Goal: Task Accomplishment & Management: Manage account settings

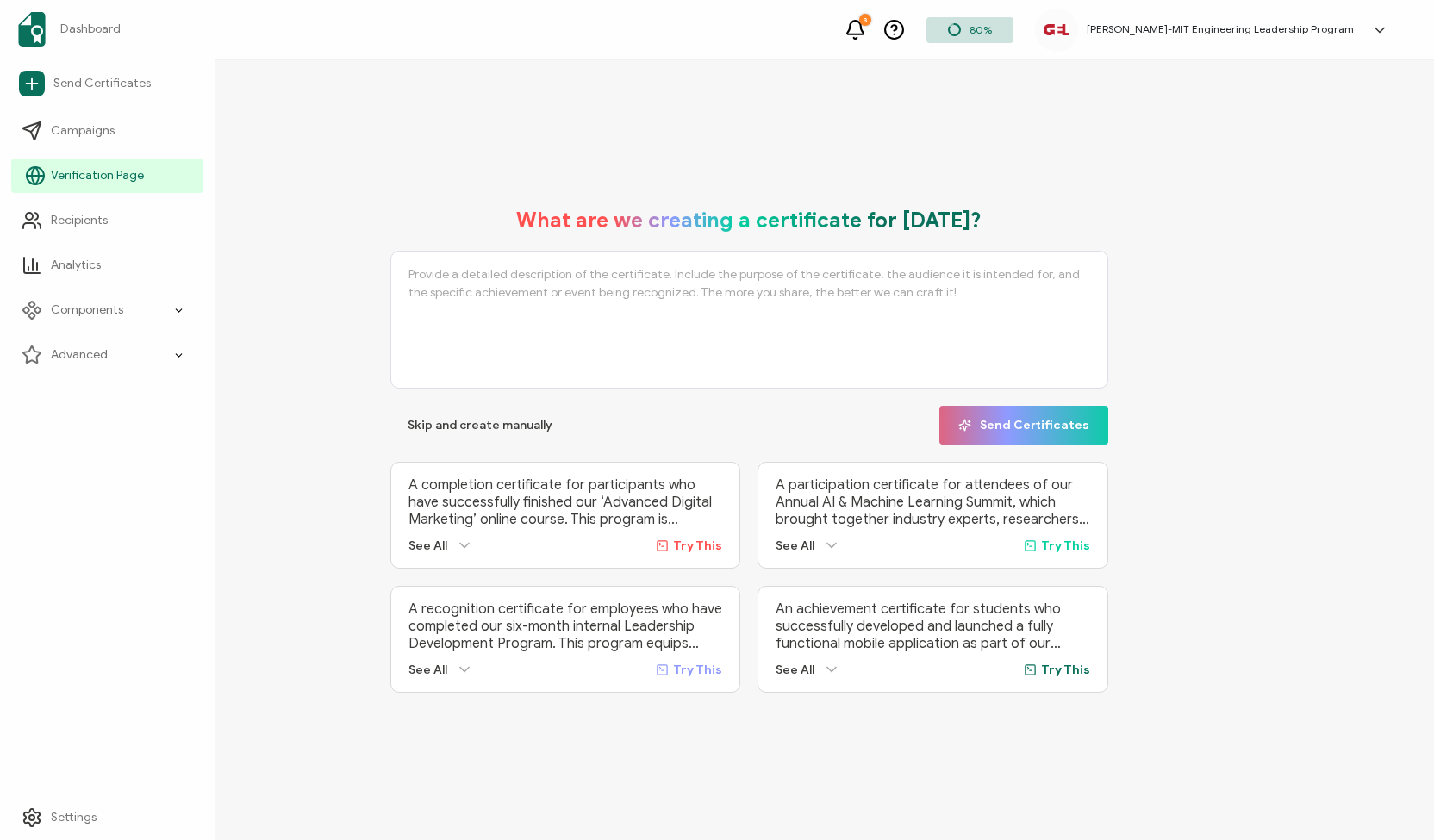
click at [64, 168] on span "Verification Page" at bounding box center [98, 175] width 93 height 17
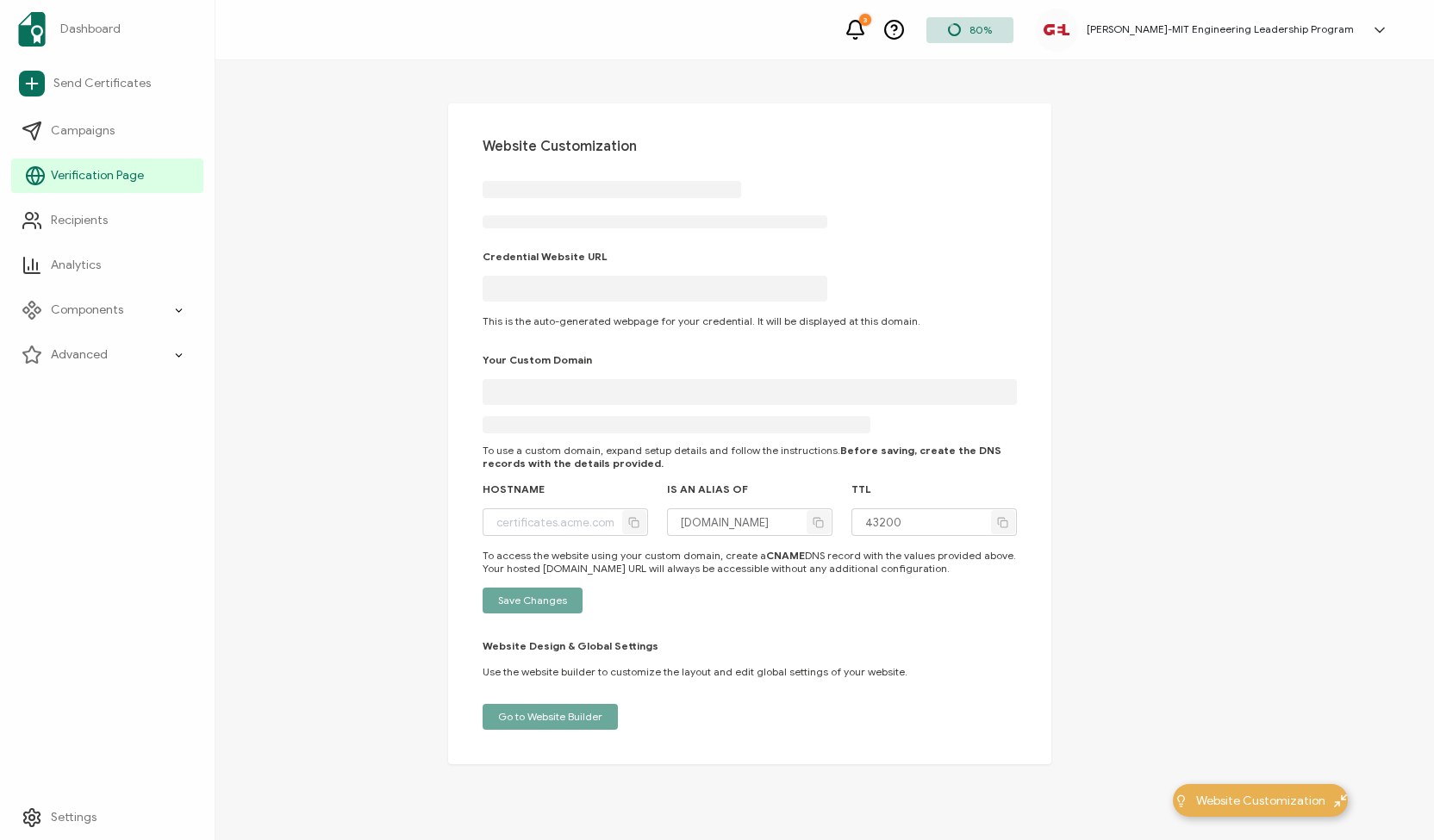
type input "[DOMAIN_NAME]"
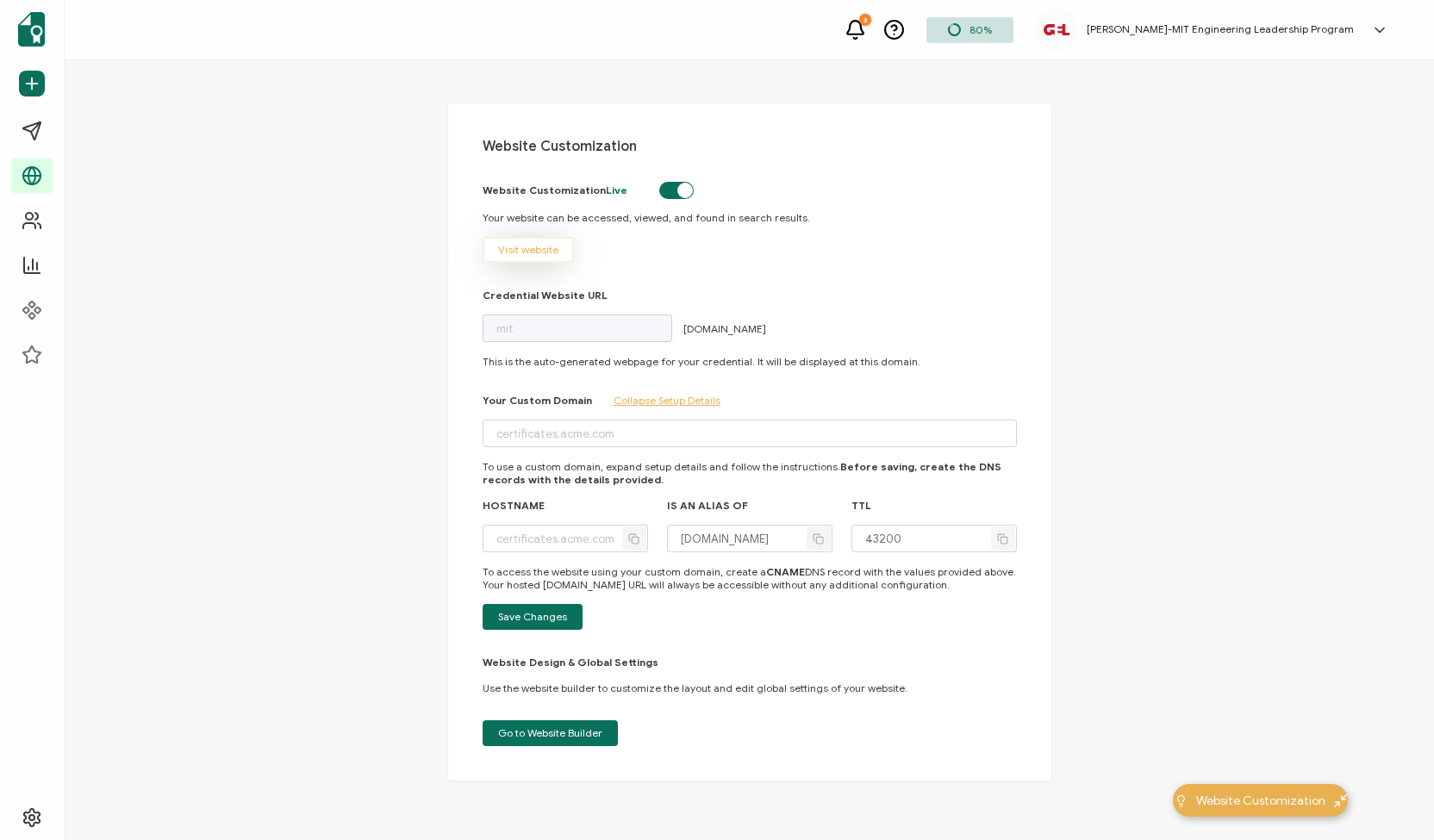
click at [522, 255] on span "Visit website" at bounding box center [527, 250] width 60 height 11
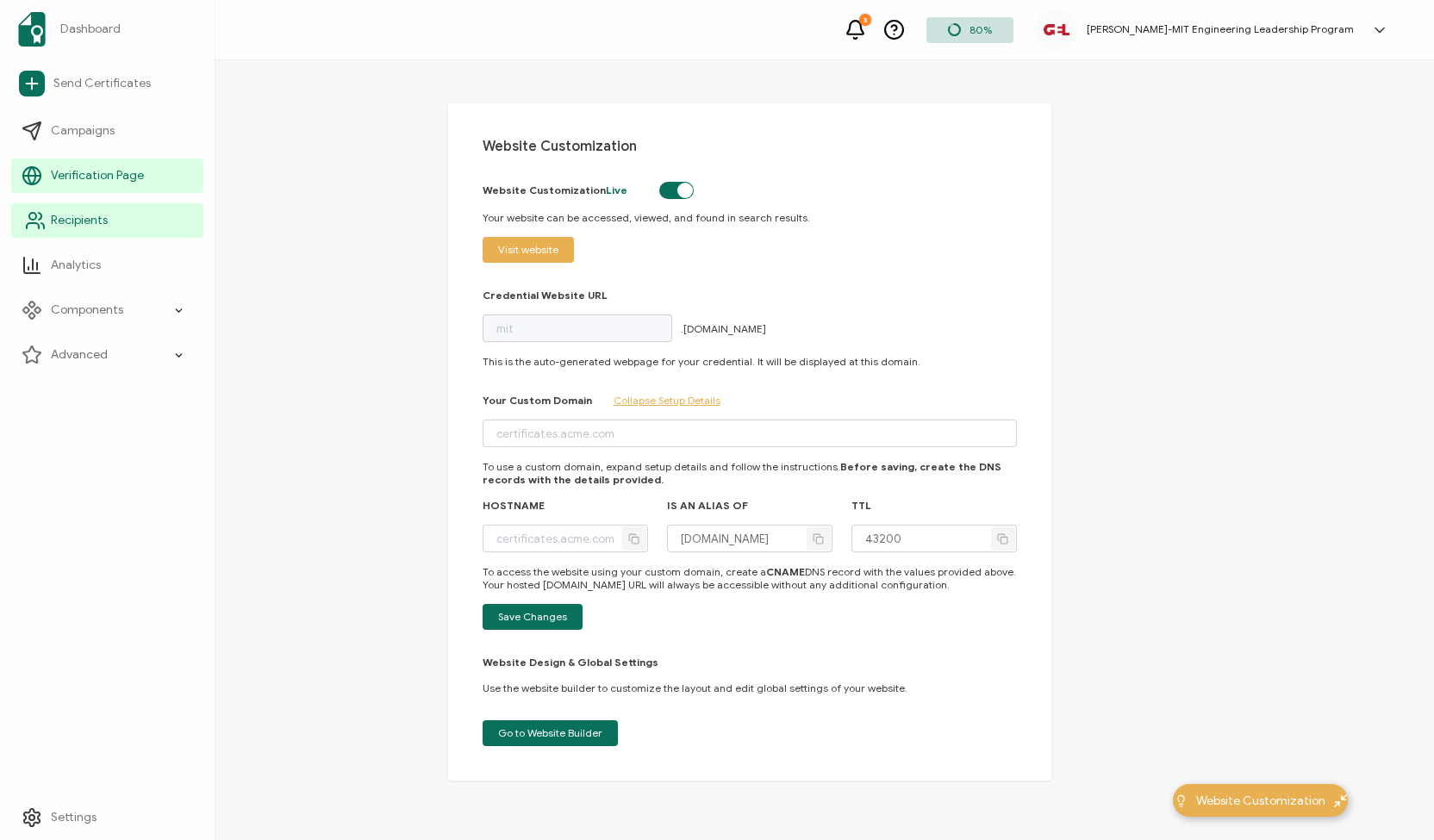
click at [71, 214] on span "Recipients" at bounding box center [79, 220] width 56 height 17
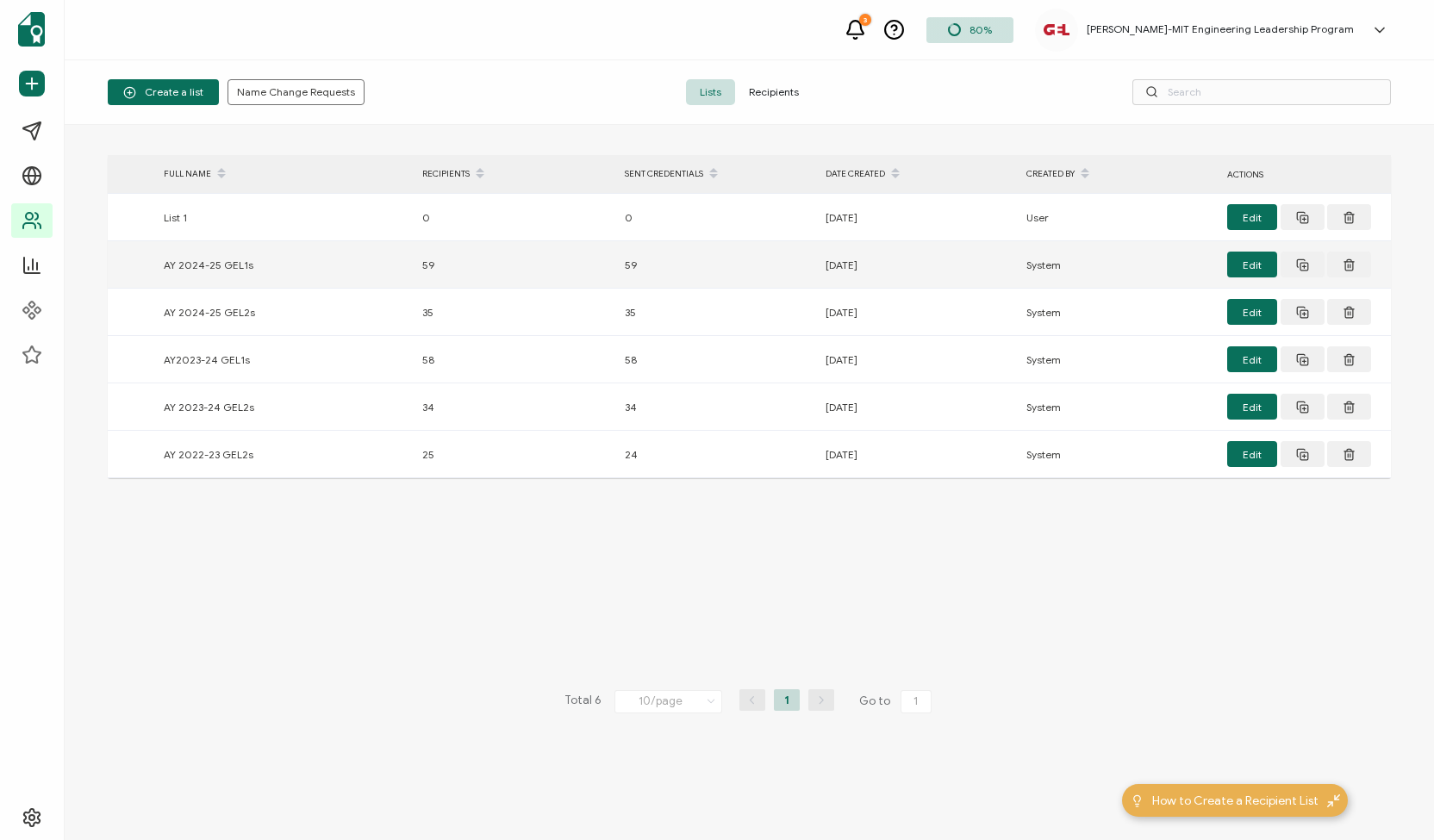
click at [219, 269] on div "AY 2024-25 GEL1s" at bounding box center [284, 264] width 258 height 20
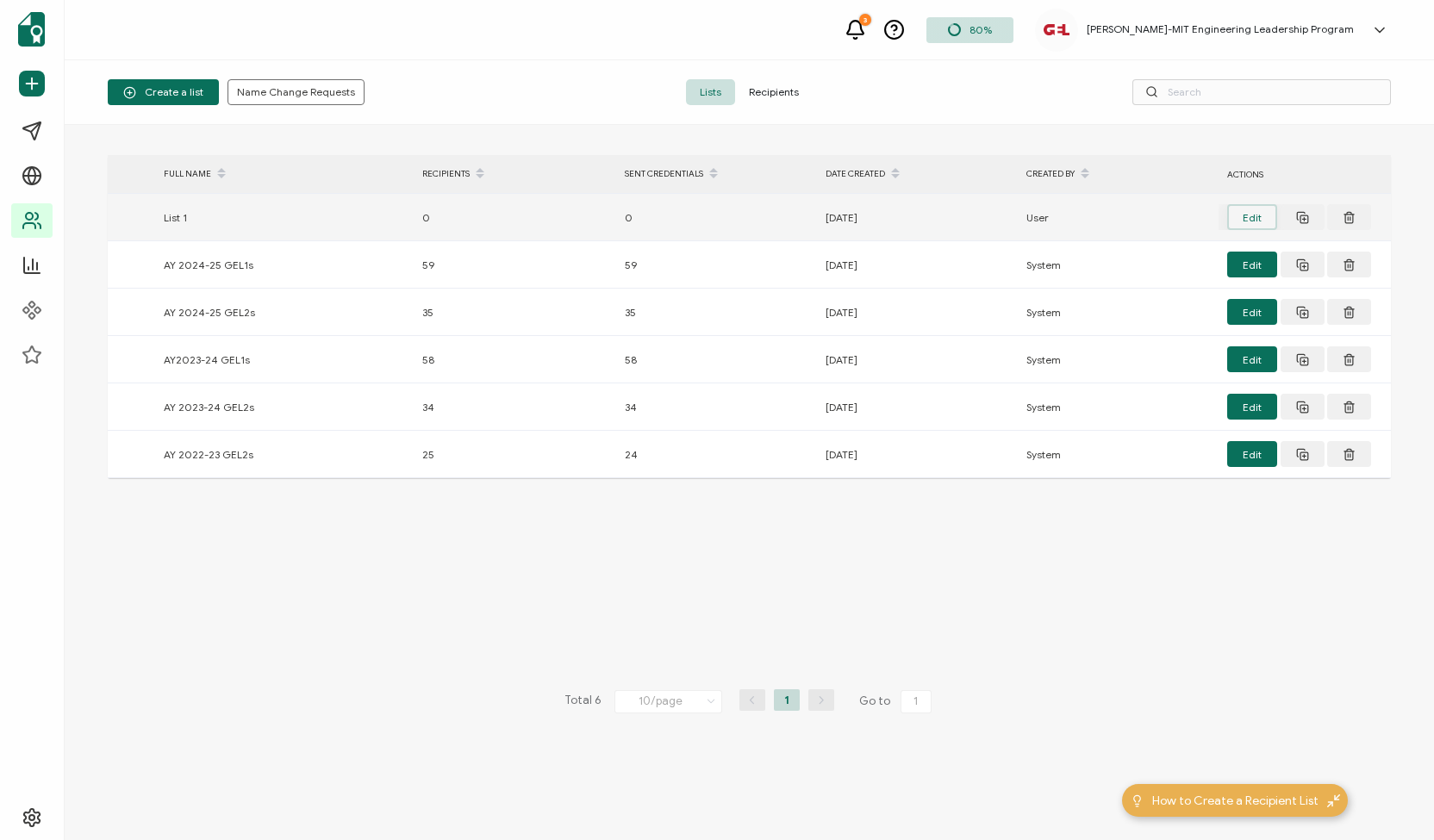
click at [1245, 221] on button "Edit" at bounding box center [1252, 217] width 50 height 26
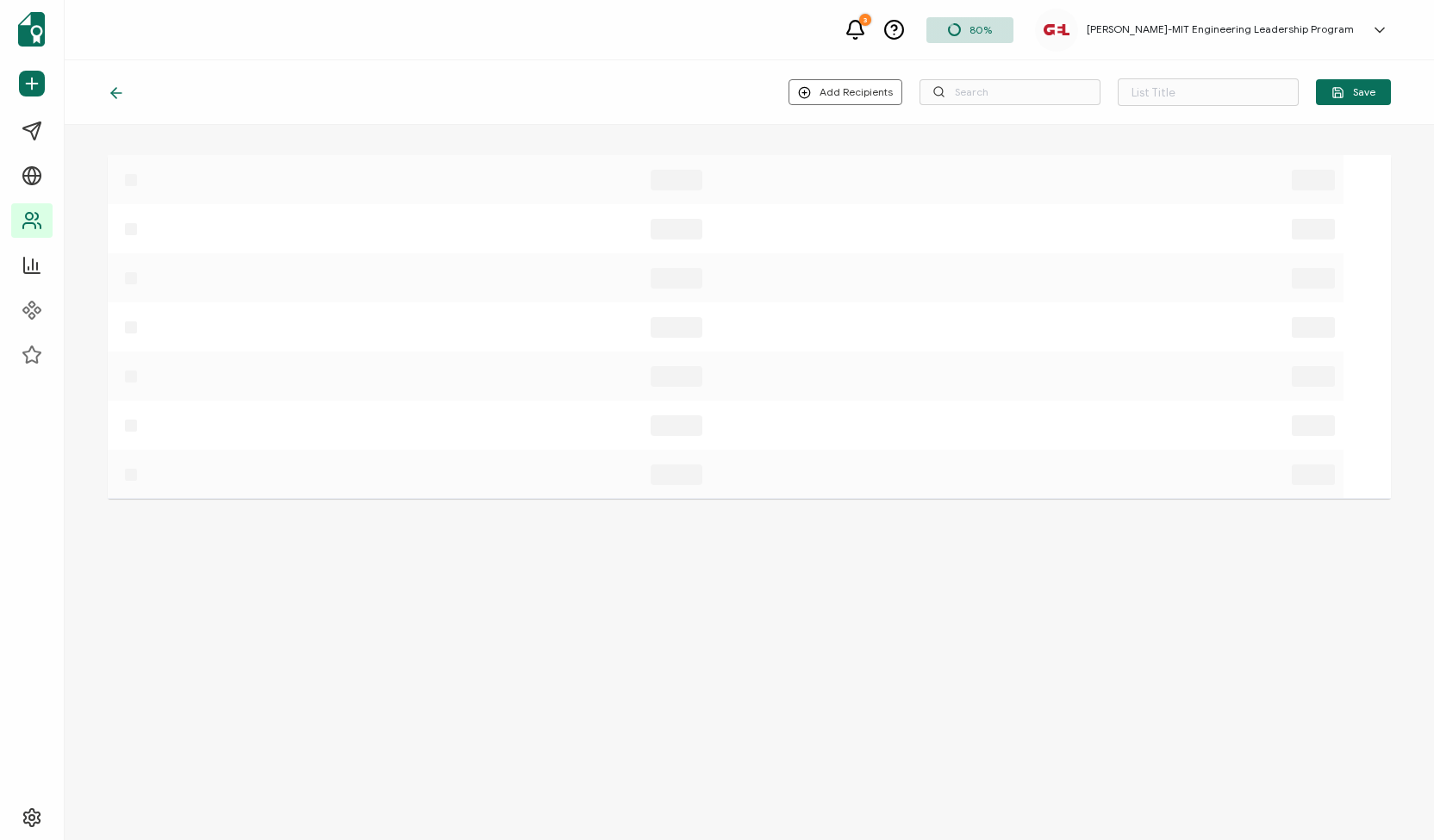
type input "List 1"
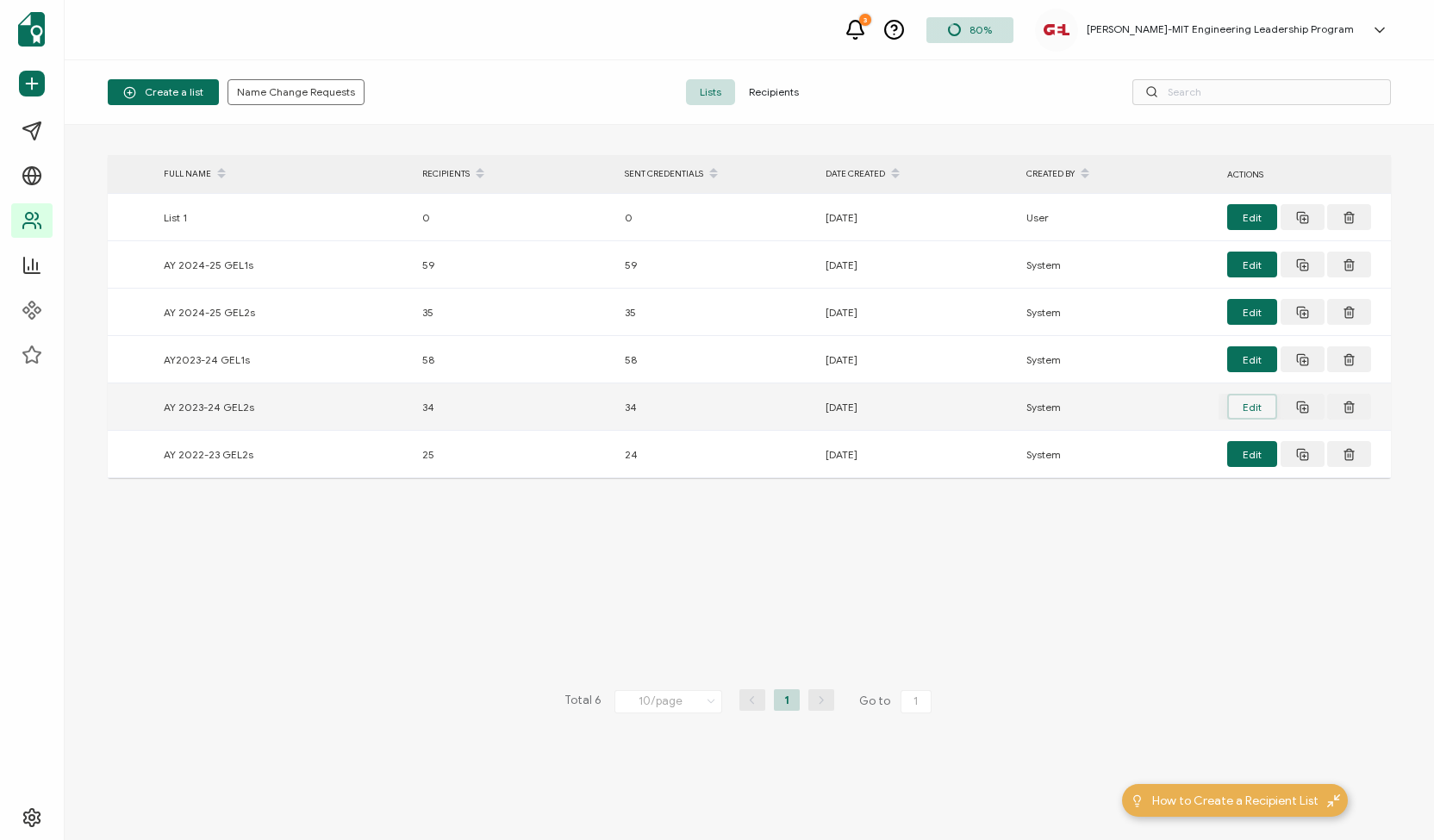
click at [1249, 403] on button "Edit" at bounding box center [1252, 406] width 50 height 26
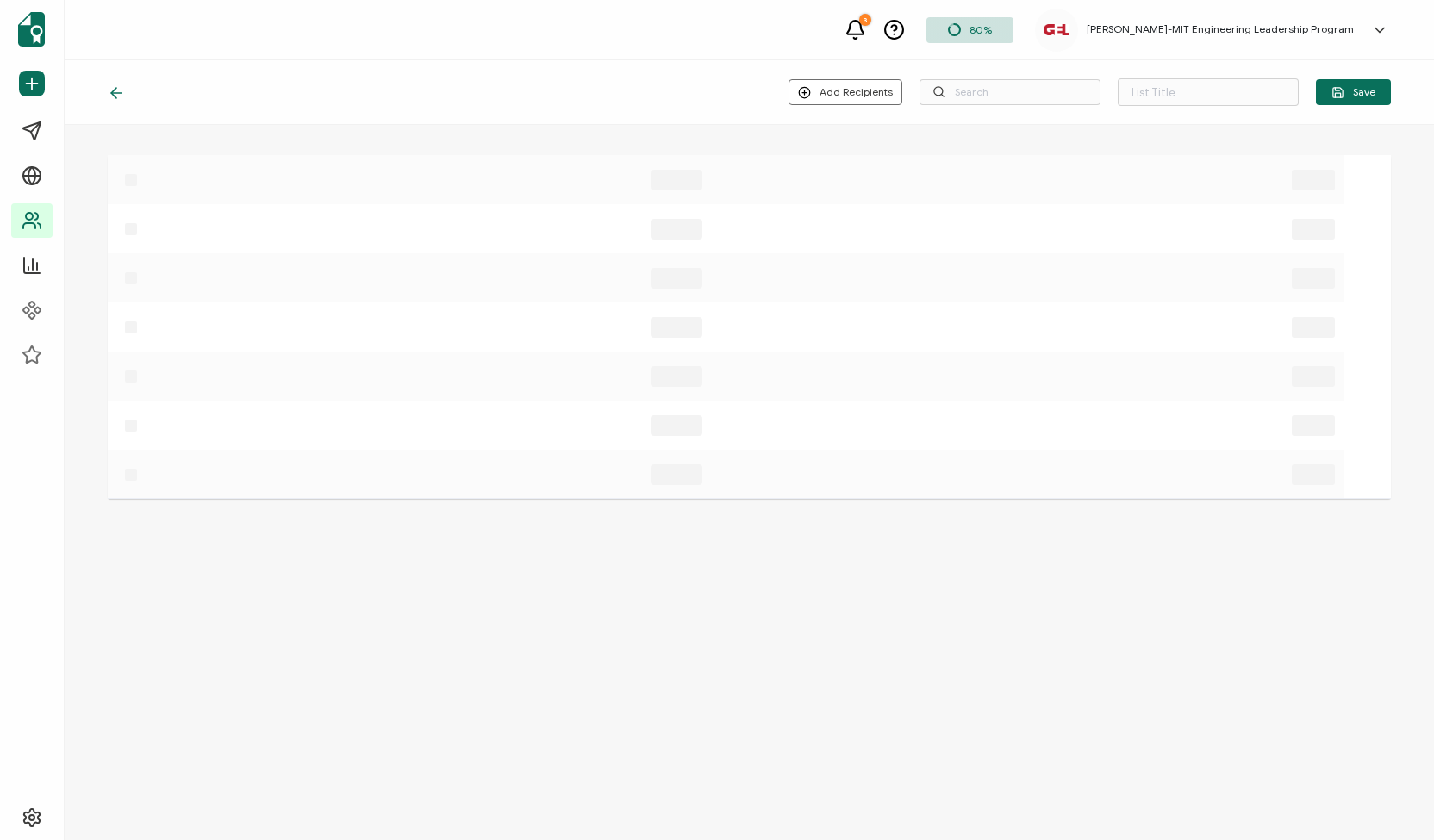
type input "AY 2023-24 GEL2s"
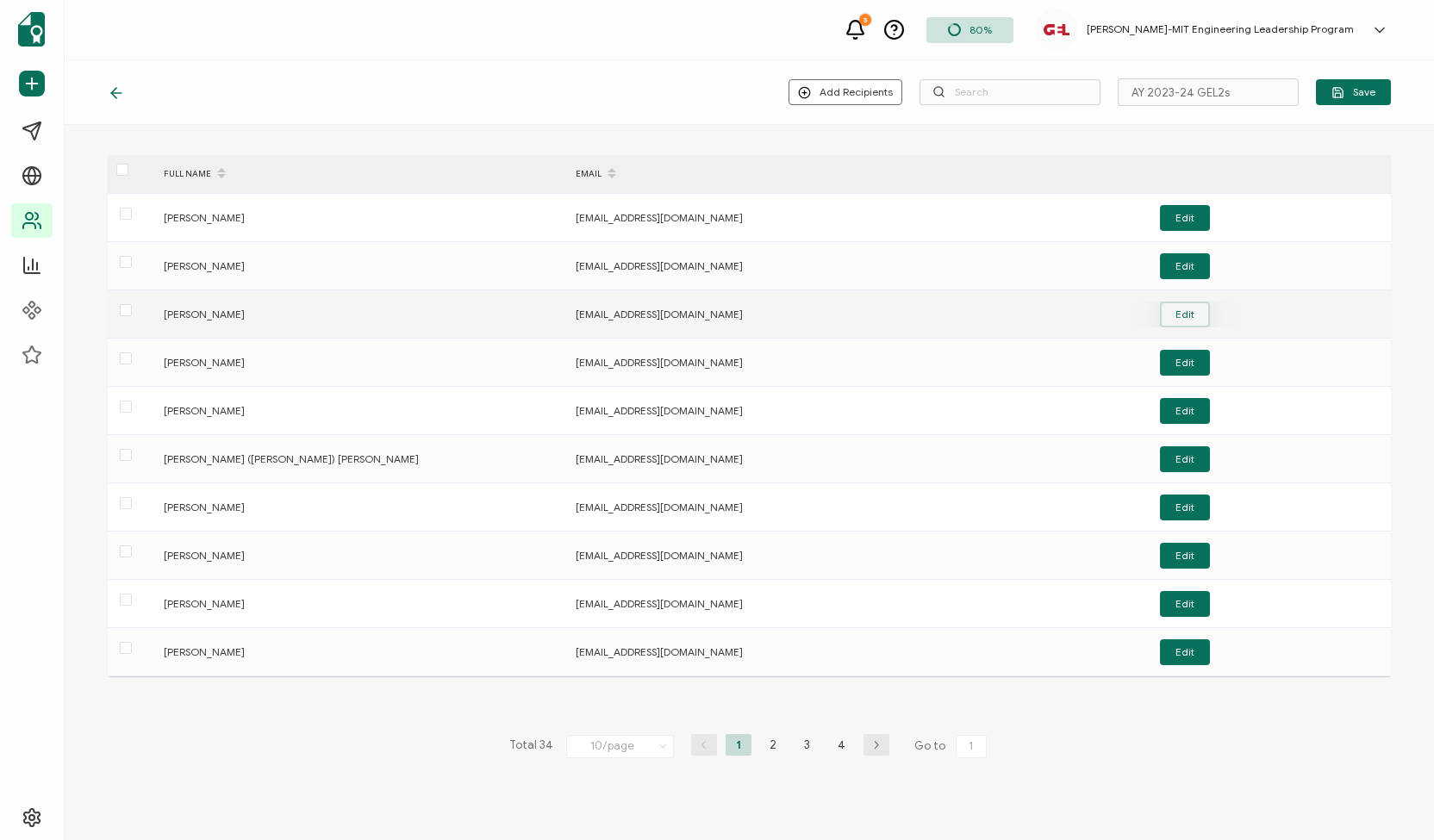
click at [1174, 309] on button "Edit" at bounding box center [1185, 314] width 50 height 26
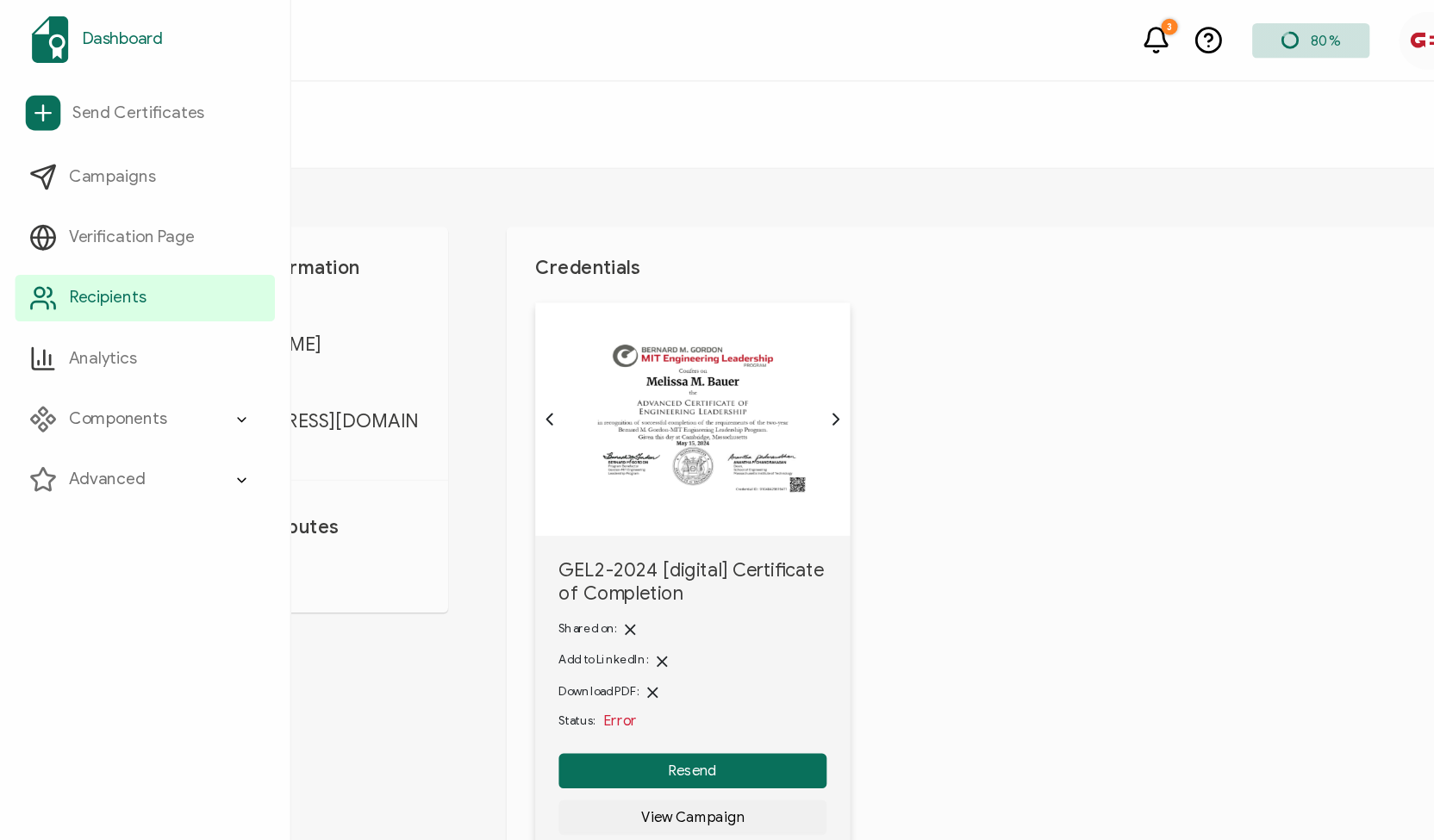
click at [17, 32] on link "Dashboard" at bounding box center [107, 30] width 192 height 48
click at [49, 28] on img at bounding box center [37, 29] width 28 height 34
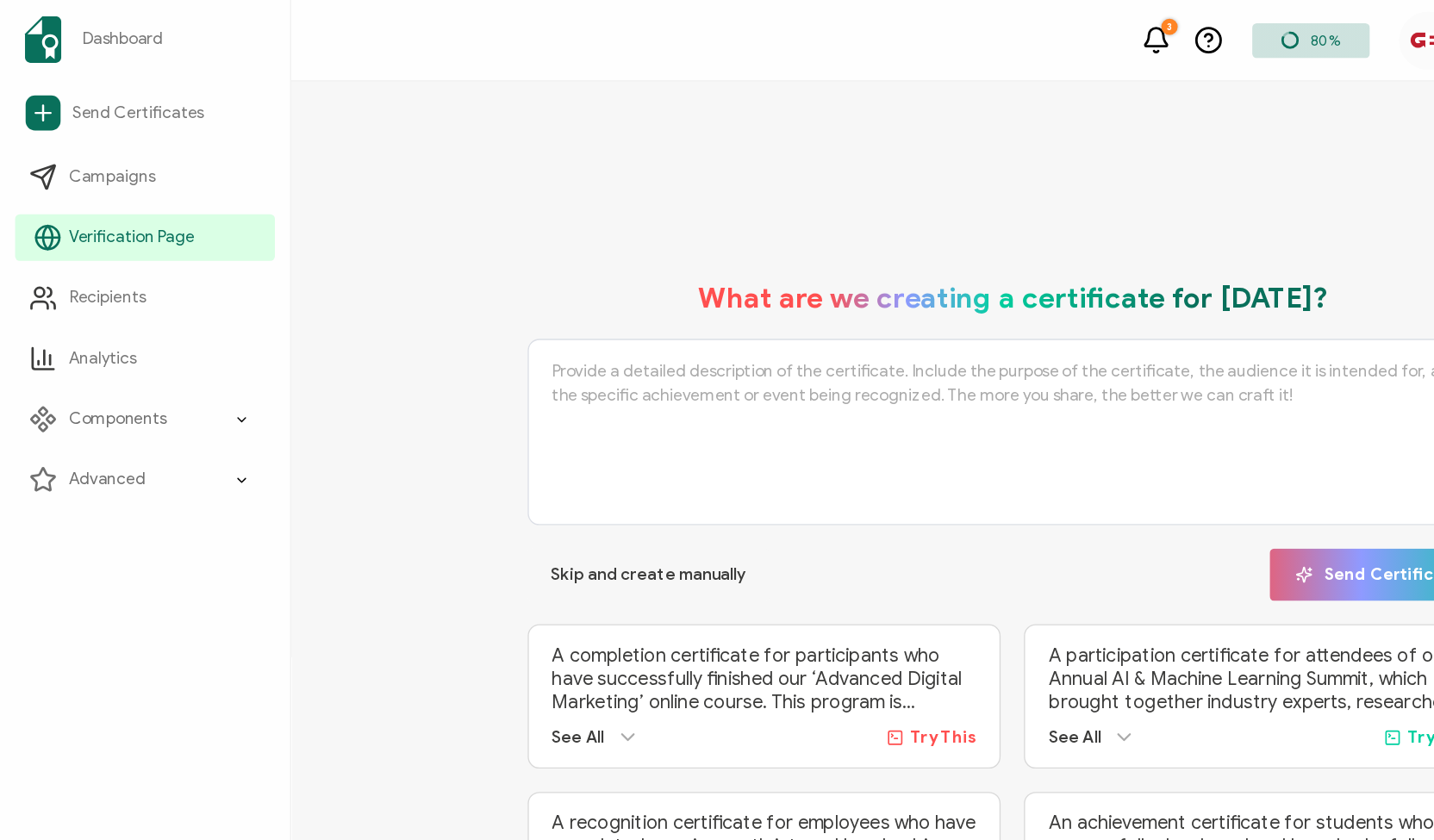
click at [96, 180] on span "Verification Page" at bounding box center [98, 175] width 93 height 17
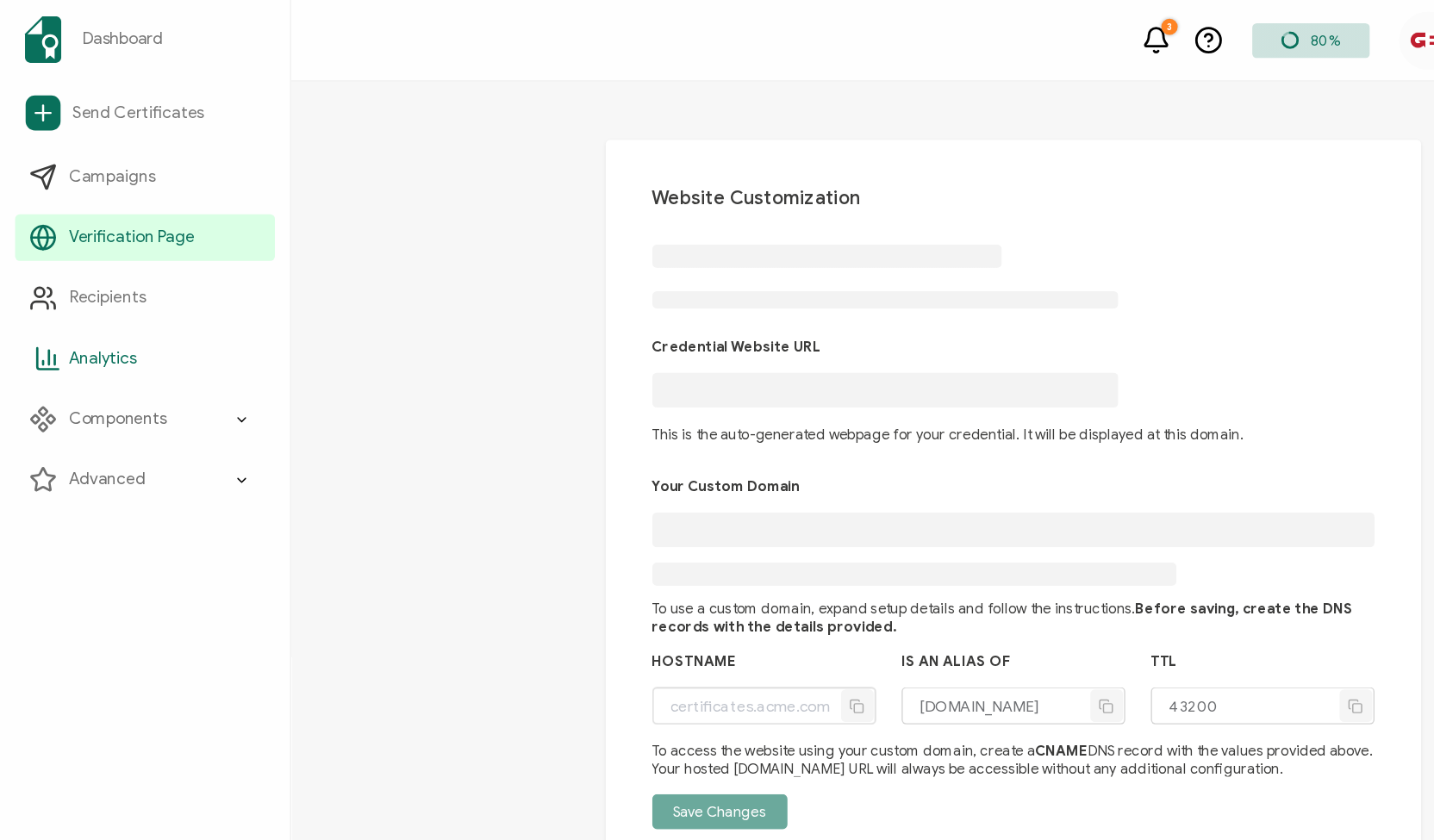
type input "[DOMAIN_NAME]"
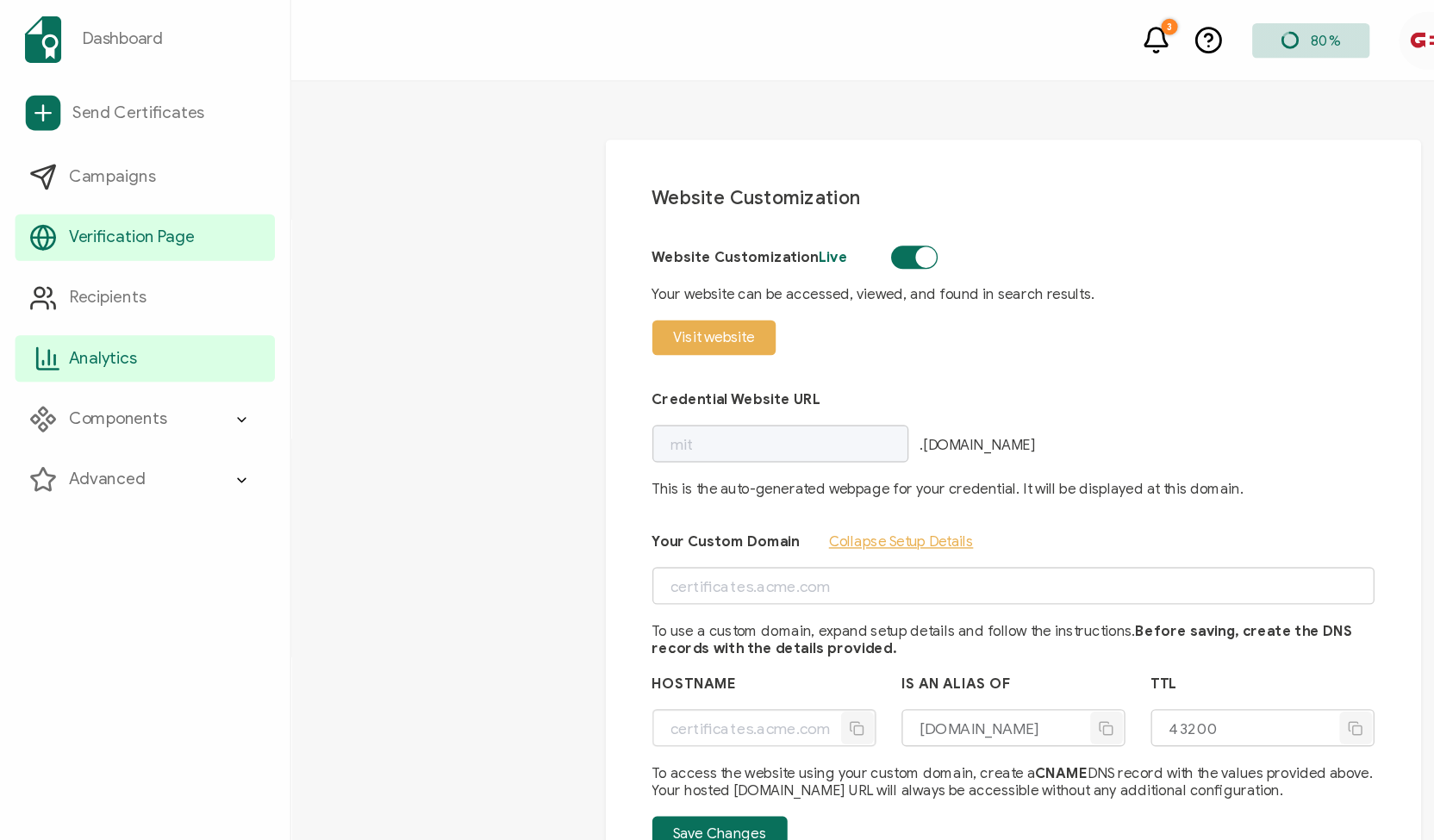
click at [71, 264] on span "Analytics" at bounding box center [76, 264] width 50 height 17
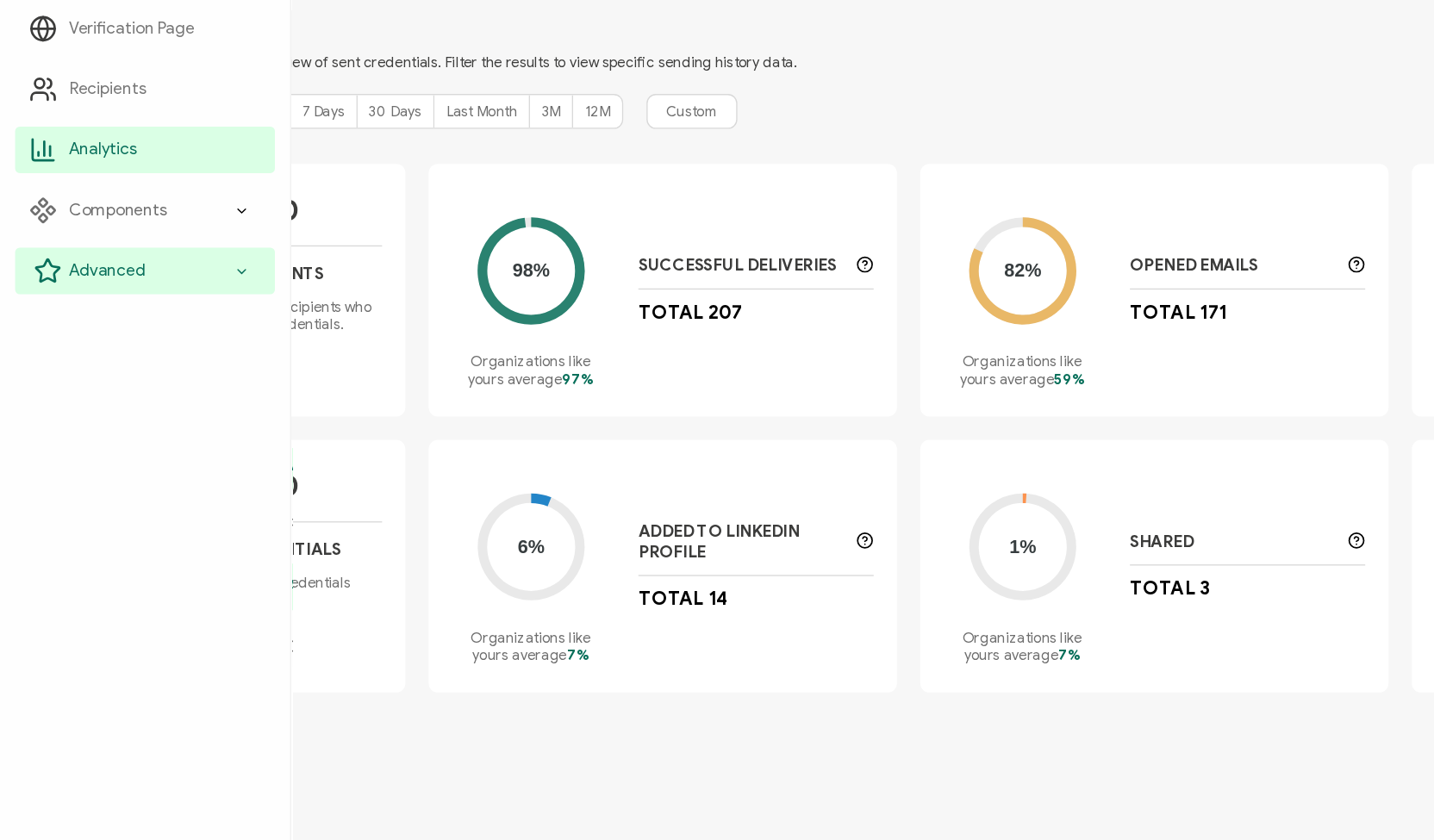
click at [115, 353] on div "Advanced" at bounding box center [107, 355] width 192 height 34
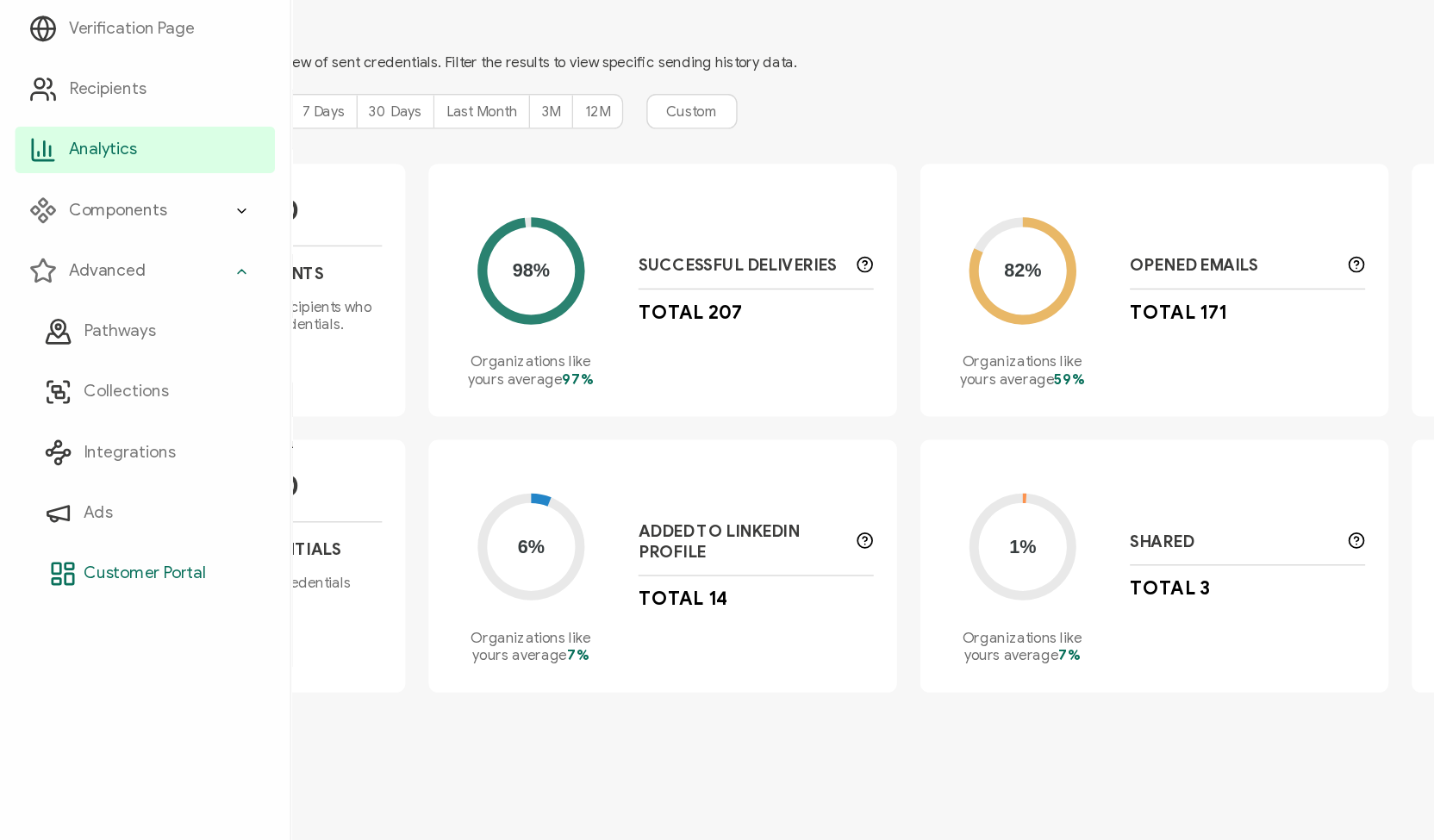
click at [81, 576] on span "Customer Portal" at bounding box center [107, 578] width 91 height 17
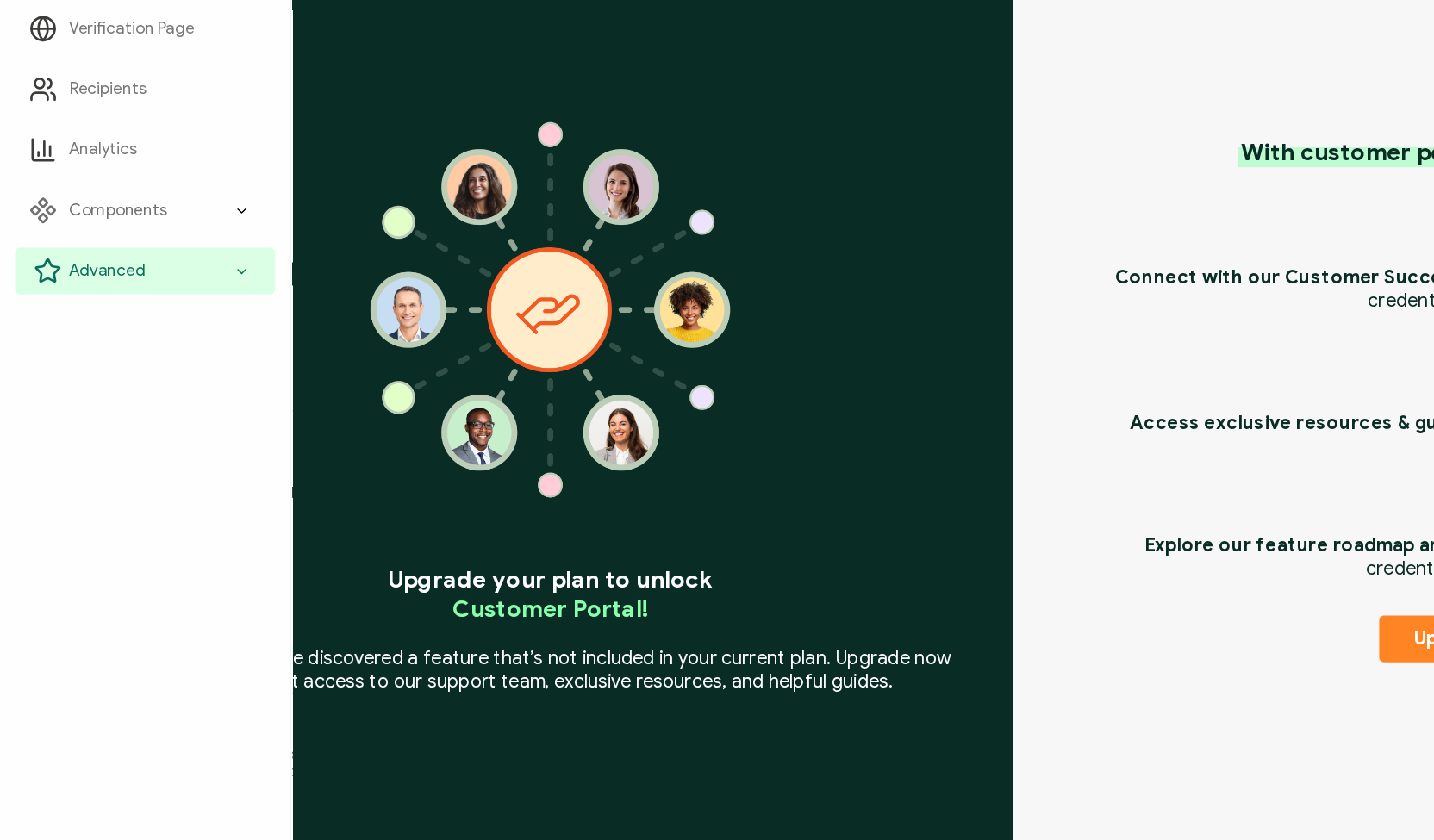
click at [83, 346] on span "Advanced" at bounding box center [79, 354] width 56 height 17
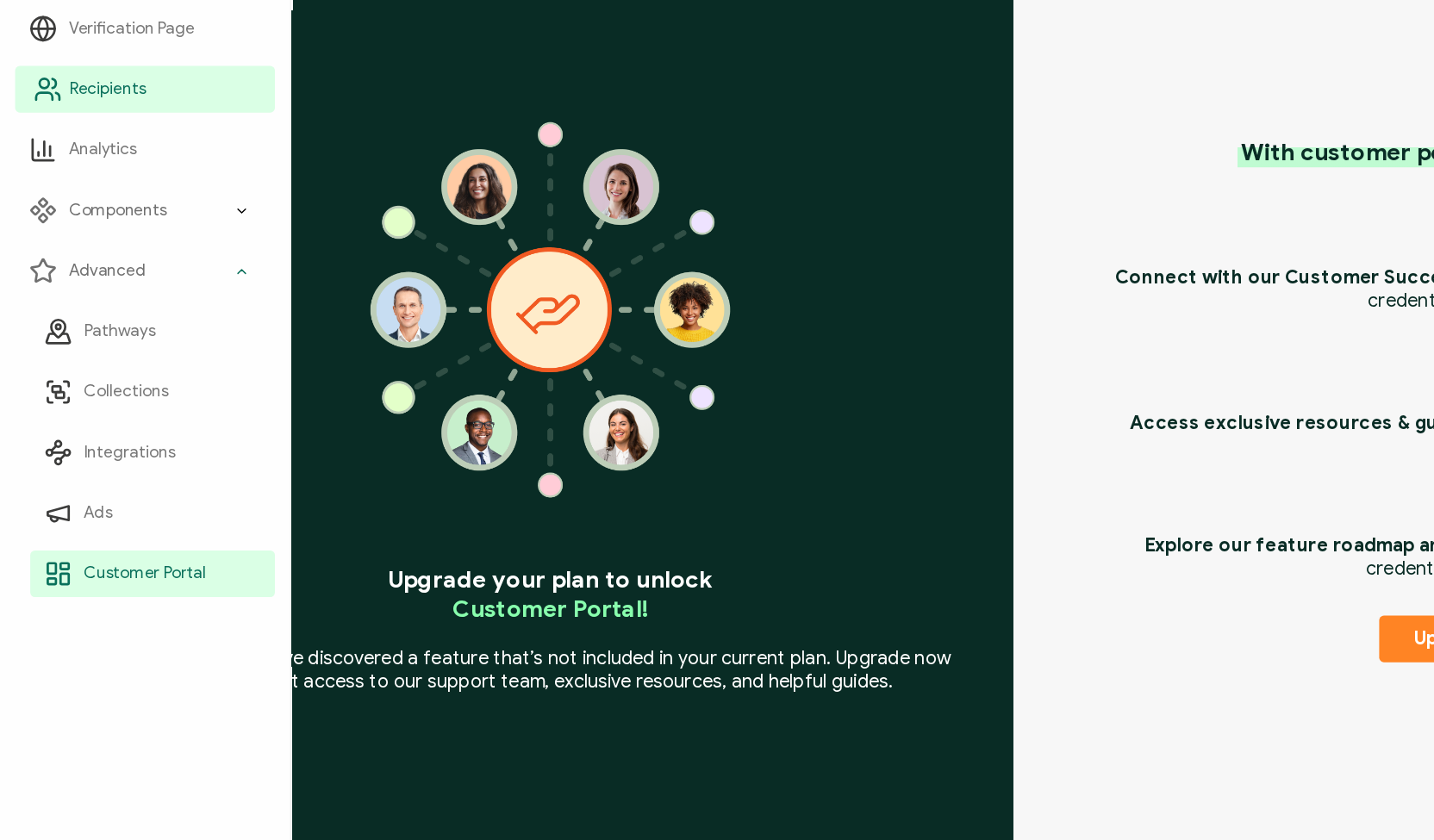
click at [89, 227] on span "Recipients" at bounding box center [79, 220] width 56 height 17
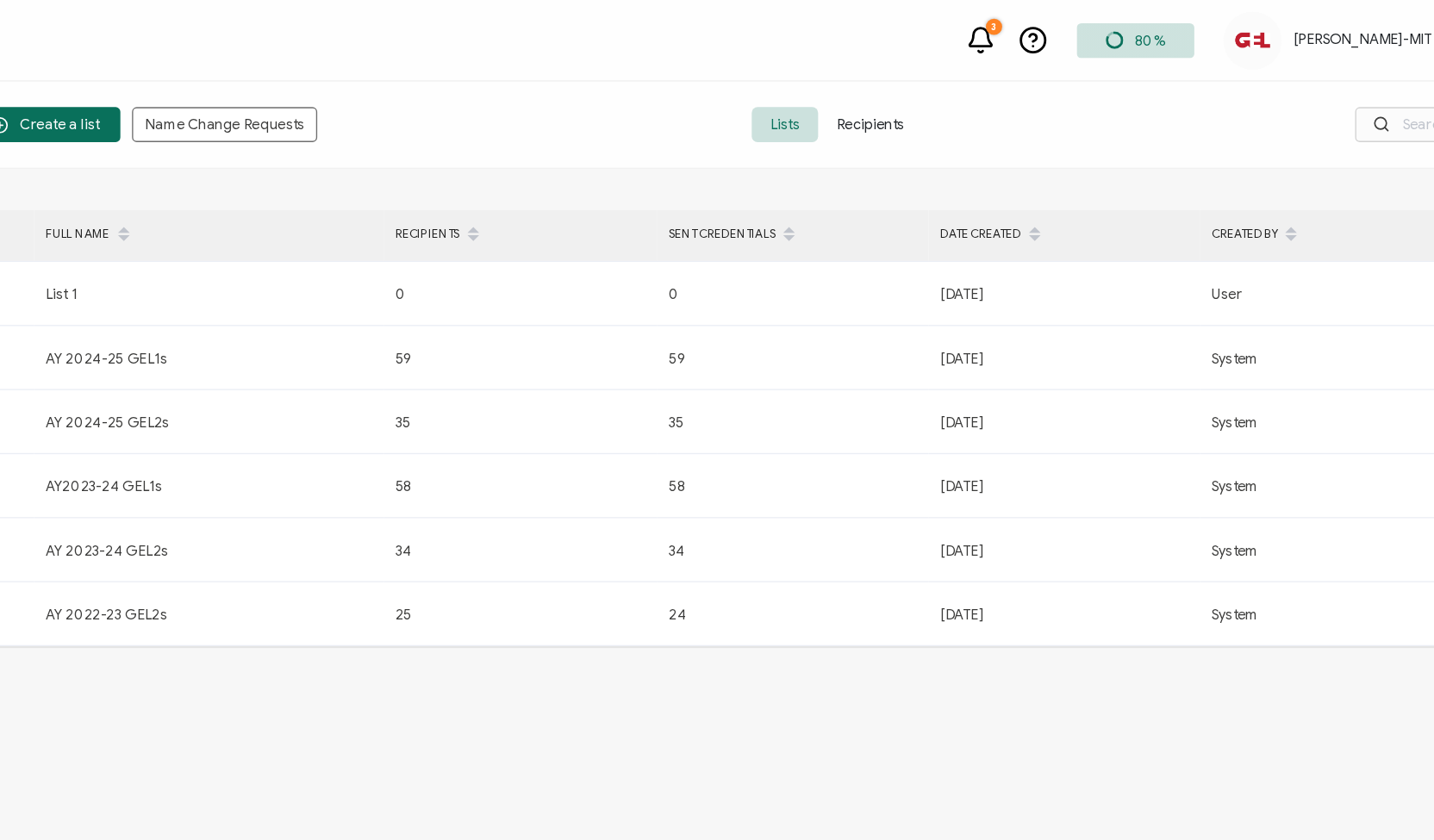
click at [787, 92] on span "Recipients" at bounding box center [774, 91] width 77 height 26
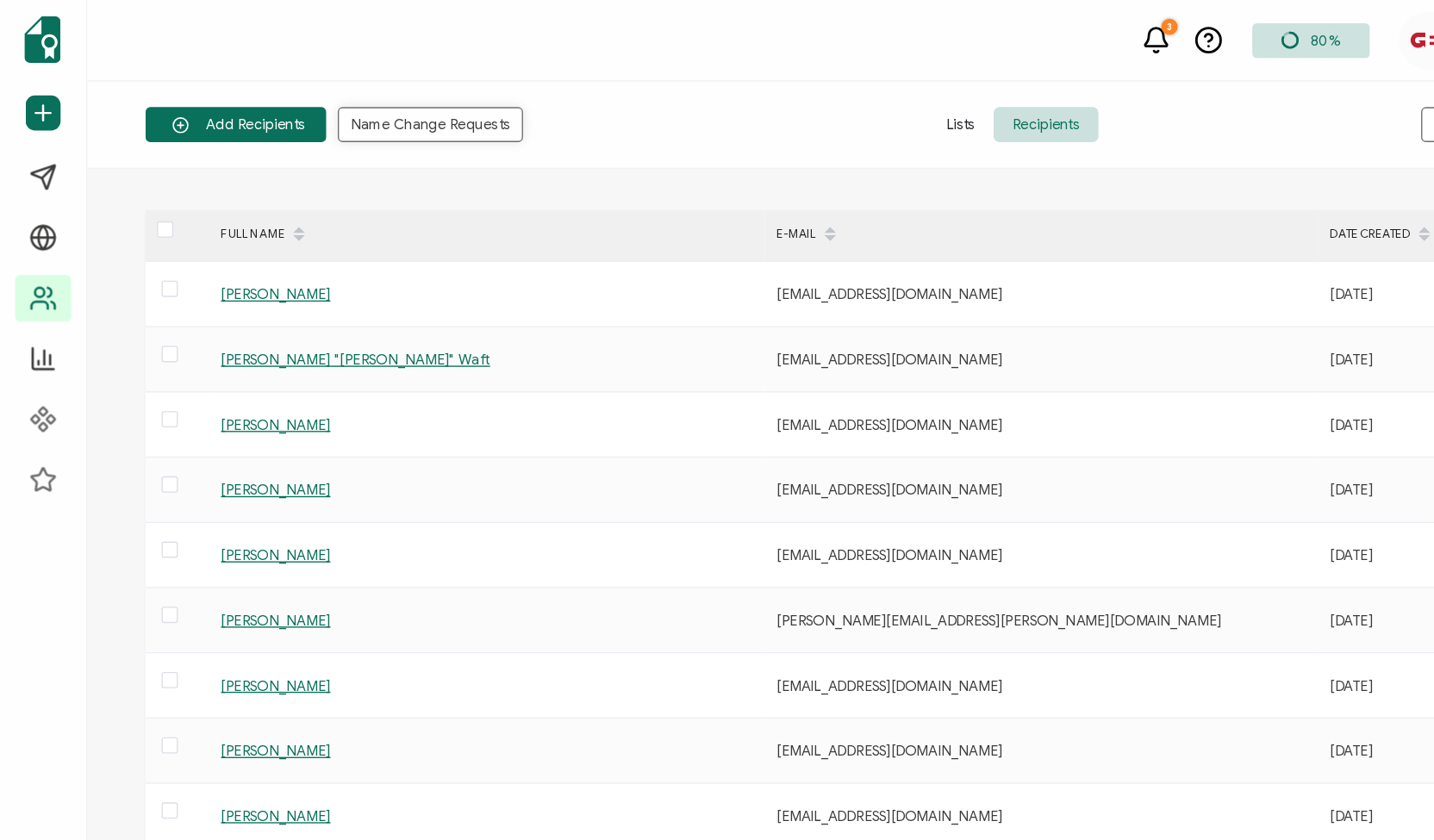
click at [292, 88] on span "Name Change Requests" at bounding box center [318, 92] width 118 height 11
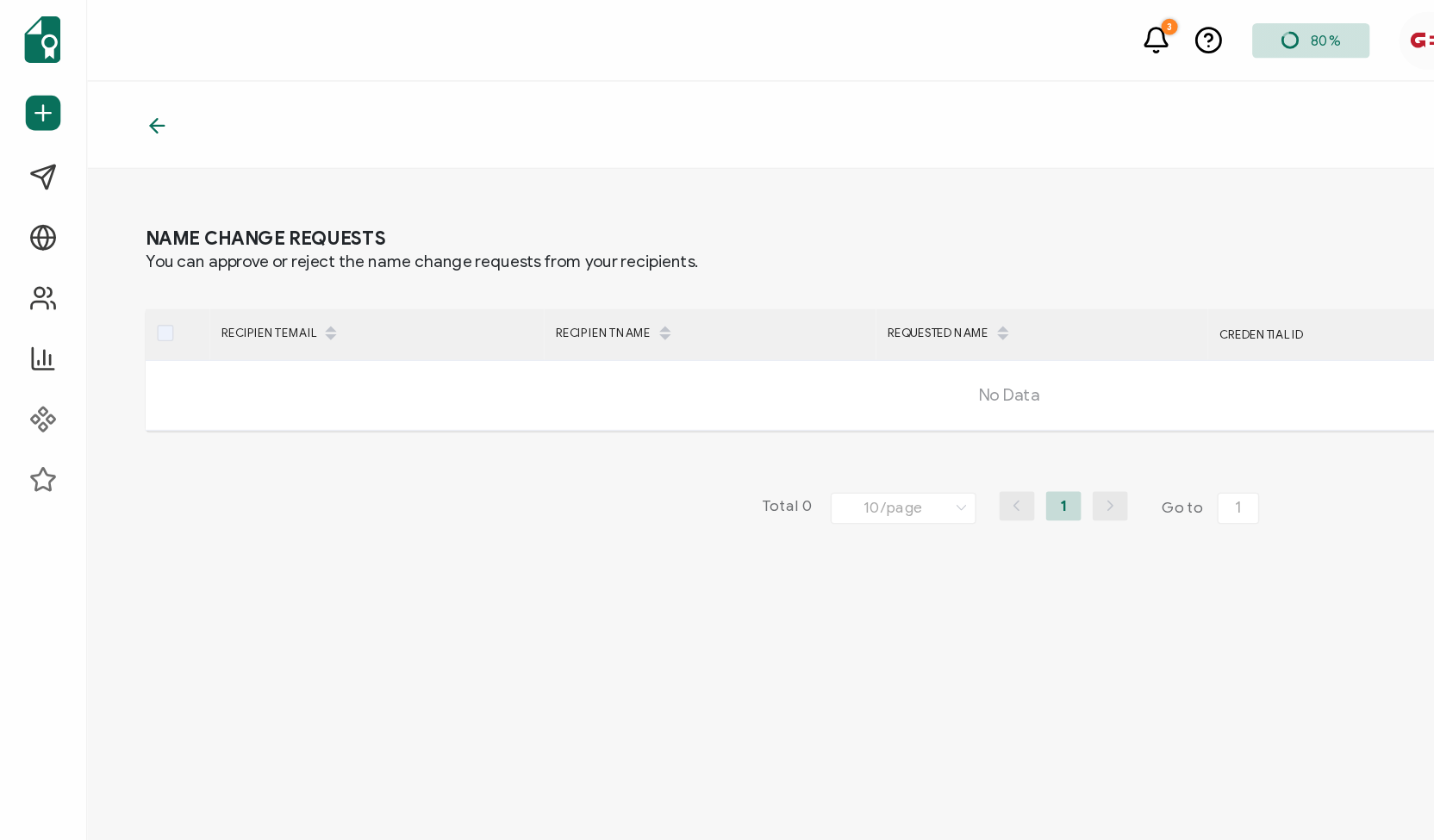
click at [121, 88] on icon at bounding box center [116, 92] width 17 height 17
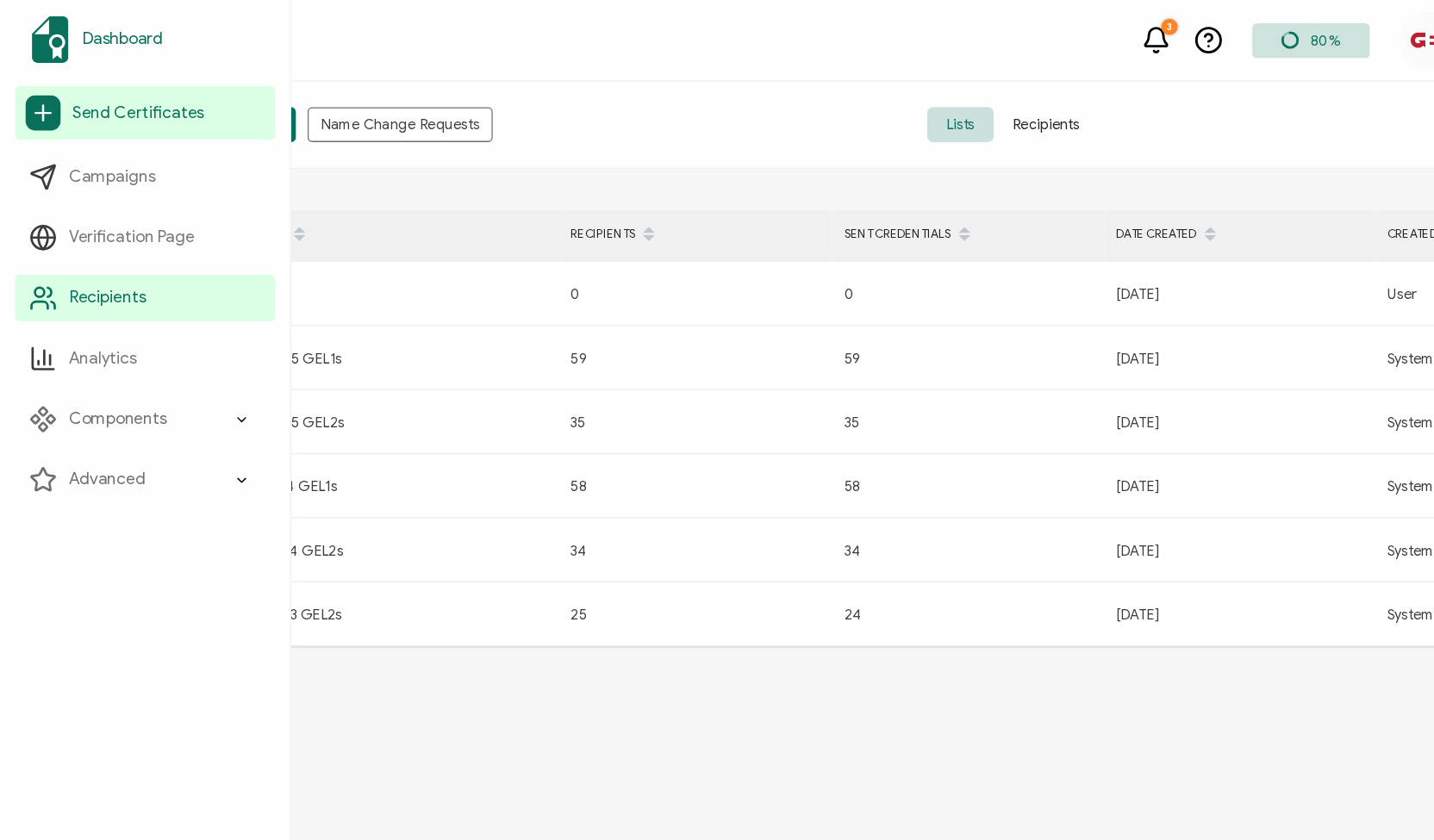
click at [30, 30] on img at bounding box center [37, 29] width 28 height 34
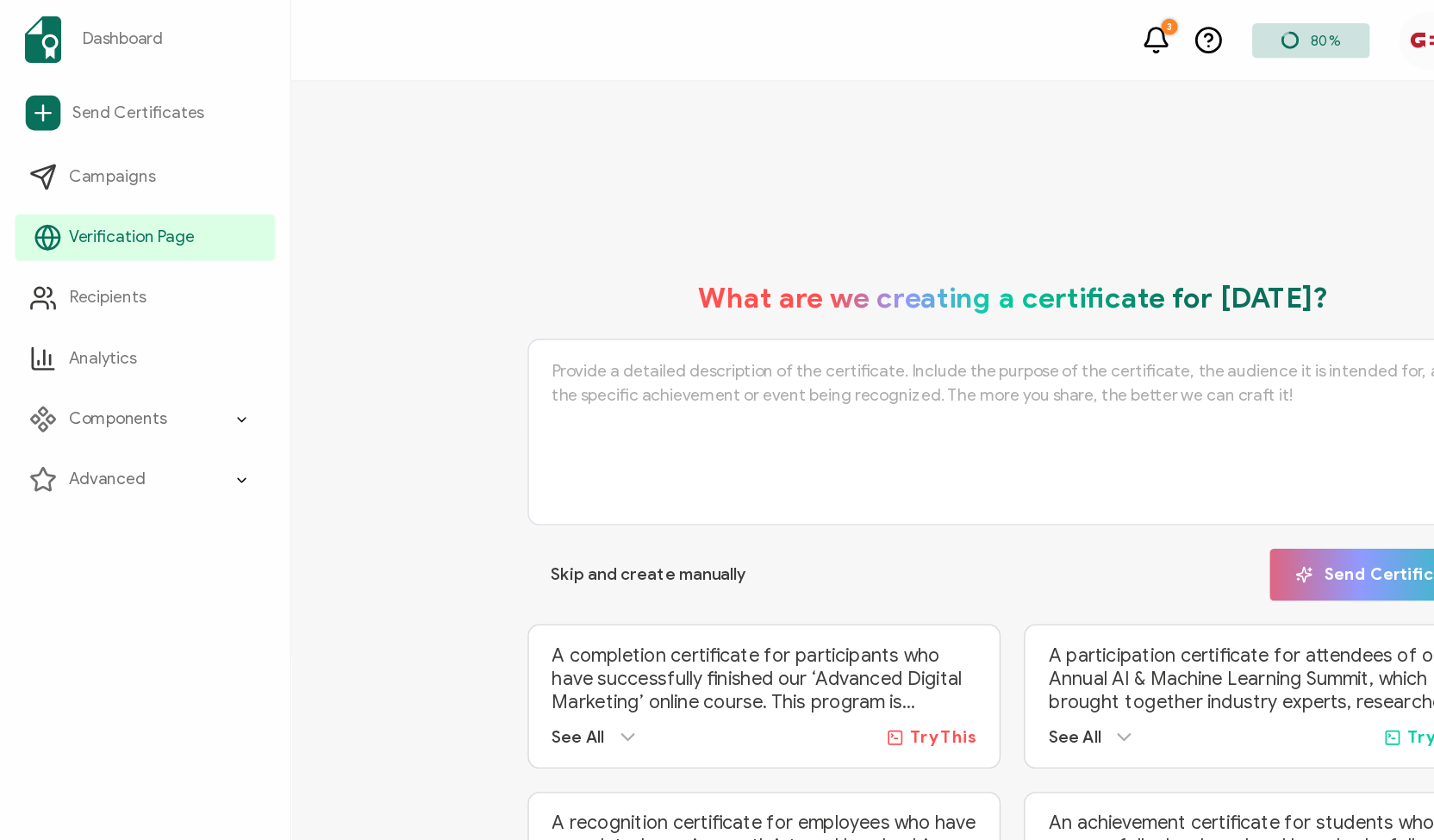
click at [53, 175] on span "Verification Page" at bounding box center [98, 175] width 93 height 17
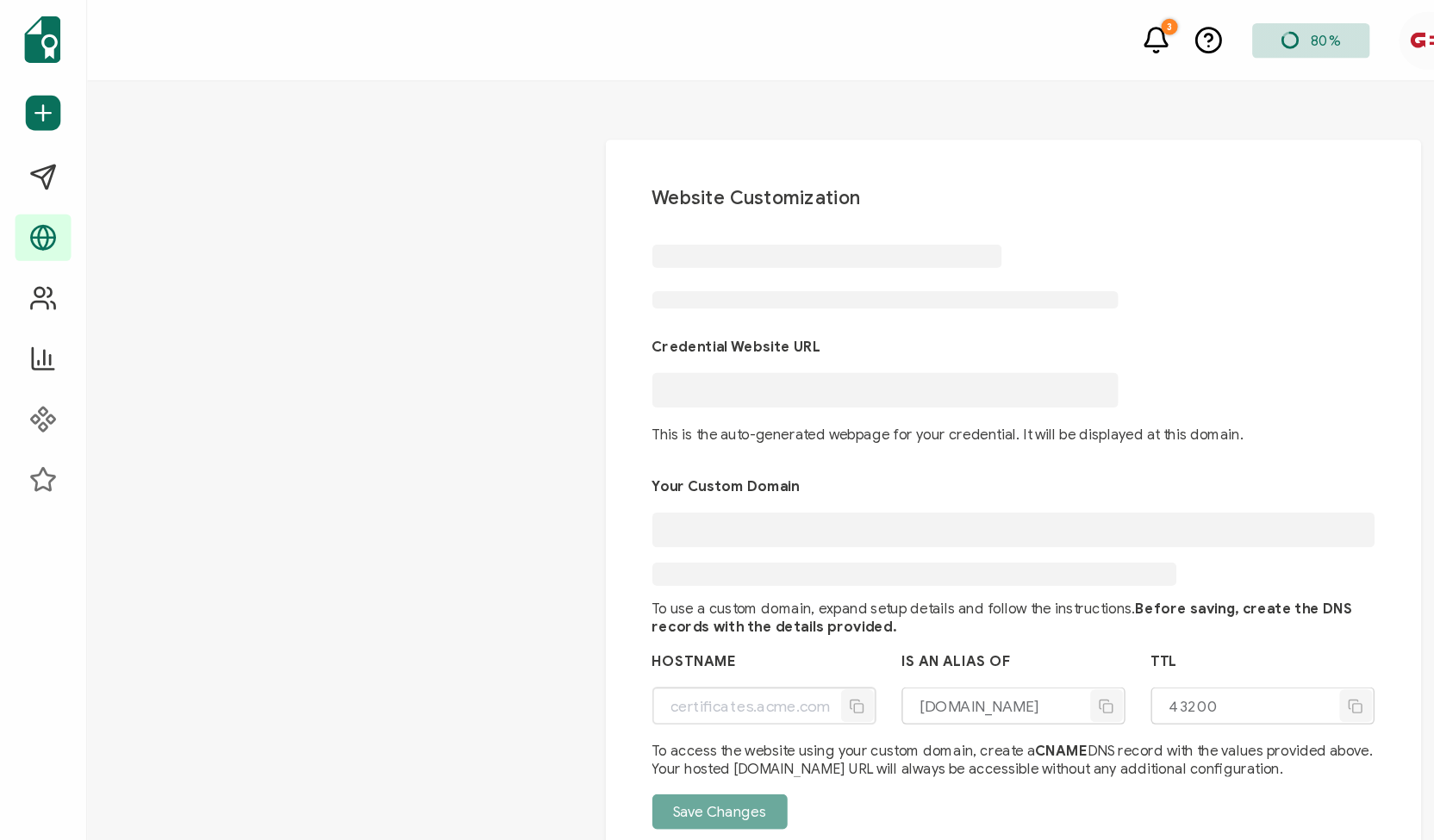
type input "[DOMAIN_NAME]"
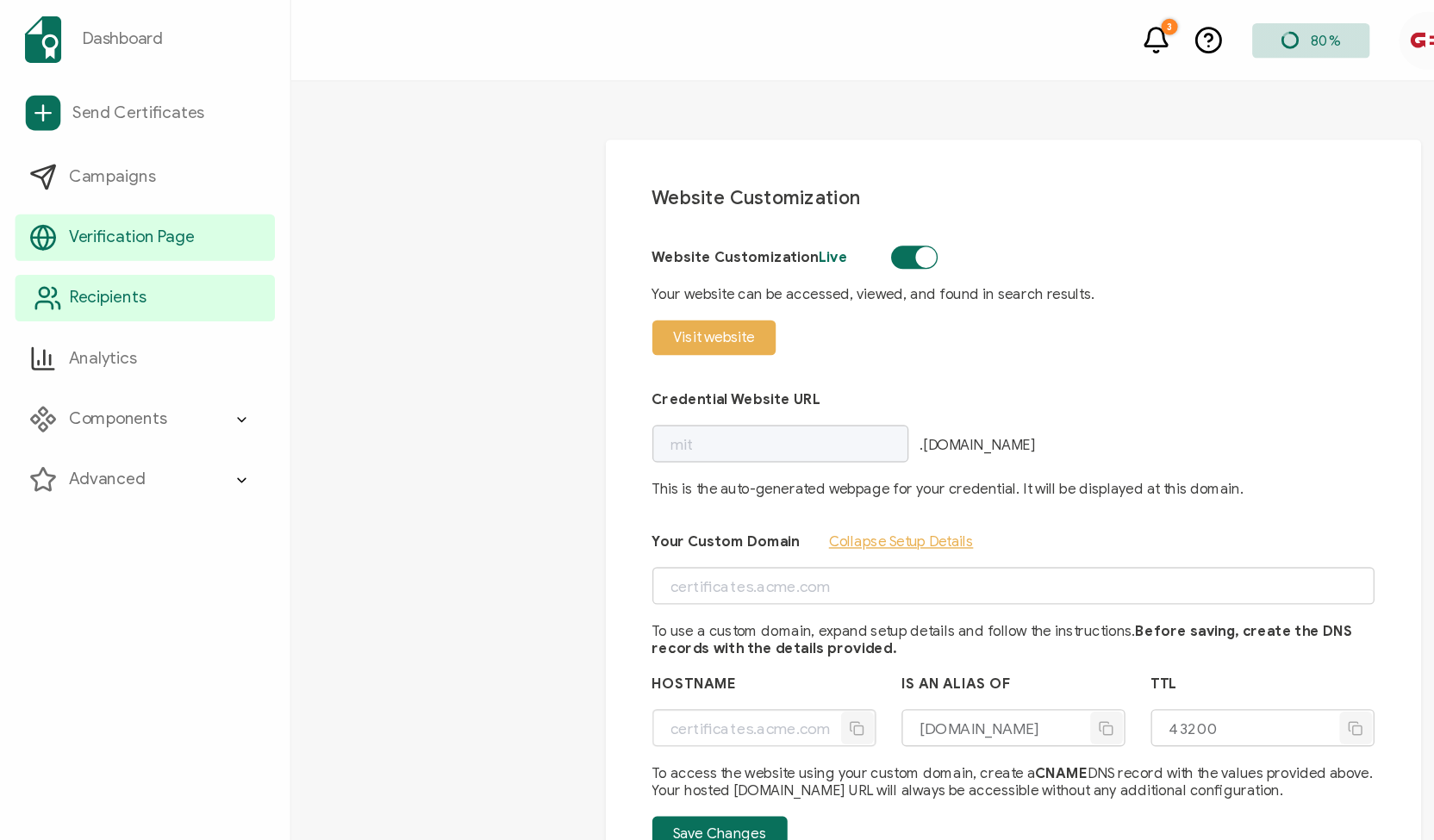
click at [89, 219] on span "Recipients" at bounding box center [79, 220] width 56 height 17
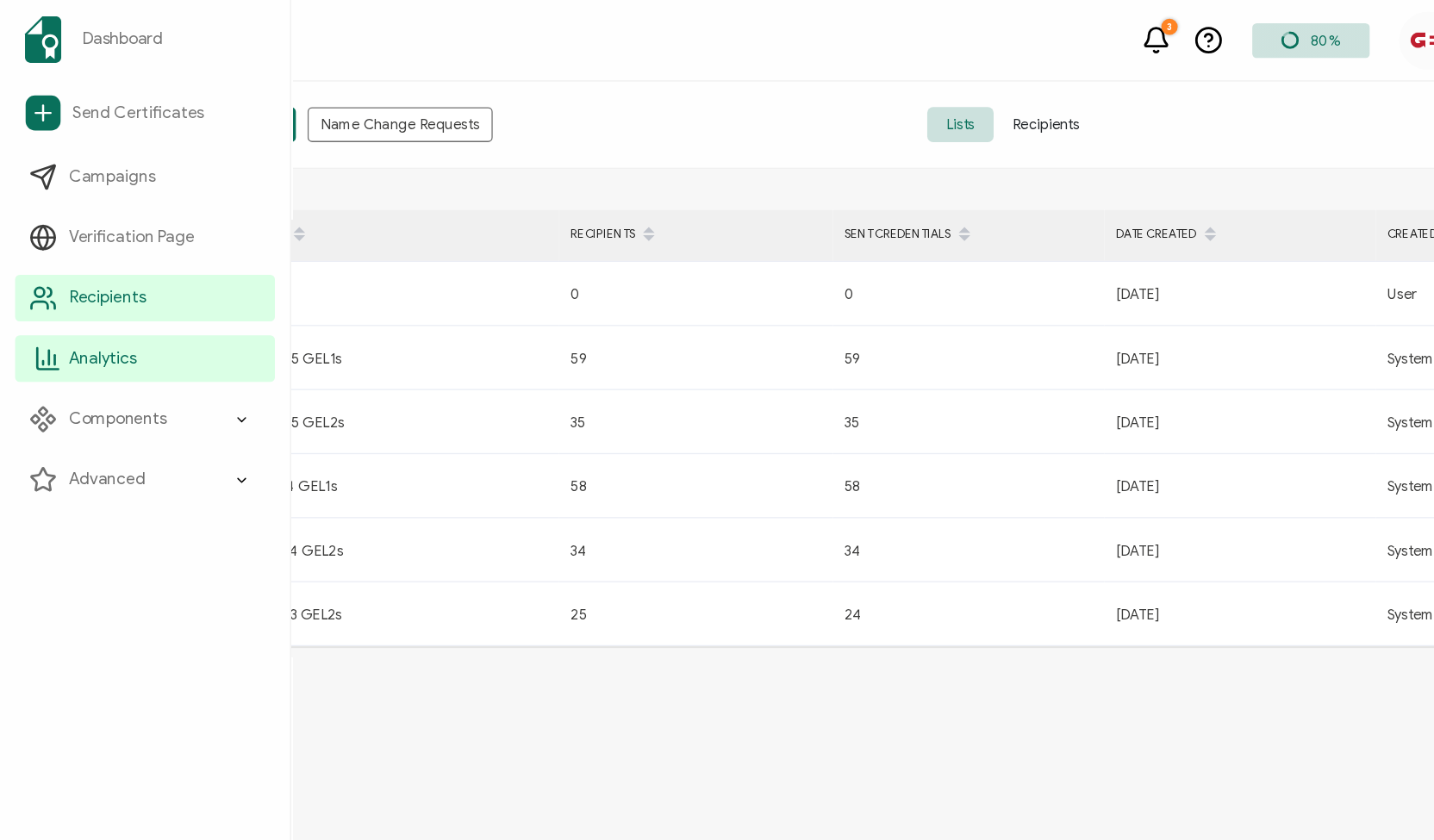
click at [65, 265] on span "Analytics" at bounding box center [76, 264] width 50 height 17
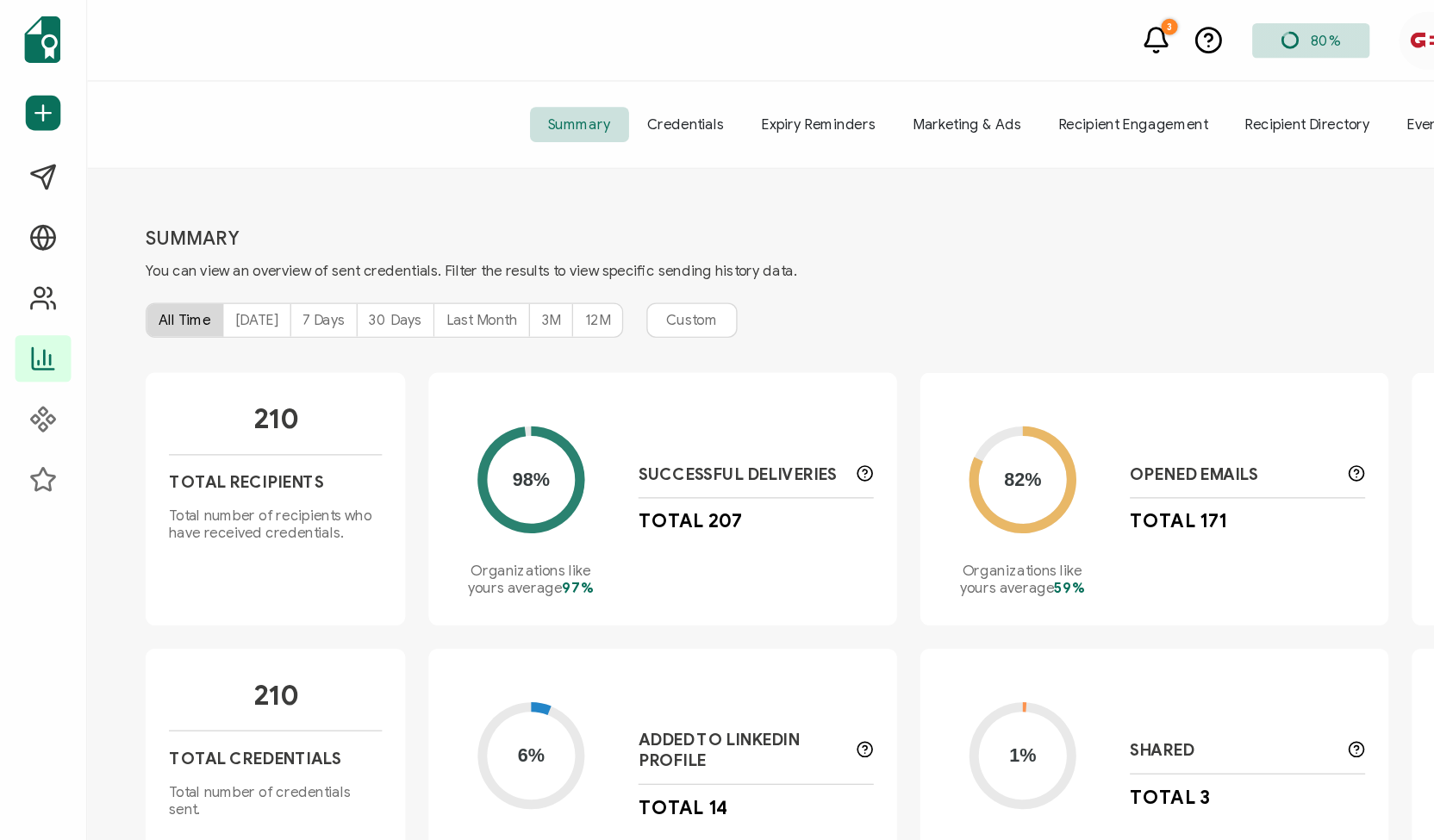
click at [524, 94] on span "Credentials" at bounding box center [508, 91] width 84 height 26
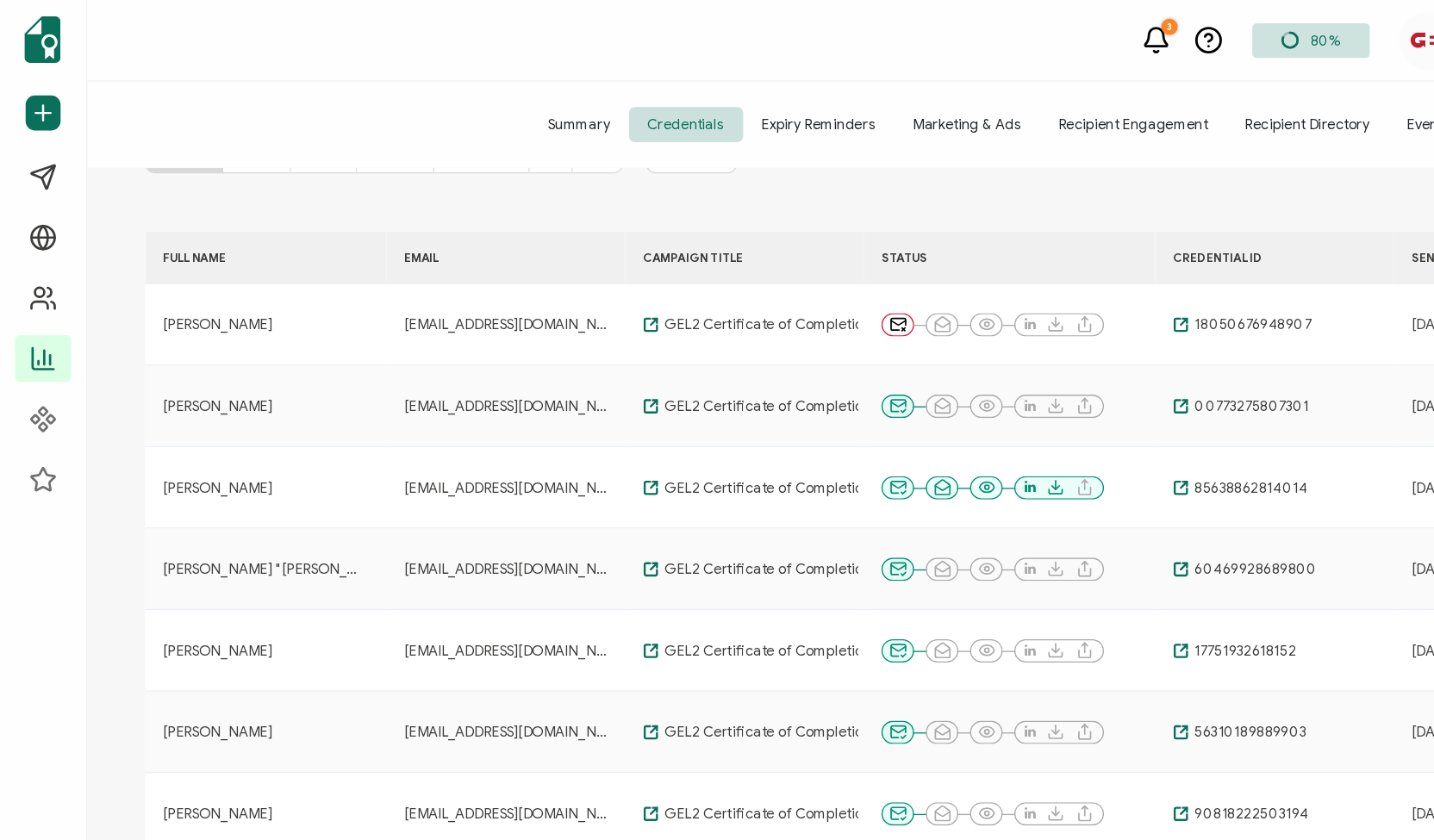
scroll to position [133, 0]
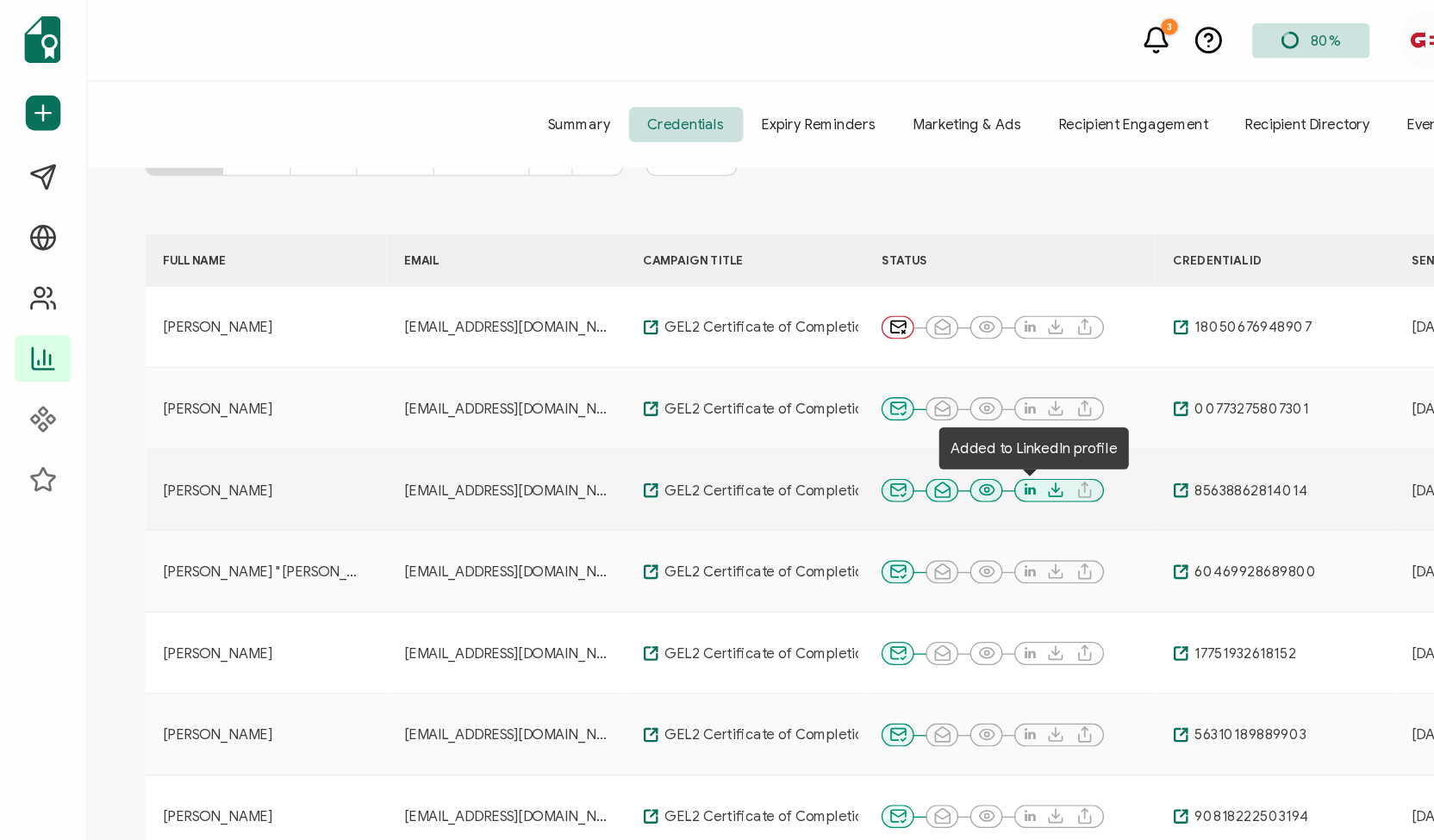
click at [763, 361] on icon at bounding box center [762, 362] width 8 height 10
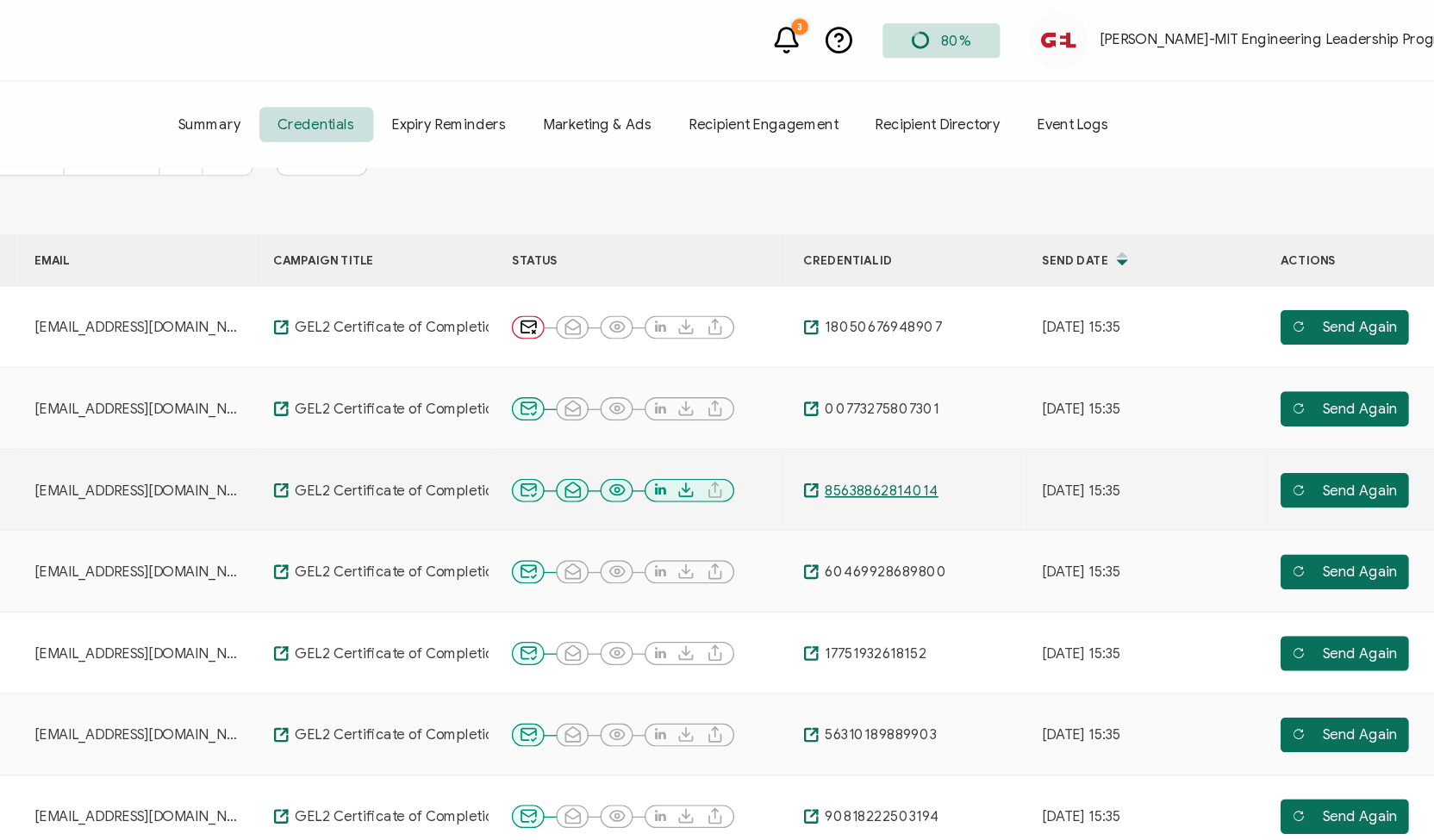
click at [908, 364] on span "85638862814014" at bounding box center [924, 362] width 88 height 13
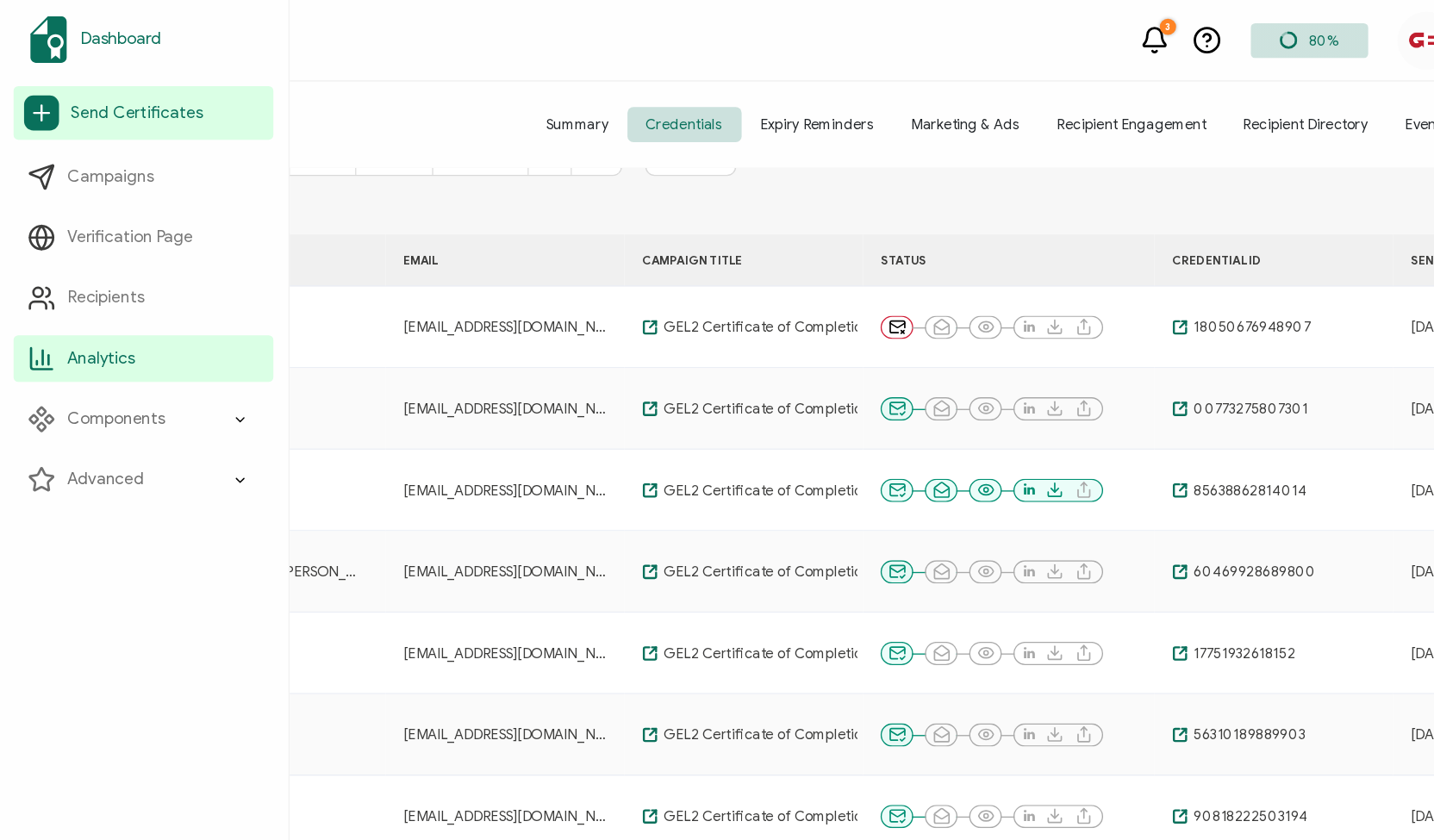
click at [91, 33] on span "Dashboard" at bounding box center [90, 29] width 60 height 17
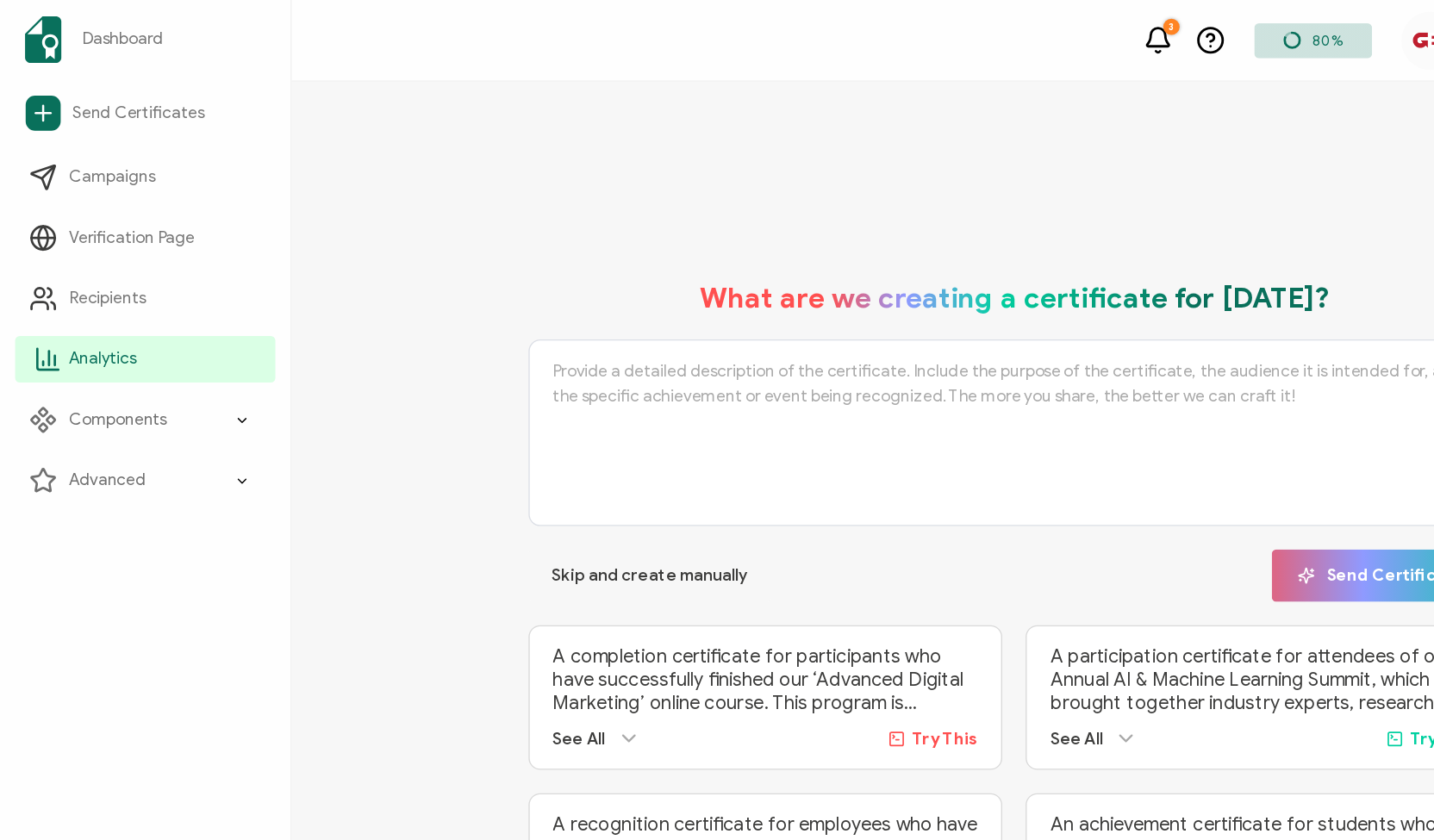
click at [59, 269] on span "Analytics" at bounding box center [76, 264] width 50 height 17
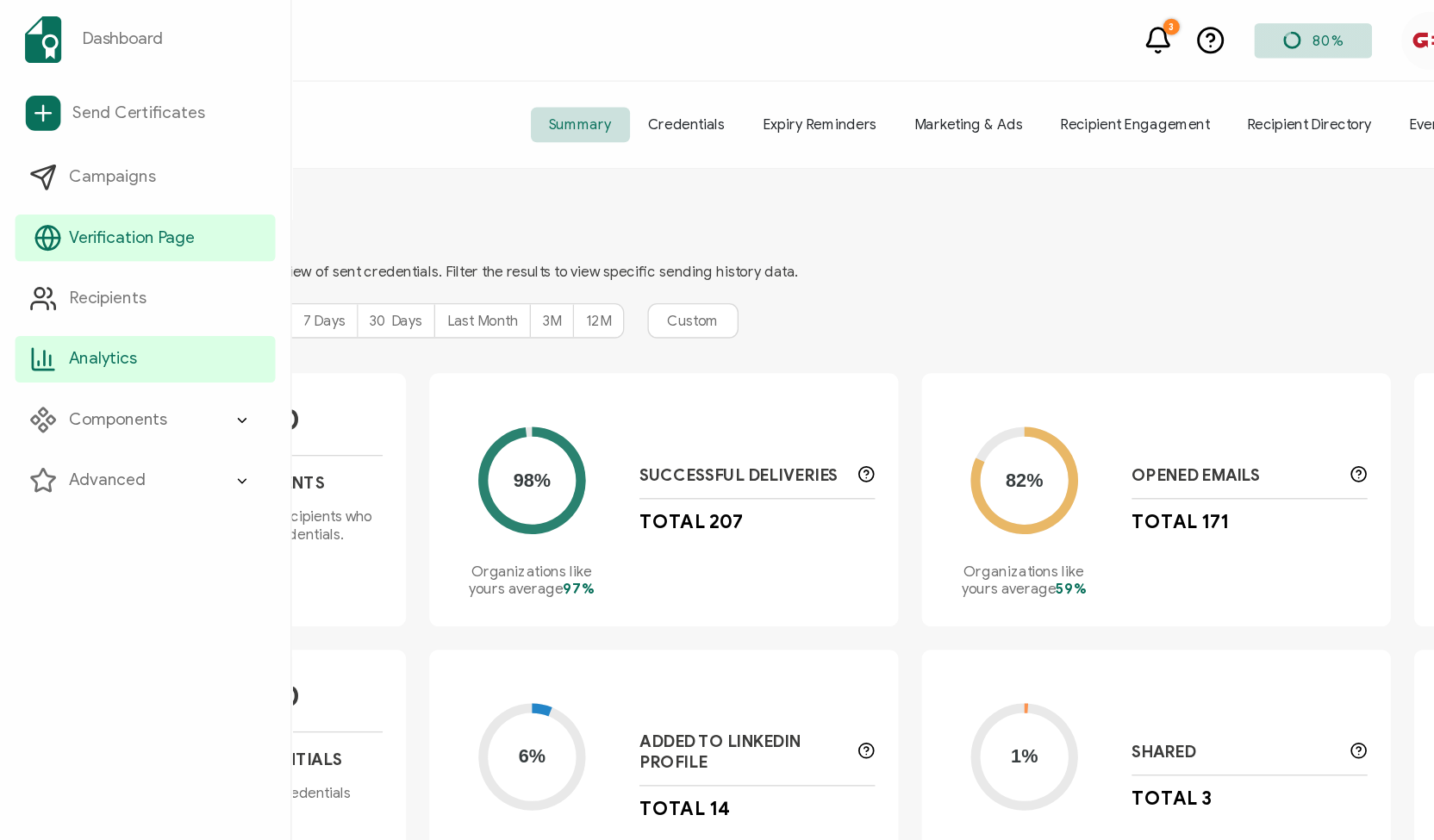
click at [65, 169] on span "Verification Page" at bounding box center [98, 175] width 93 height 17
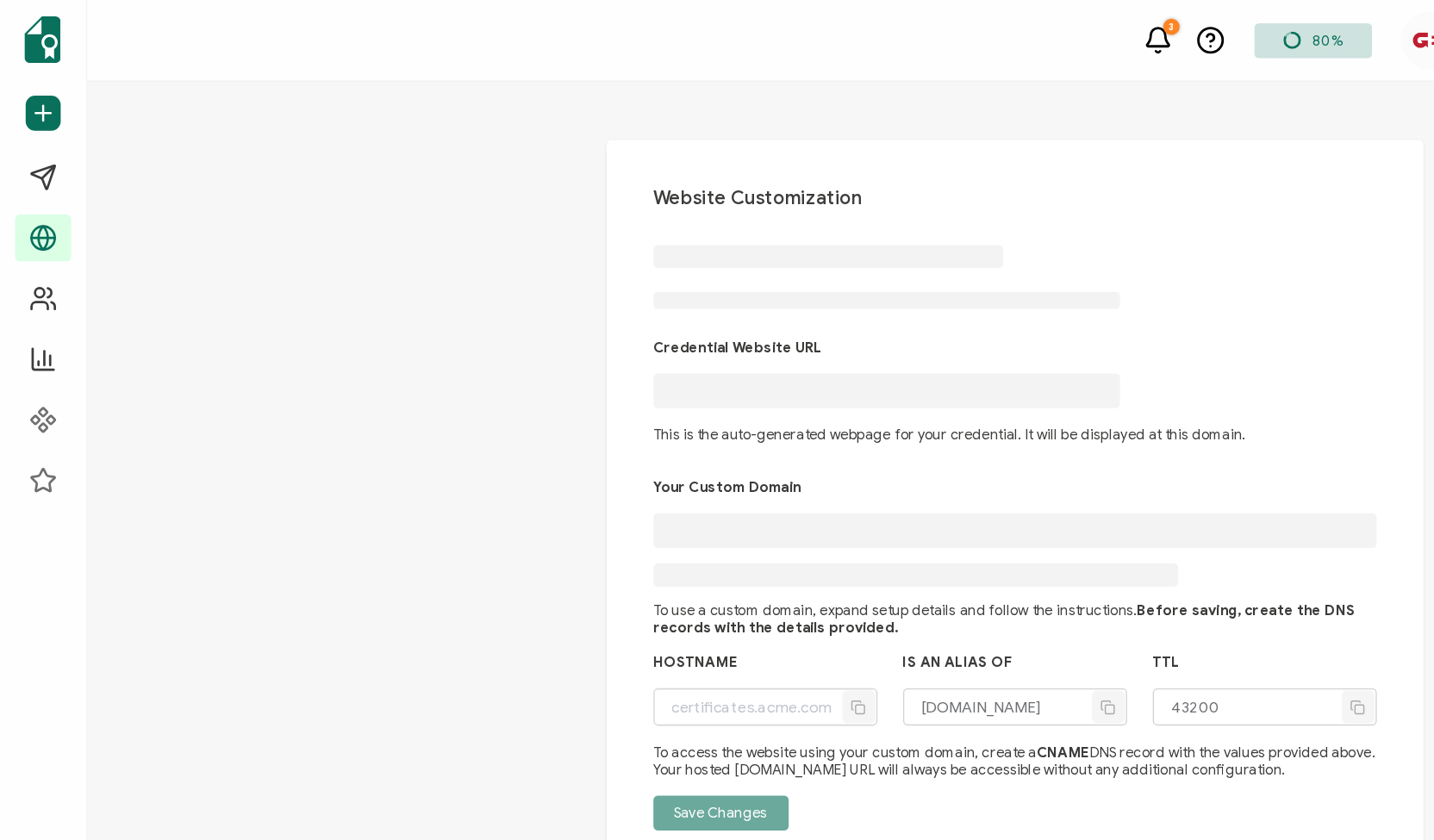
type input "[DOMAIN_NAME]"
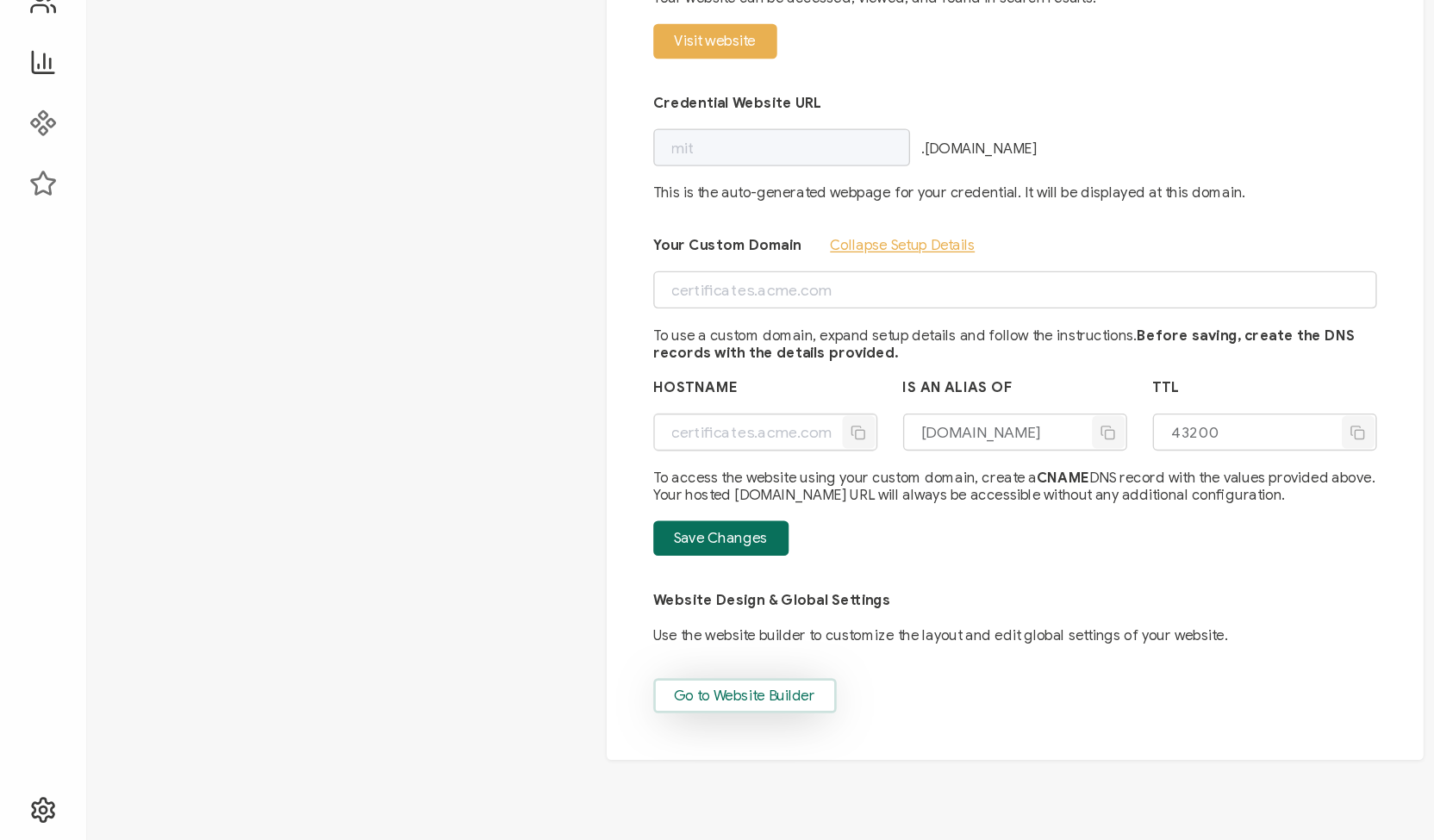
click at [488, 726] on button "Go to Website Builder" at bounding box center [550, 732] width 135 height 26
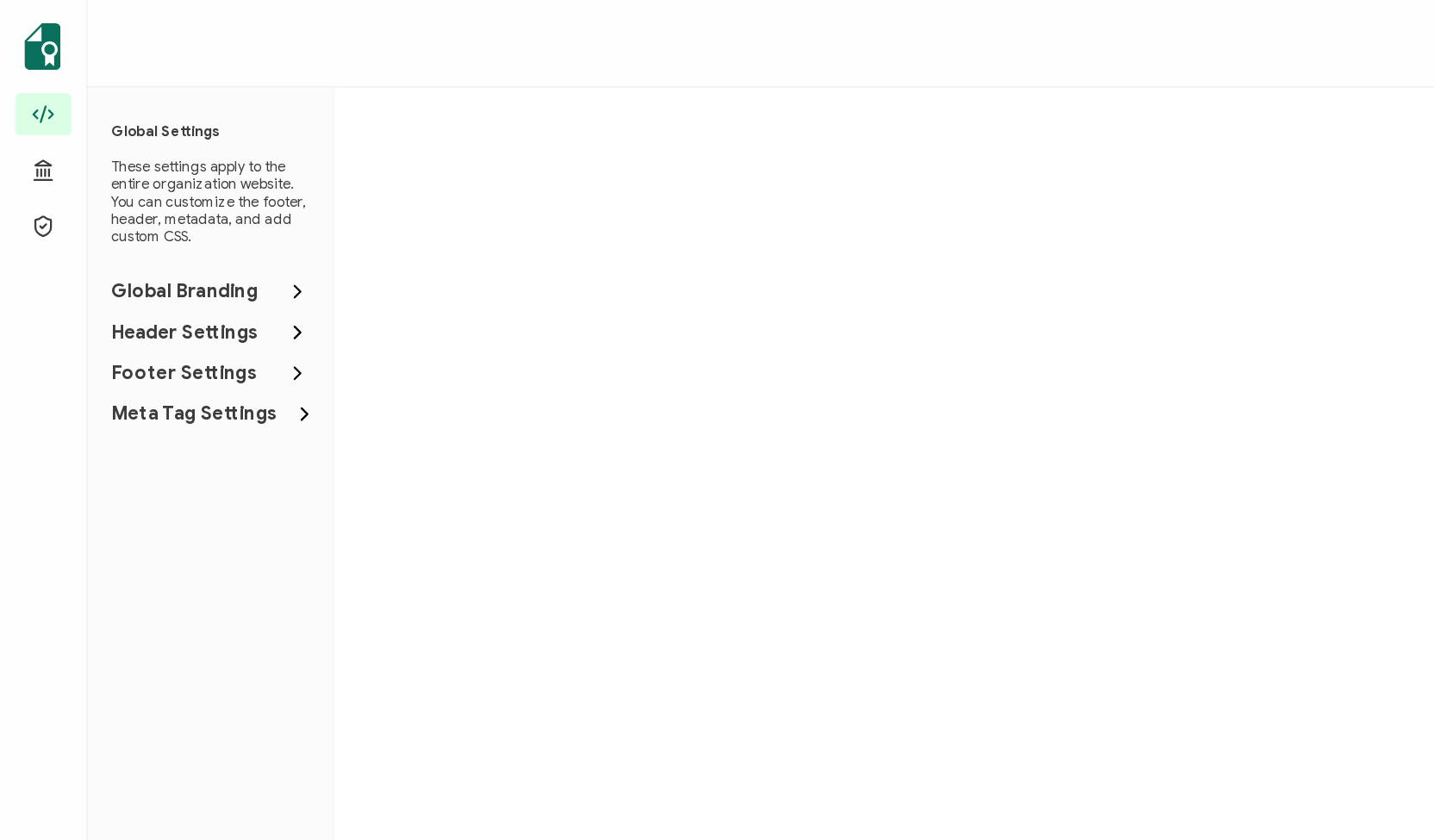
click at [137, 236] on ul "Global Branding Header Settings Footer Settings Meta Tag Settings" at bounding box center [154, 267] width 146 height 121
click at [135, 237] on span "Header Settings" at bounding box center [136, 245] width 109 height 17
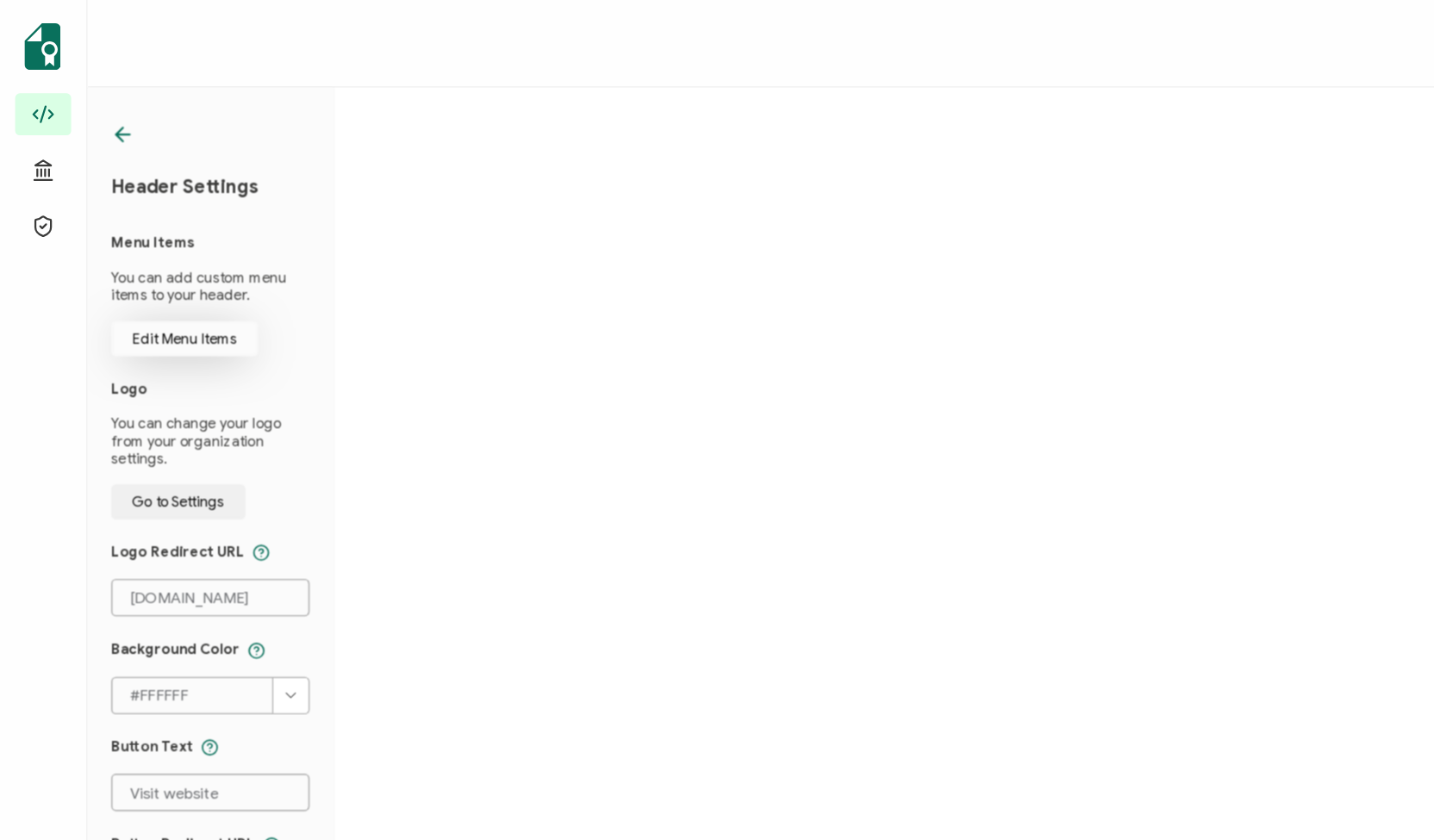
click at [144, 248] on span "Edit Menu Items" at bounding box center [136, 250] width 77 height 11
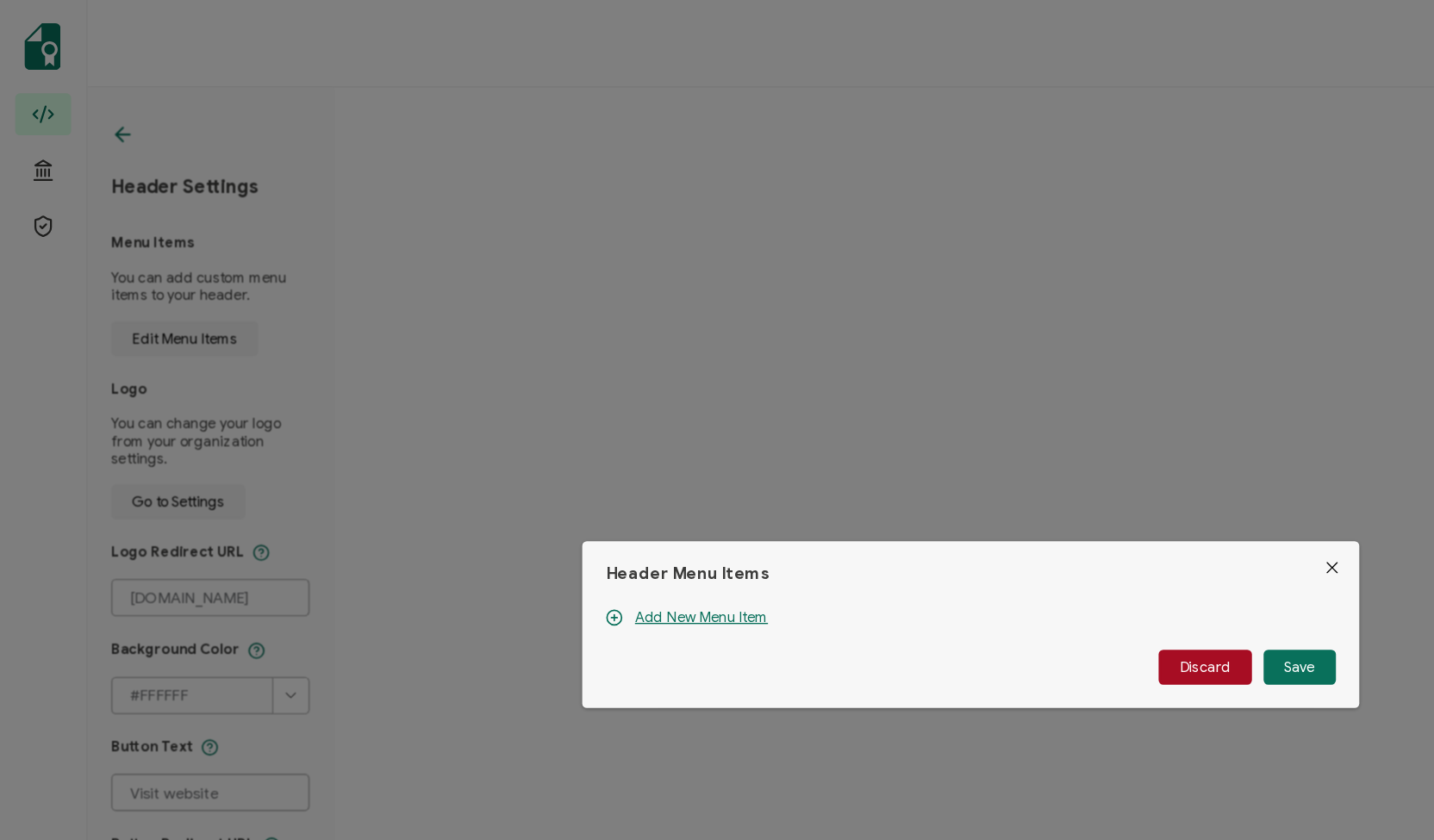
click at [80, 91] on div "Header Menu Items Add New Menu Item Discard Save" at bounding box center [717, 420] width 1434 height 840
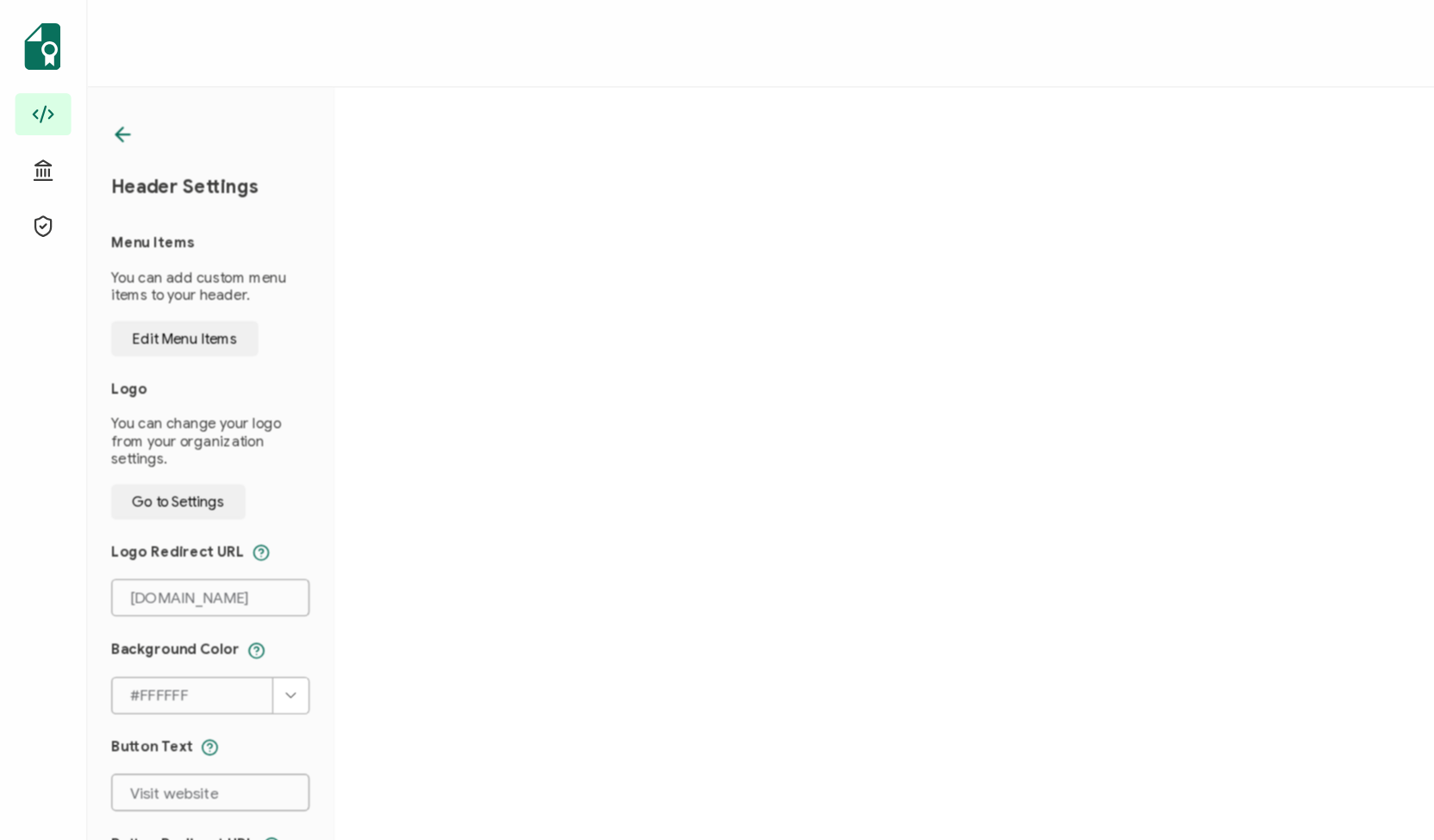
click at [84, 93] on icon at bounding box center [90, 99] width 17 height 17
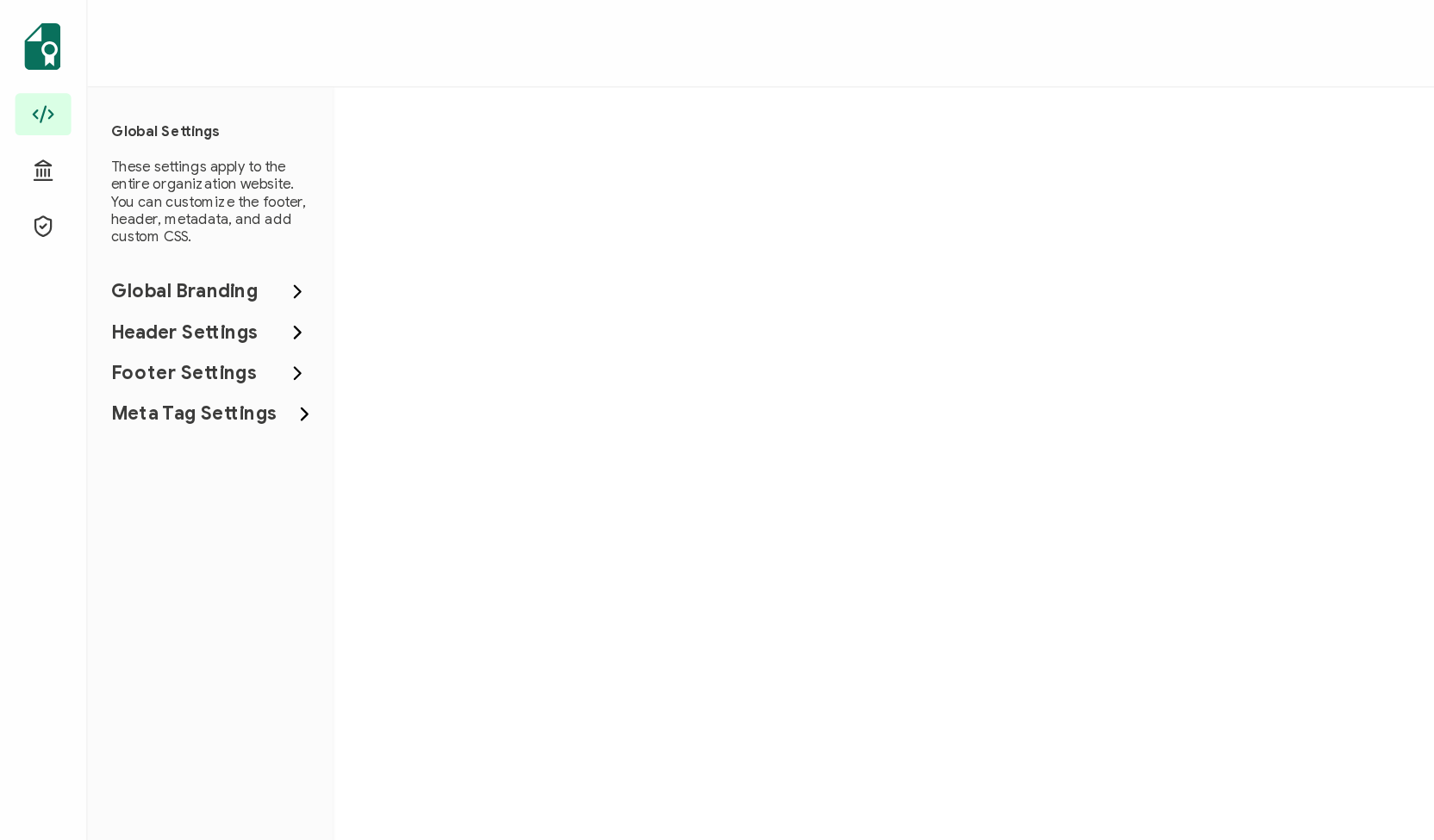
click at [123, 275] on span "Footer Settings" at bounding box center [135, 275] width 109 height 17
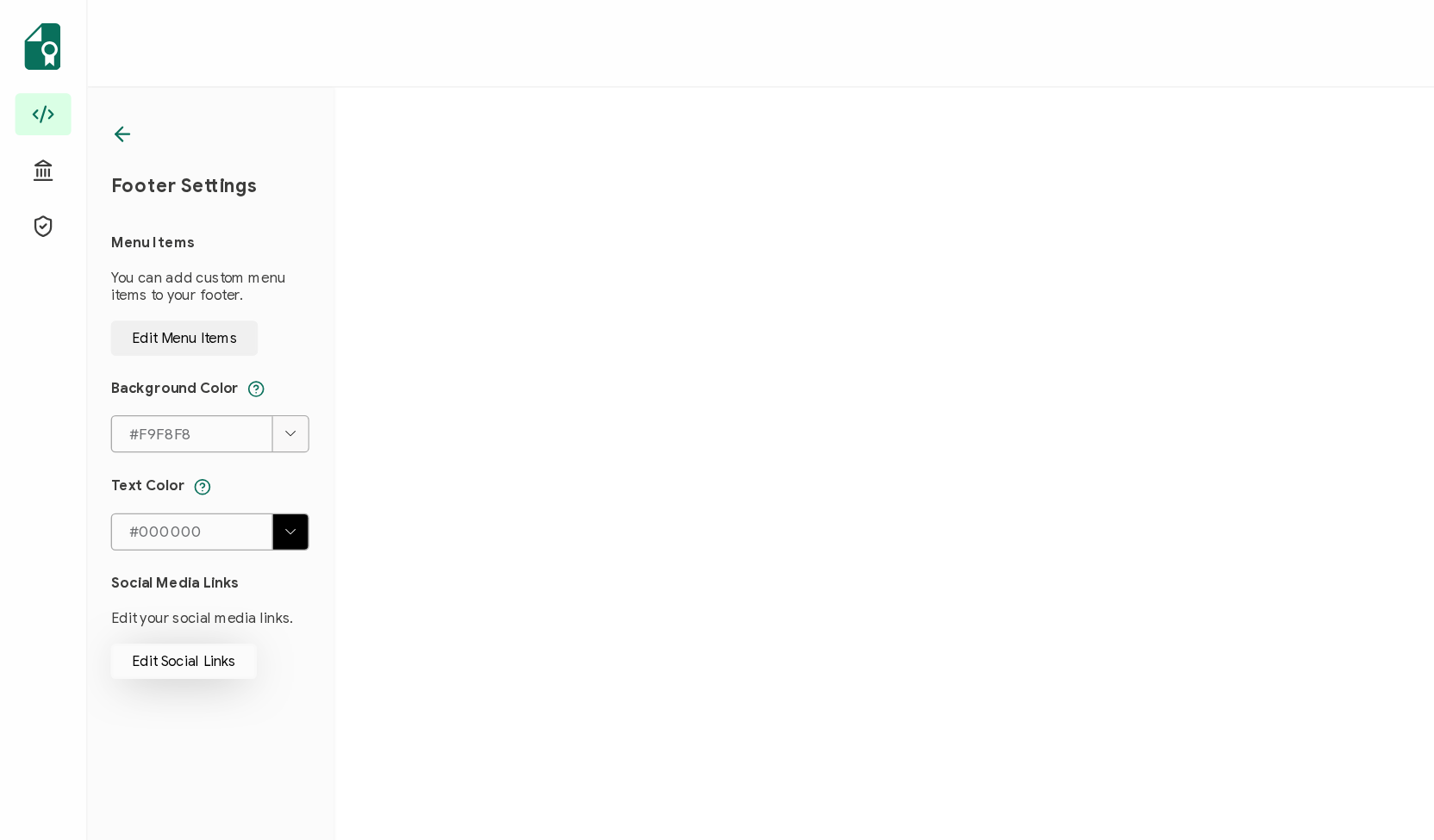
click at [128, 255] on span "Edit Social Links" at bounding box center [136, 250] width 77 height 11
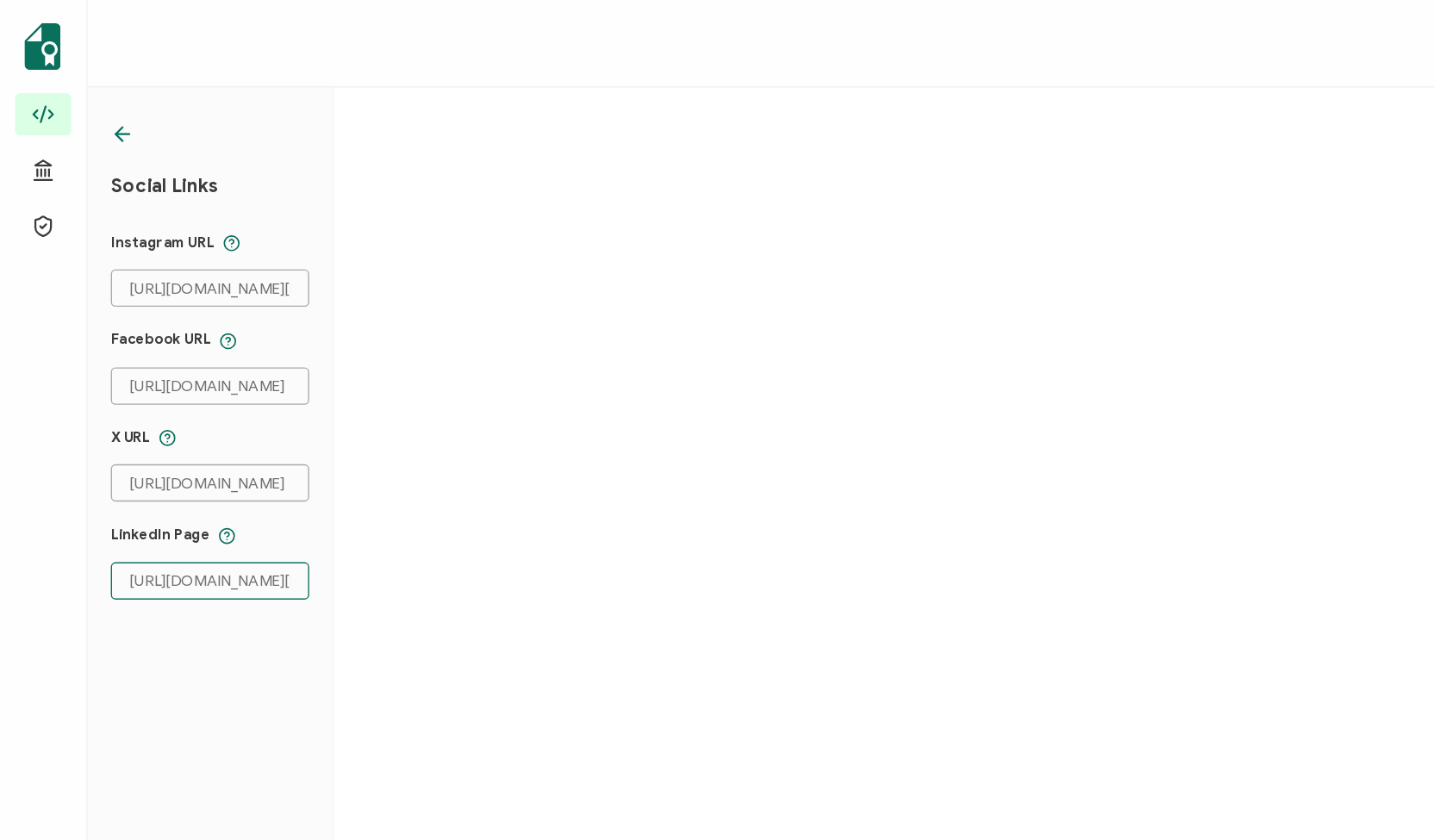
scroll to position [0, 297]
drag, startPoint x: 162, startPoint y: 428, endPoint x: 265, endPoint y: 452, distance: 105.8
click at [23, 279] on div "Back Global Settings Verification Page Credential Page Social Links Instagram U…" at bounding box center [717, 484] width 1434 height 840
click at [168, 425] on input "[URL][DOMAIN_NAME][PERSON_NAME]" at bounding box center [154, 429] width 146 height 28
click at [206, 425] on input "[URL][DOMAIN_NAME][PERSON_NAME]" at bounding box center [154, 429] width 146 height 28
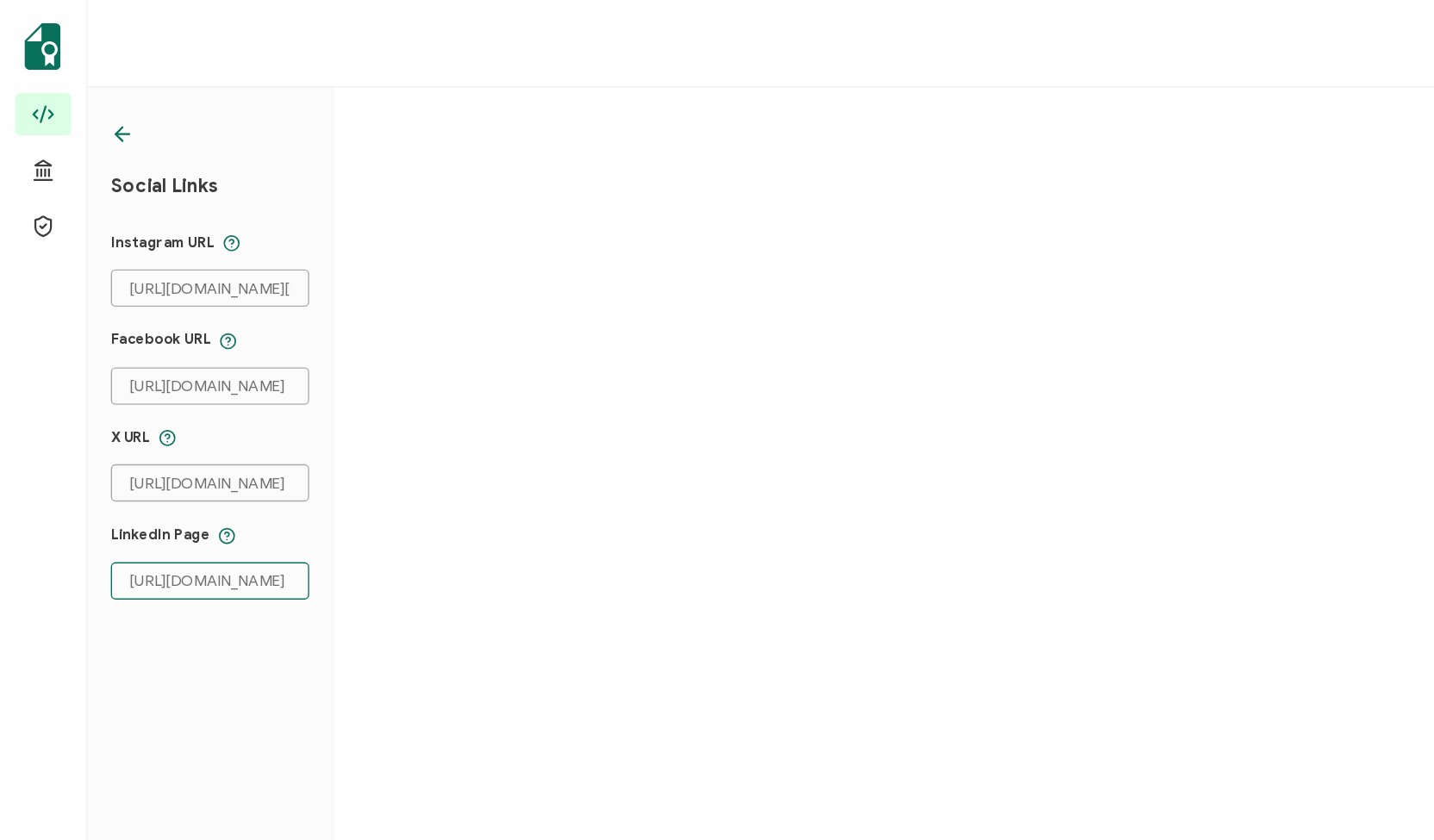
scroll to position [0, 127]
type input "[URL][DOMAIN_NAME]"
click at [197, 473] on div "Social Links Instagram URL [URL][DOMAIN_NAME][DOMAIN_NAME] Facebook URL [URL][D…" at bounding box center [155, 452] width 181 height 775
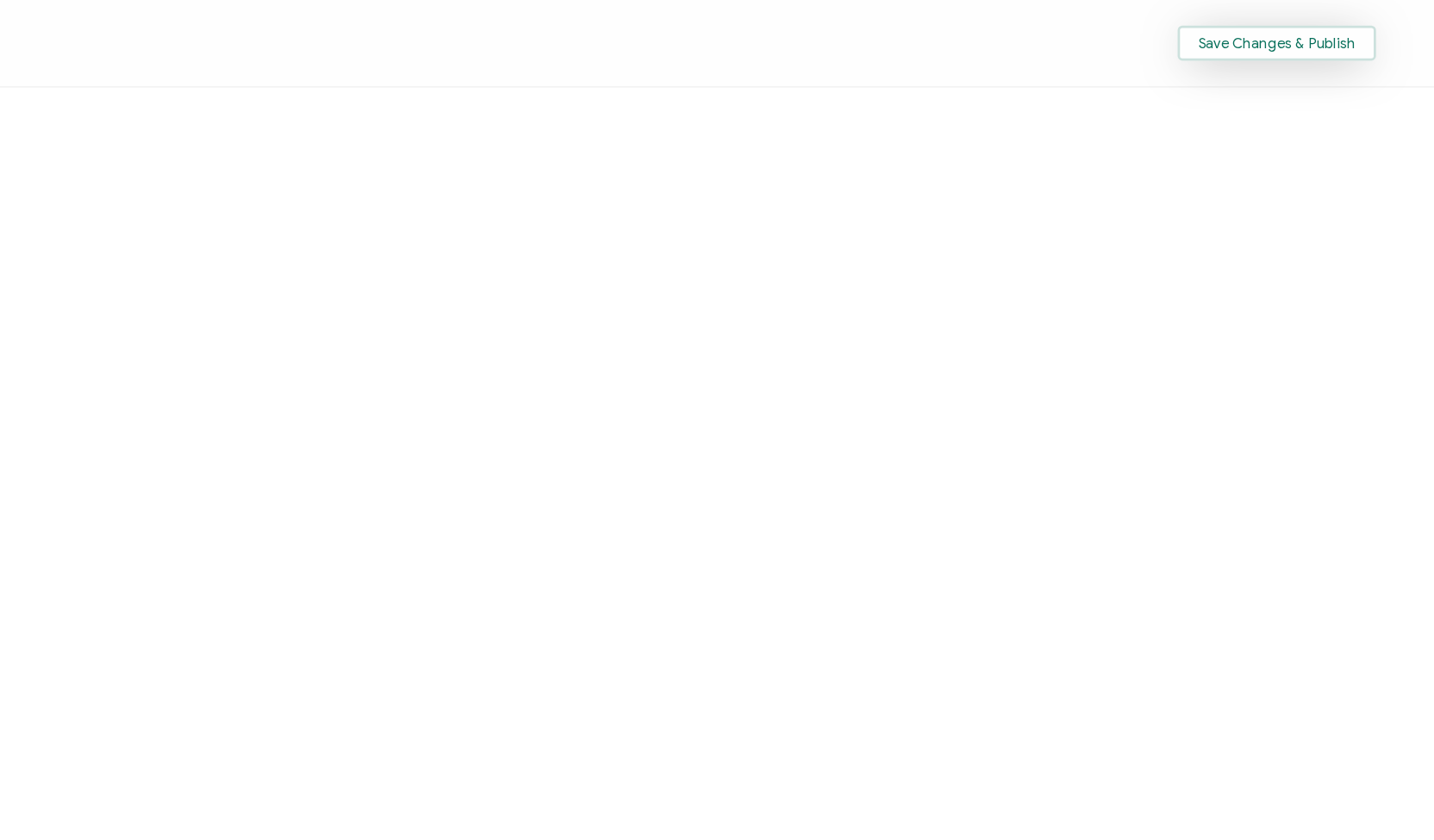
click at [1291, 39] on button "Save Changes & Publish" at bounding box center [1317, 31] width 146 height 26
click at [1299, 39] on button "Save Changes & Publish" at bounding box center [1317, 31] width 146 height 26
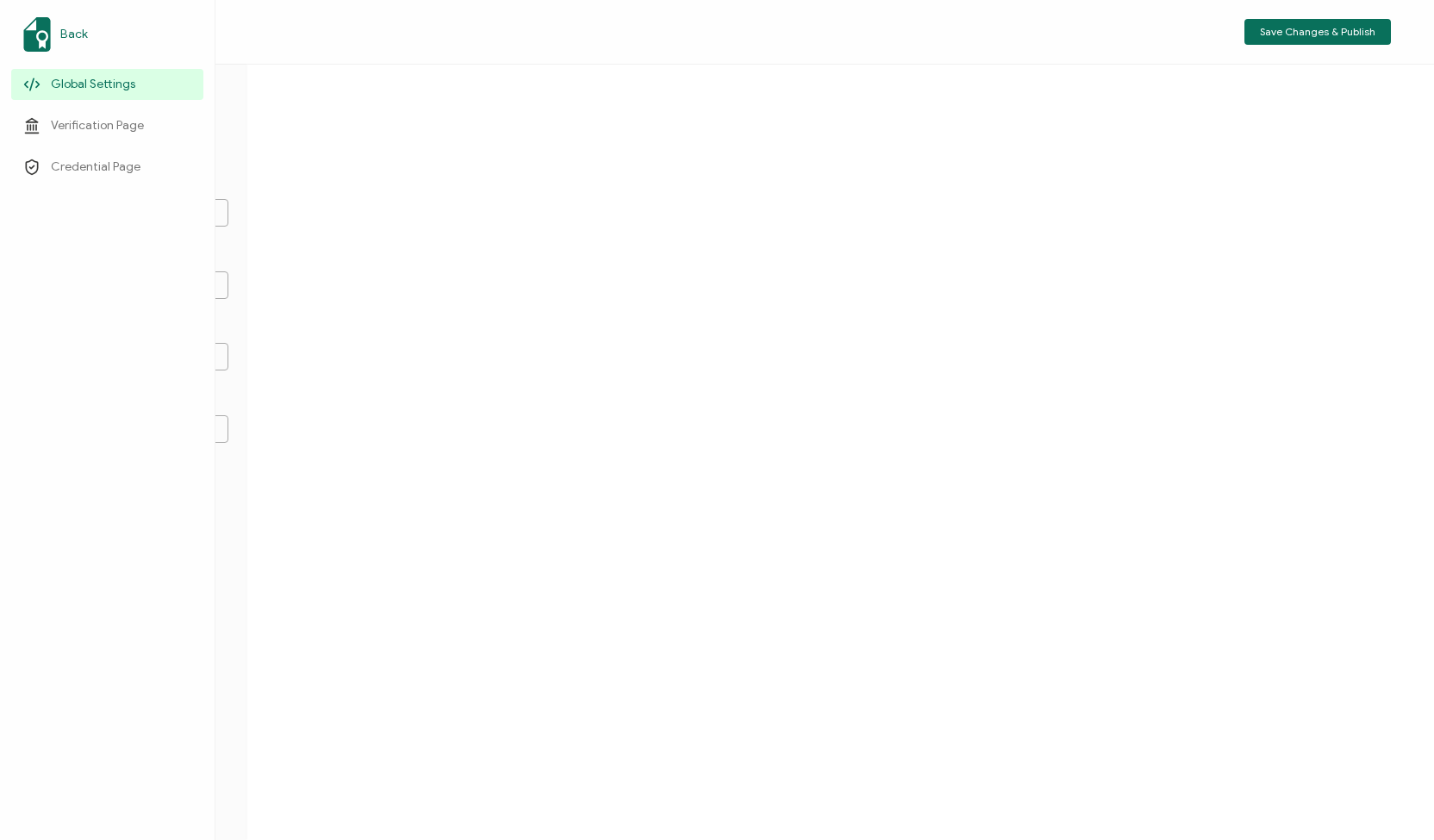
click at [51, 33] on link "Back" at bounding box center [107, 35] width 192 height 48
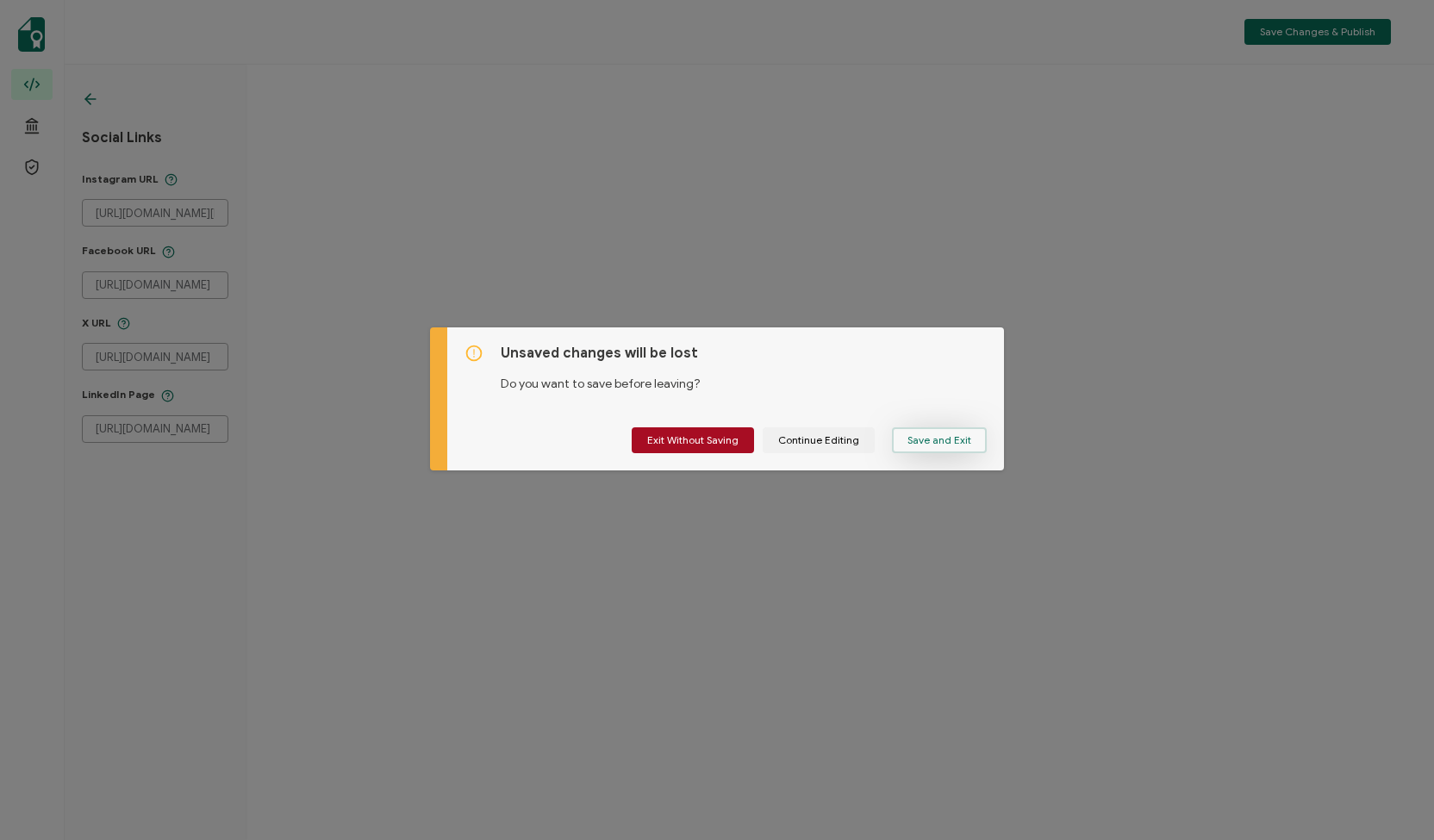
click at [927, 445] on span "Save and Exit" at bounding box center [939, 440] width 64 height 11
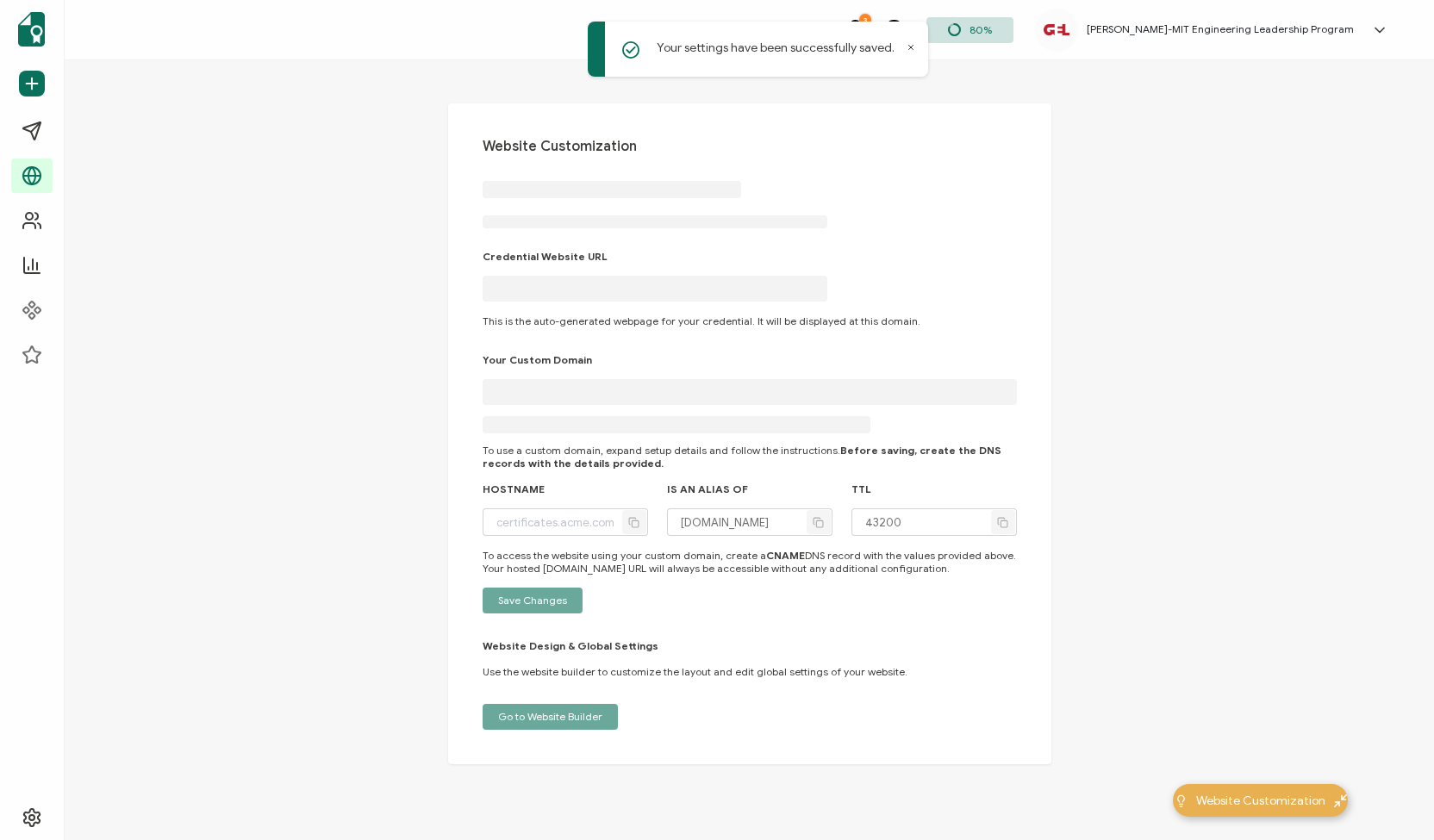
type input "[DOMAIN_NAME]"
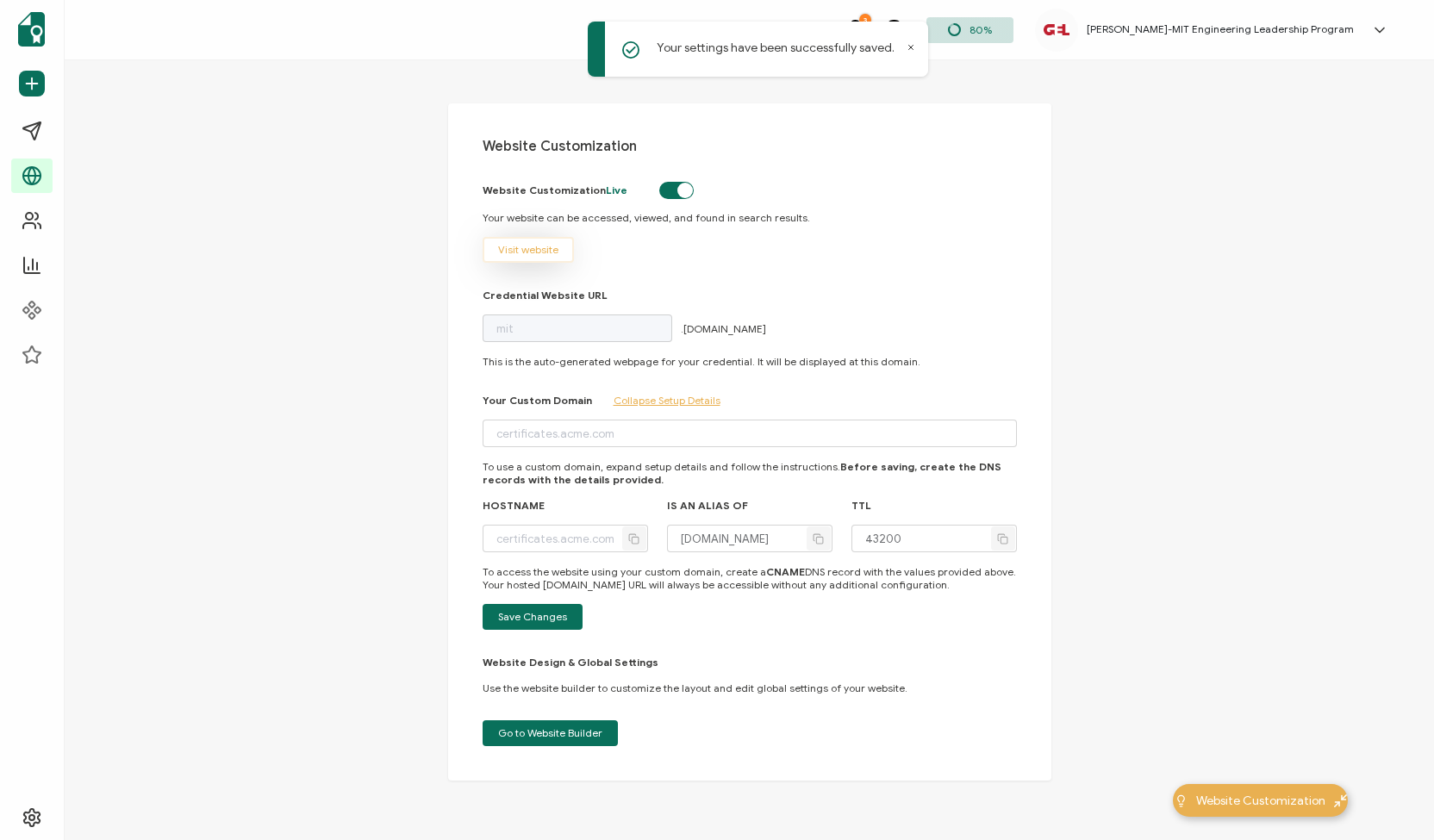
click at [538, 246] on span "Visit website" at bounding box center [527, 250] width 60 height 11
click at [1291, 797] on span "Website Customization" at bounding box center [1261, 801] width 129 height 18
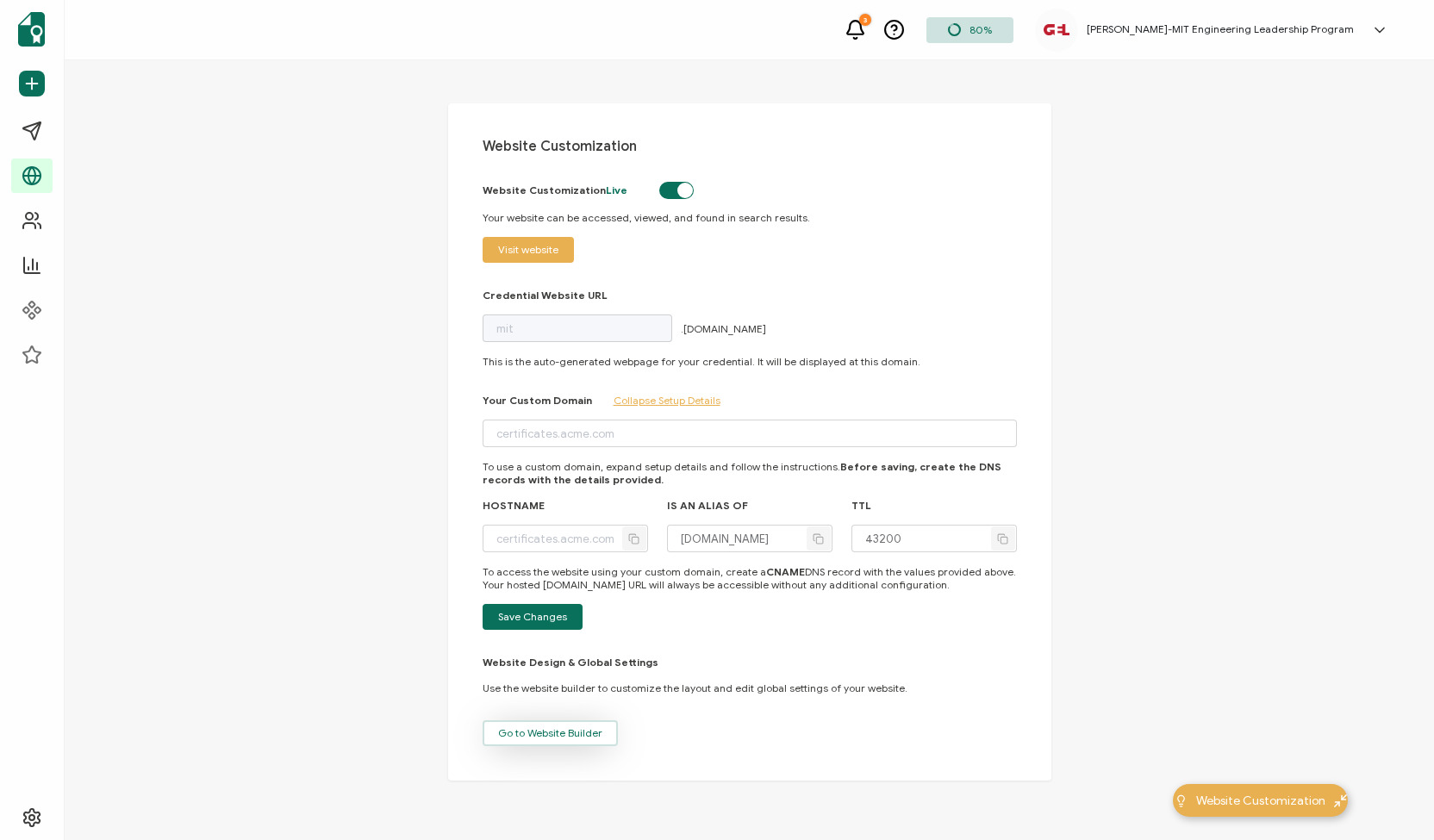
click at [517, 732] on span "Go to Website Builder" at bounding box center [550, 733] width 104 height 11
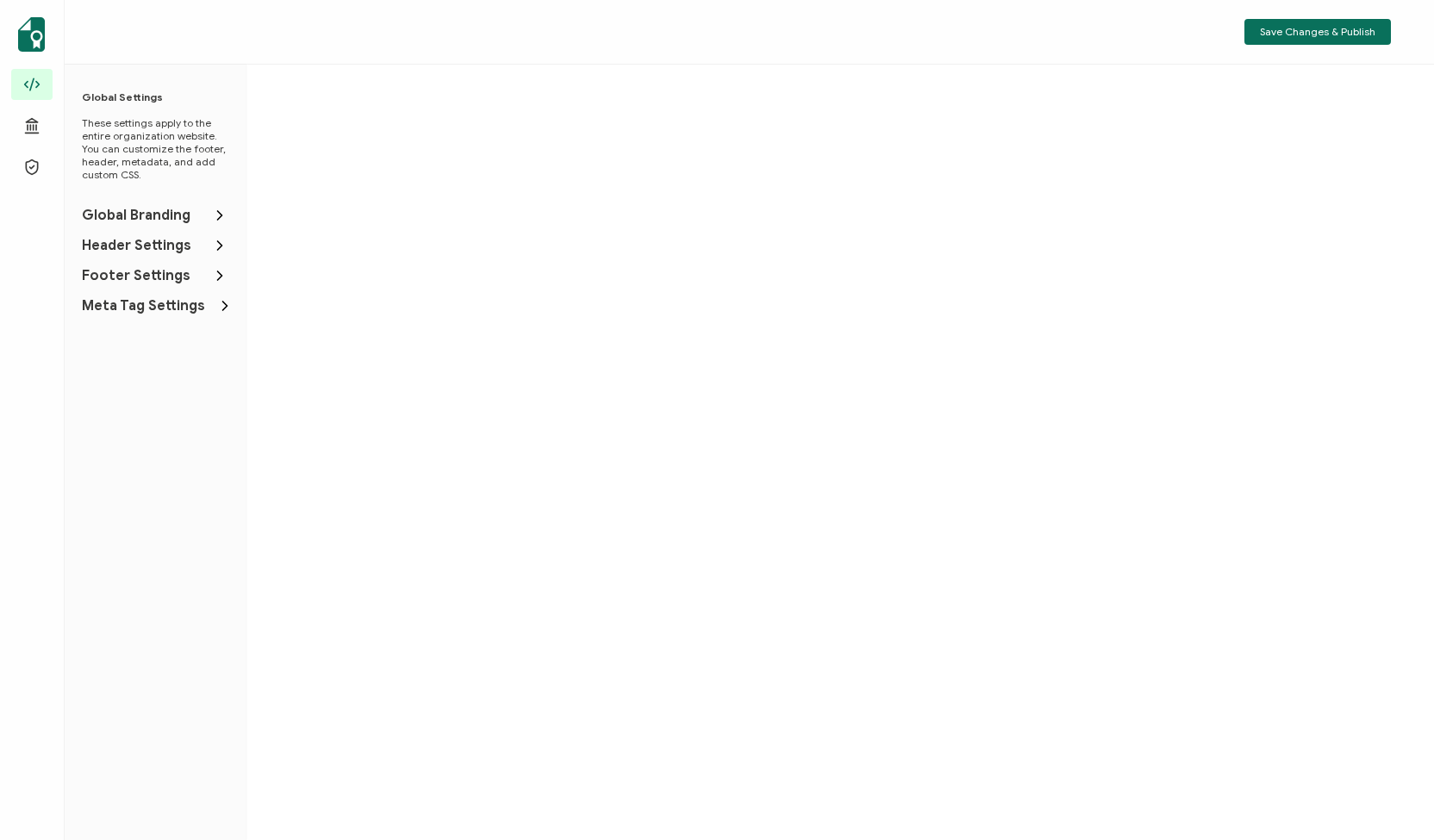
click at [132, 302] on span "Meta Tag Settings" at bounding box center [143, 305] width 123 height 17
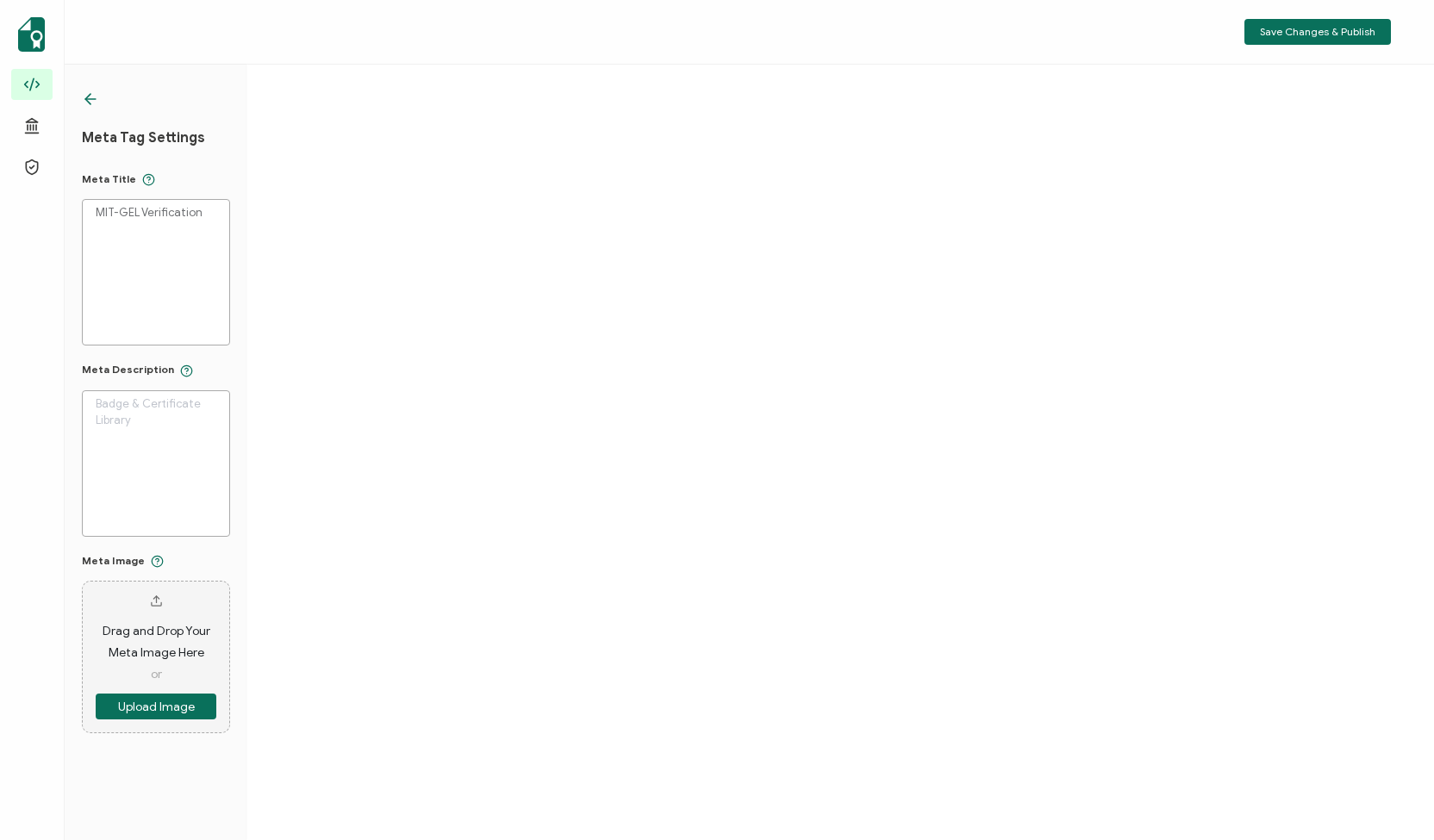
click at [91, 98] on icon at bounding box center [90, 99] width 17 height 17
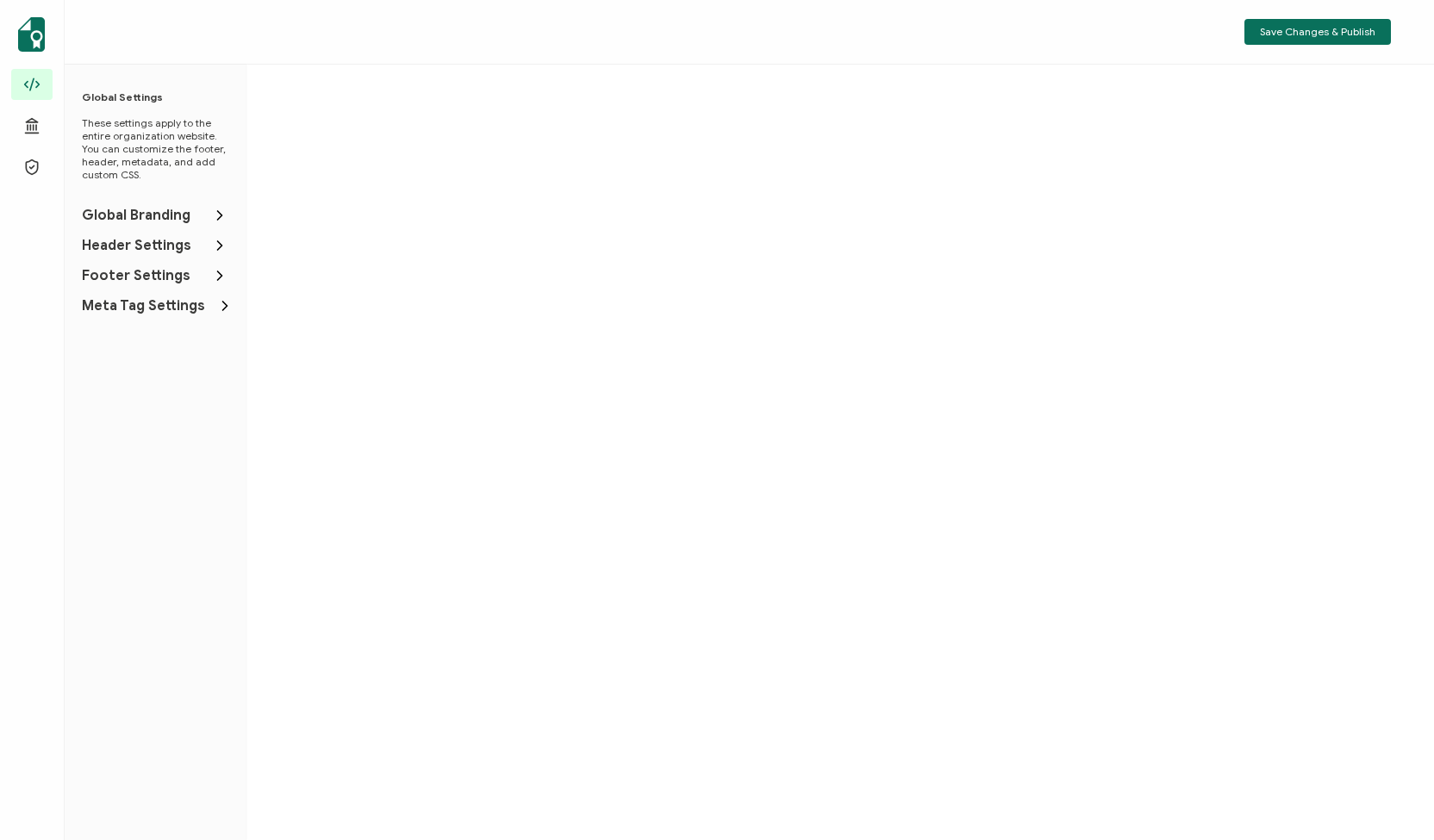
click at [127, 268] on span "Footer Settings" at bounding box center [135, 275] width 109 height 17
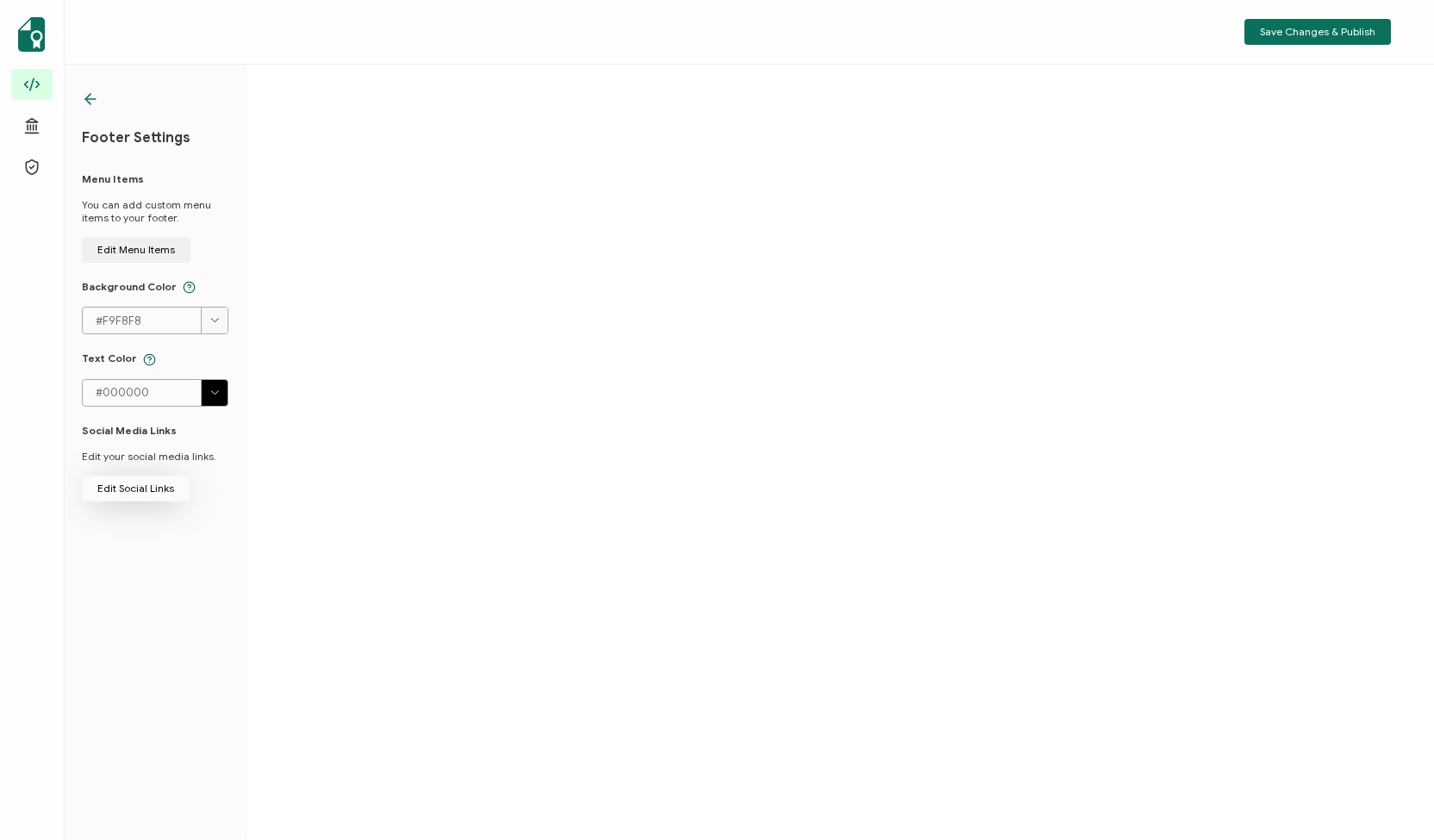
click at [135, 255] on span "Edit Social Links" at bounding box center [136, 250] width 77 height 11
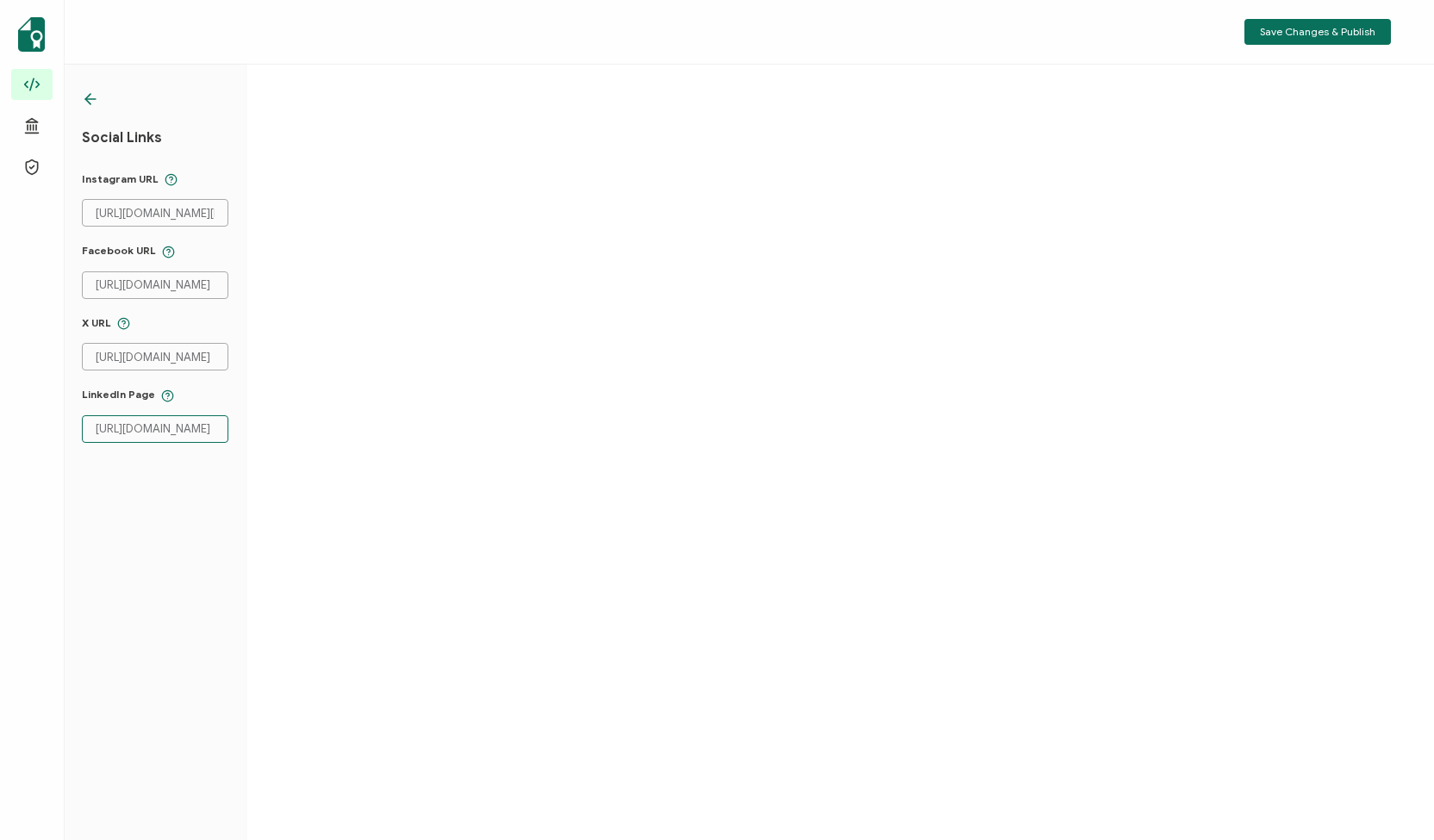
click at [187, 422] on input "[URL][DOMAIN_NAME]" at bounding box center [154, 429] width 146 height 28
drag, startPoint x: 187, startPoint y: 422, endPoint x: 270, endPoint y: 425, distance: 83.1
click at [61, 357] on div "Back Global Settings Verification Page Credential Page Social Links Instagram U…" at bounding box center [717, 484] width 1434 height 840
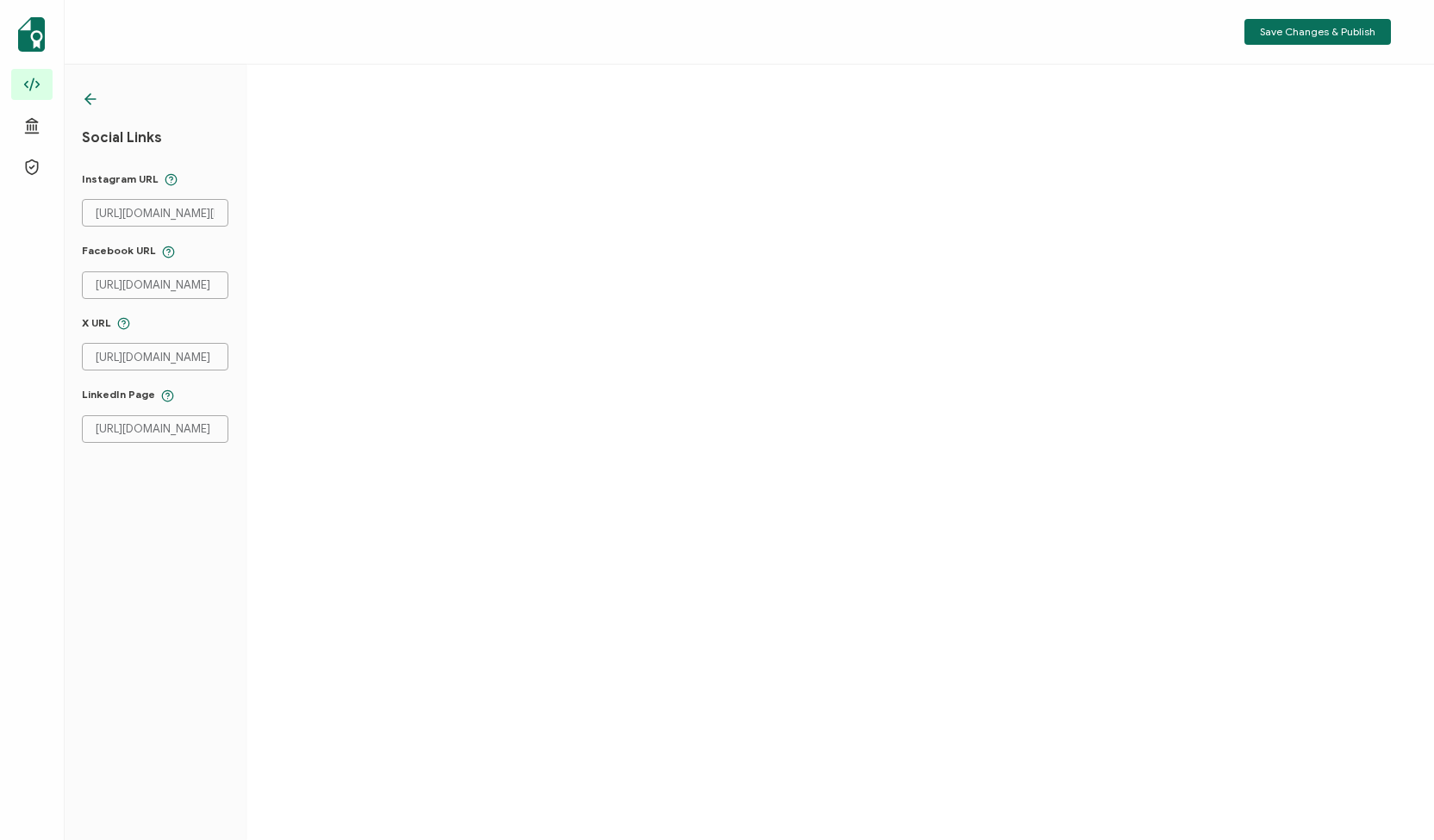
click at [174, 445] on div "Social Links Instagram URL [URL][DOMAIN_NAME][DOMAIN_NAME] Facebook URL [URL][D…" at bounding box center [155, 452] width 181 height 775
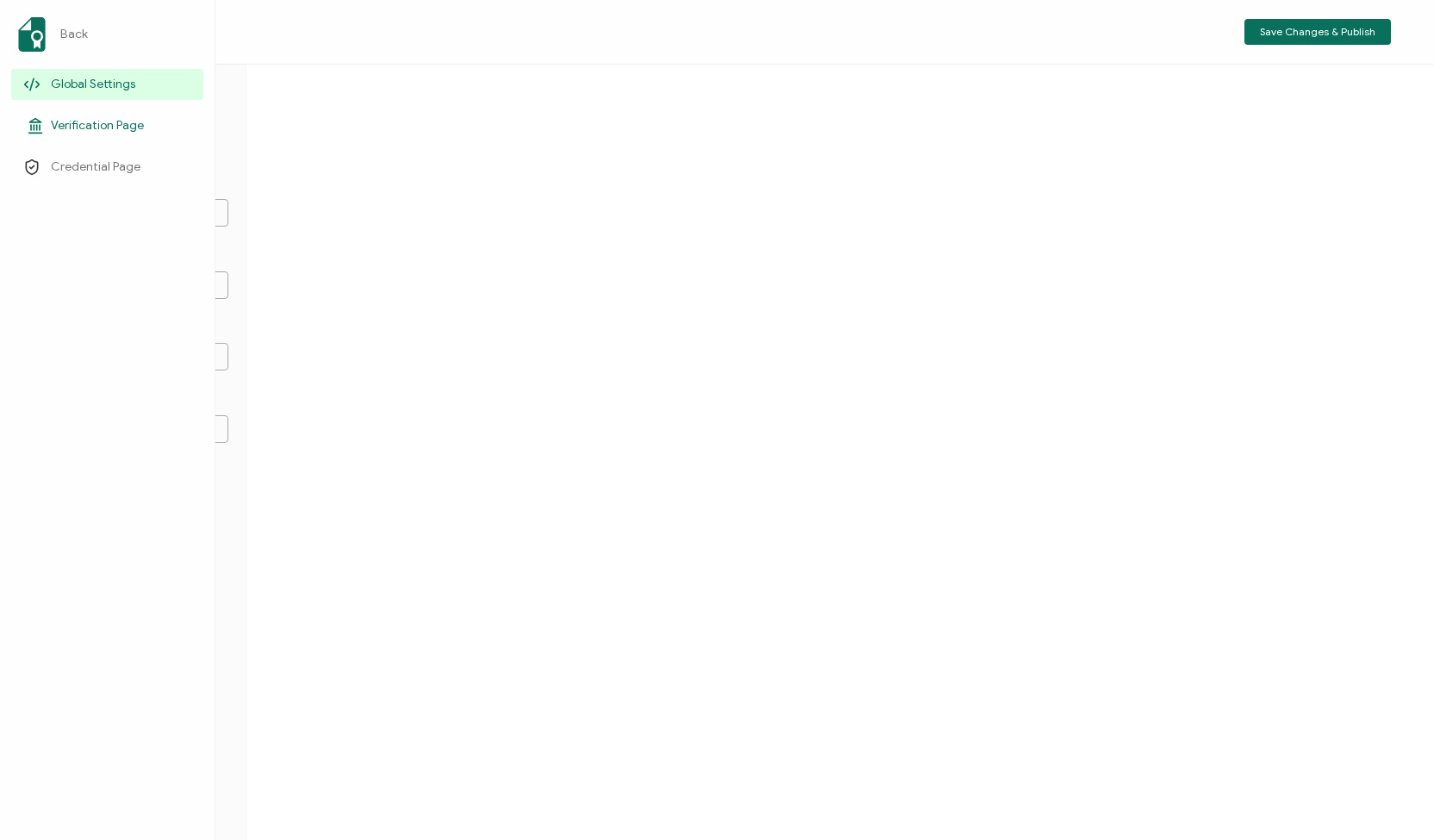
click at [64, 122] on span "Verification Page" at bounding box center [98, 126] width 93 height 17
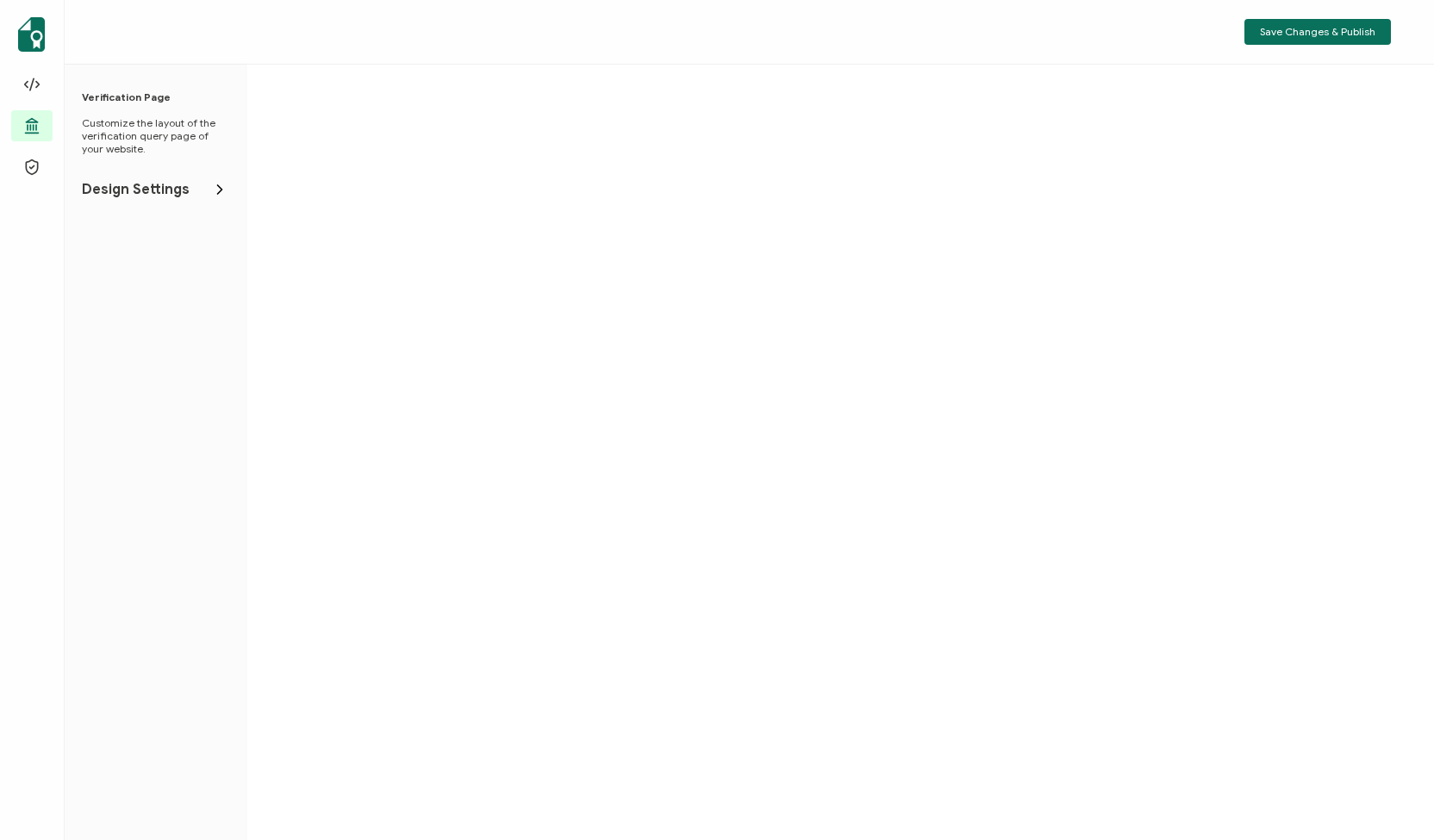
click at [109, 193] on span "Design Settings" at bounding box center [135, 189] width 108 height 17
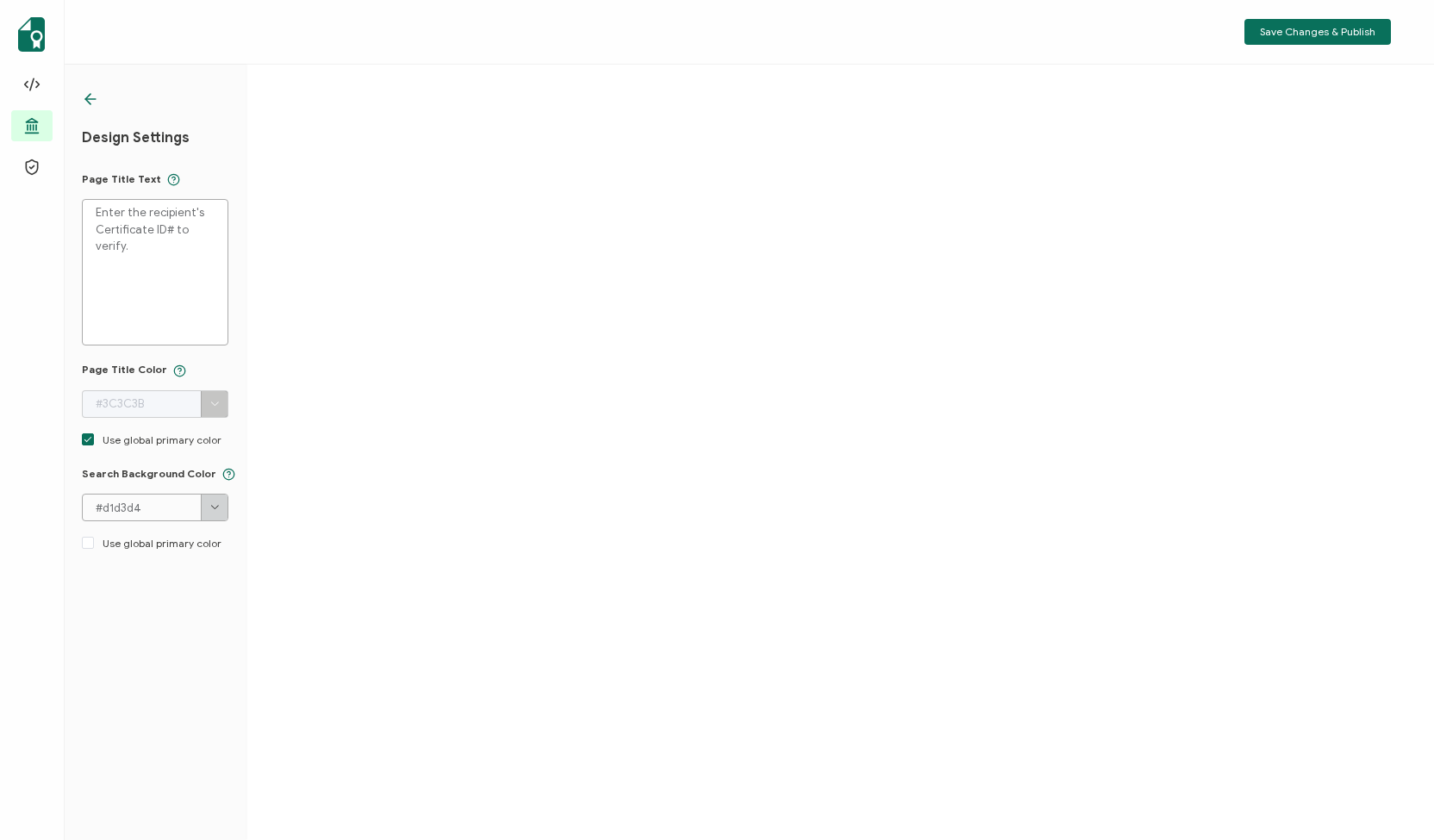
click at [165, 635] on div "Design Settings Page Title Text Enter the recipient's Certificate ID# to verify…" at bounding box center [155, 452] width 181 height 775
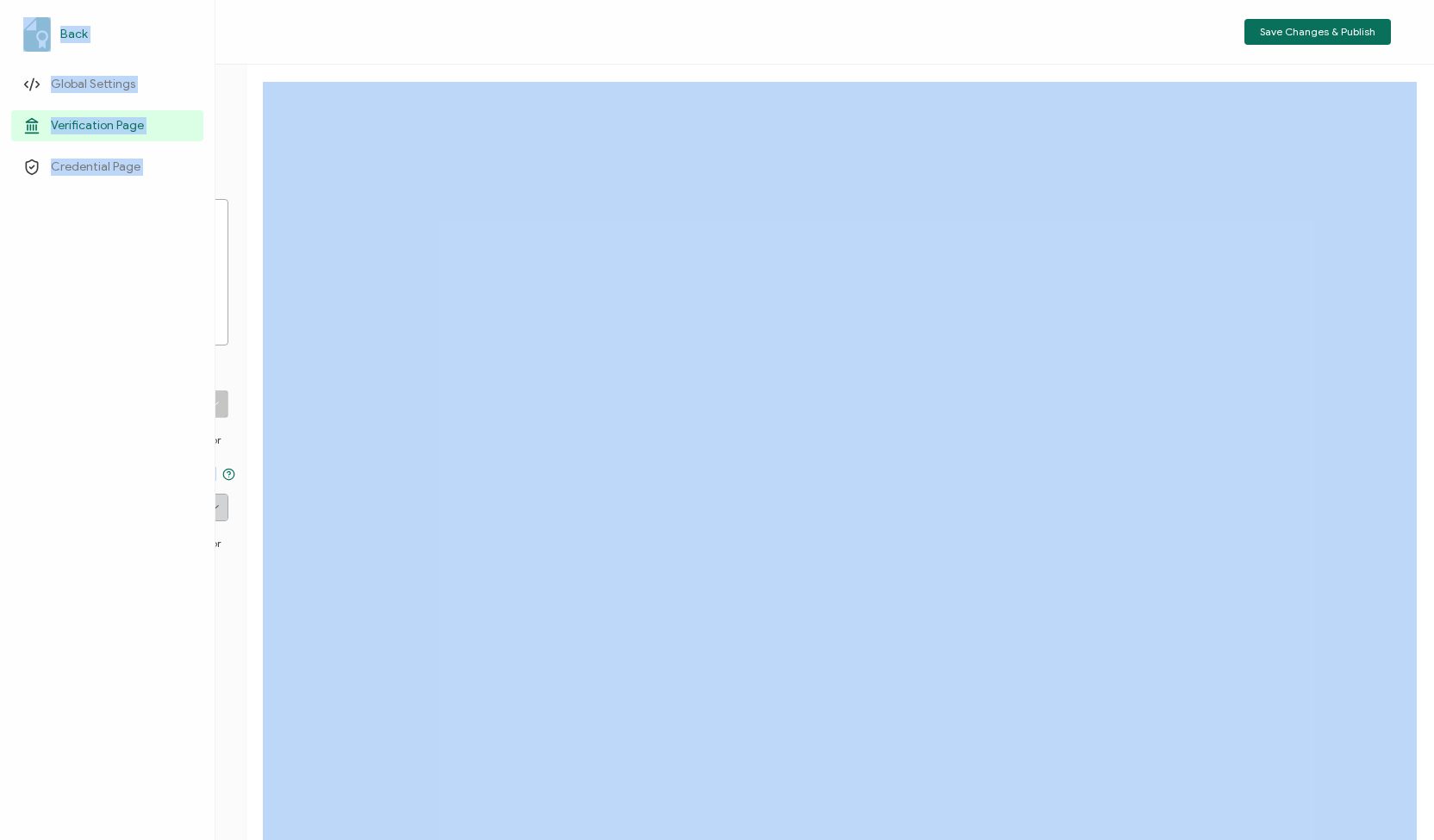
drag, startPoint x: 165, startPoint y: 635, endPoint x: 25, endPoint y: 30, distance: 621.0
click at [25, 65] on div "Back Global Settings Verification Page Credential Page Design Settings Page Tit…" at bounding box center [717, 484] width 1434 height 840
click at [25, 30] on img at bounding box center [37, 34] width 28 height 34
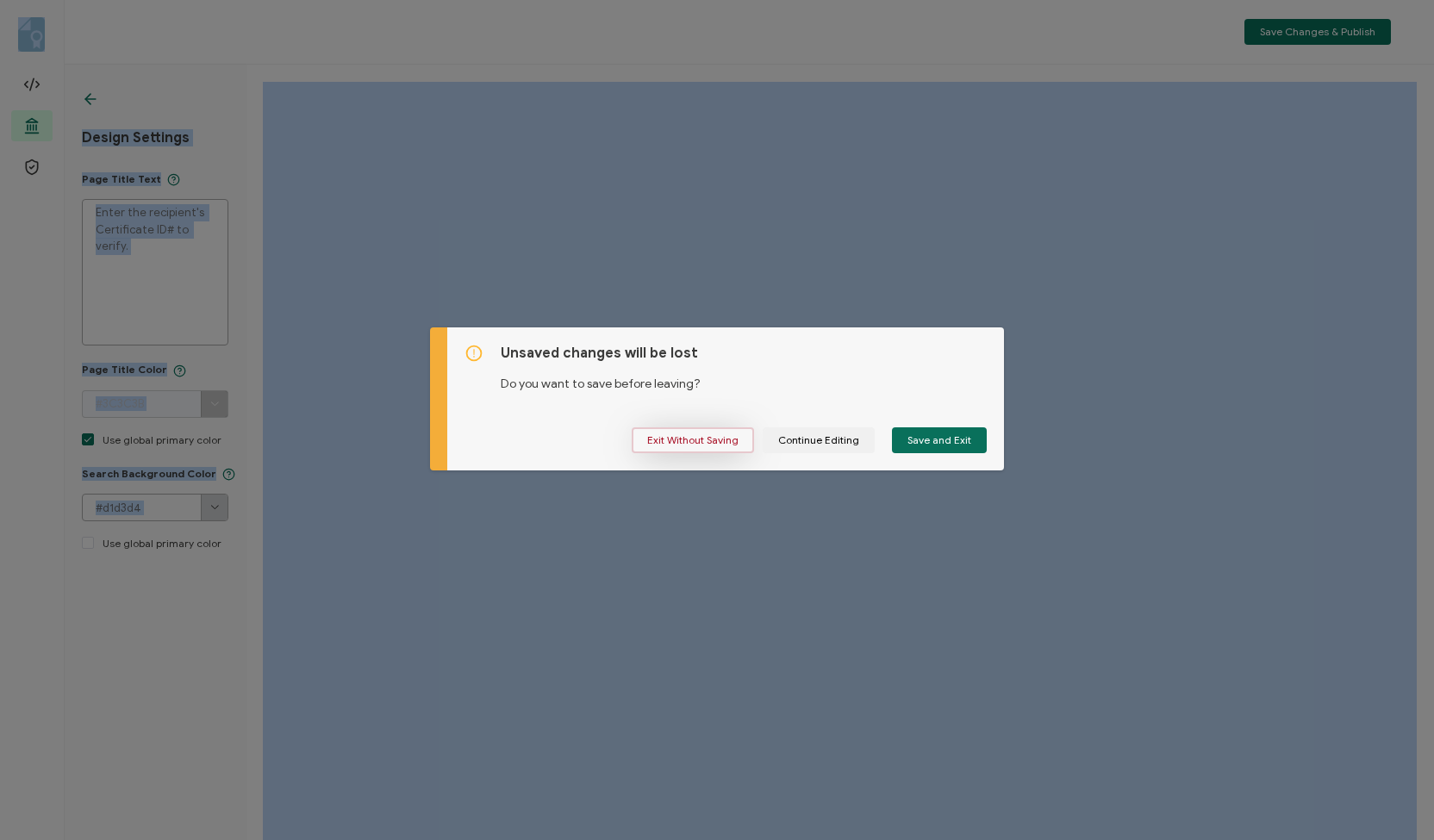
click at [699, 437] on span "Exit Without Saving" at bounding box center [693, 440] width 91 height 11
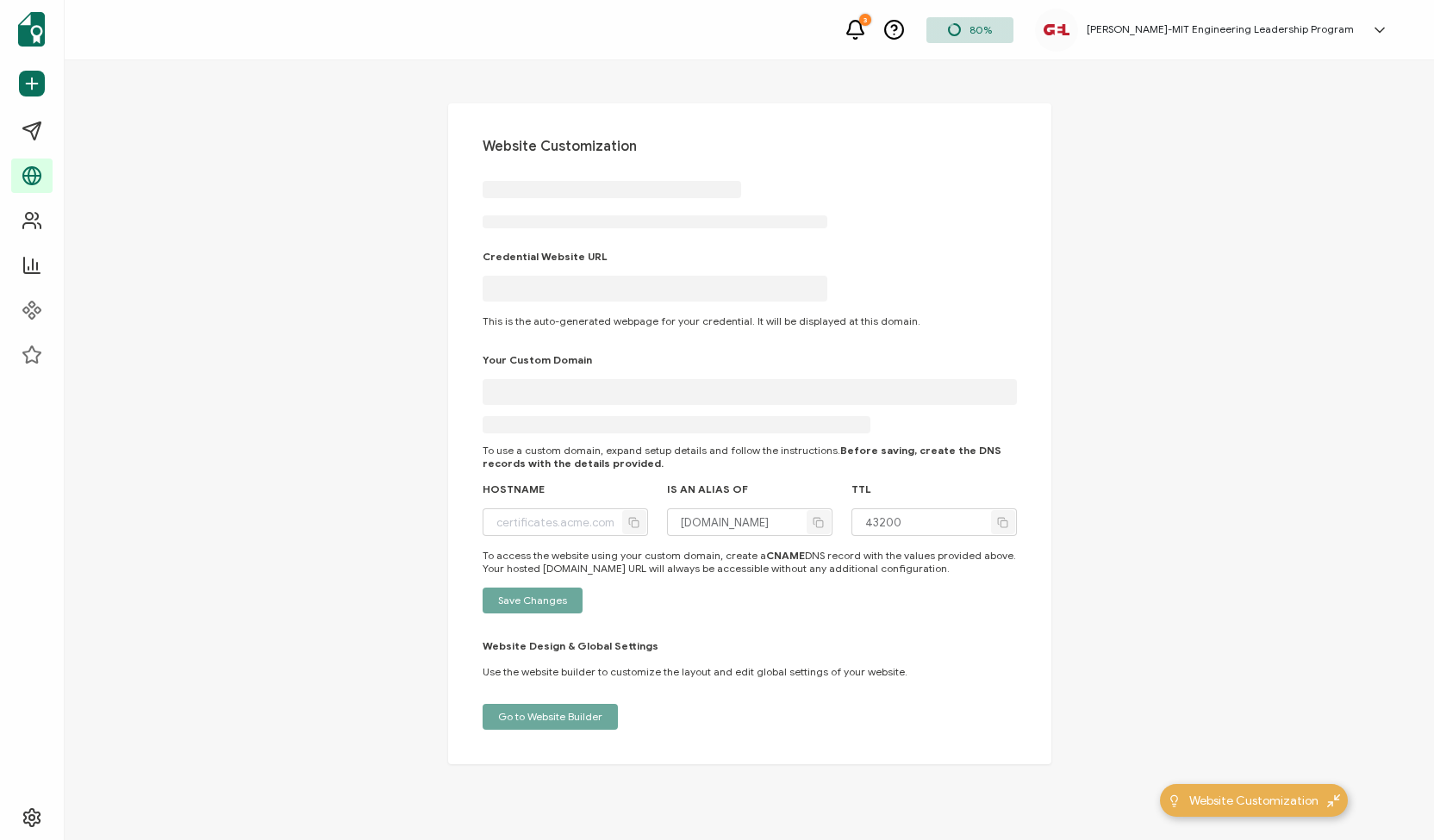
type input "[DOMAIN_NAME]"
